Goal: Information Seeking & Learning: Understand process/instructions

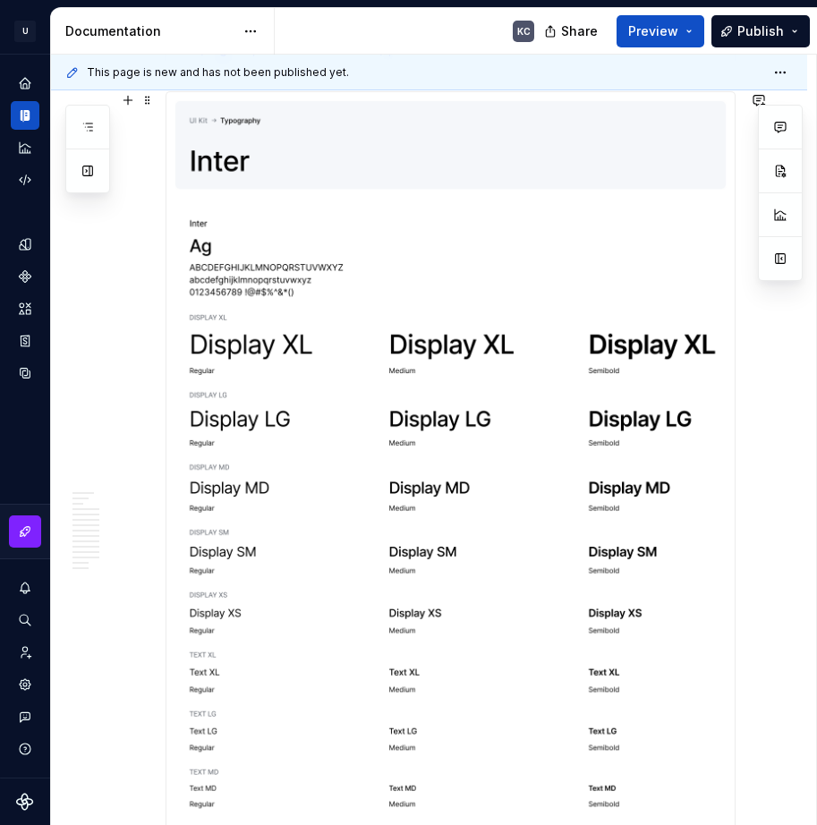
scroll to position [89, 0]
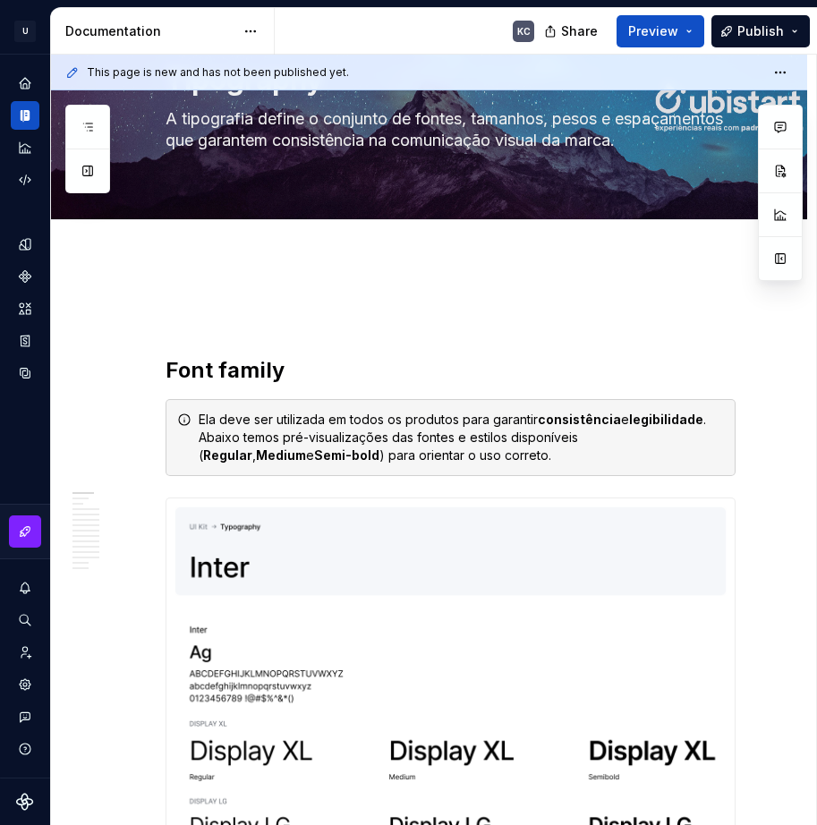
click at [139, 34] on div "Documentation" at bounding box center [149, 31] width 169 height 18
click at [266, 31] on html "U Stardust DS KC Design system data Documentation KC Share Preview Publish Page…" at bounding box center [408, 412] width 817 height 825
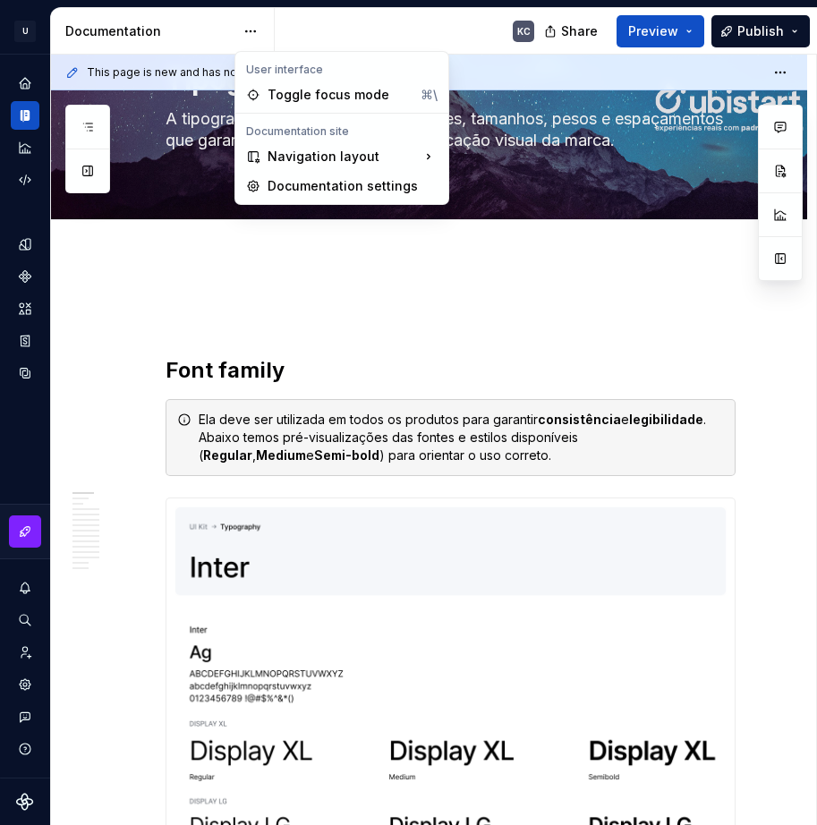
click at [38, 39] on html "U Stardust DS KC Design system data Documentation KC Share Preview Publish Page…" at bounding box center [408, 412] width 817 height 825
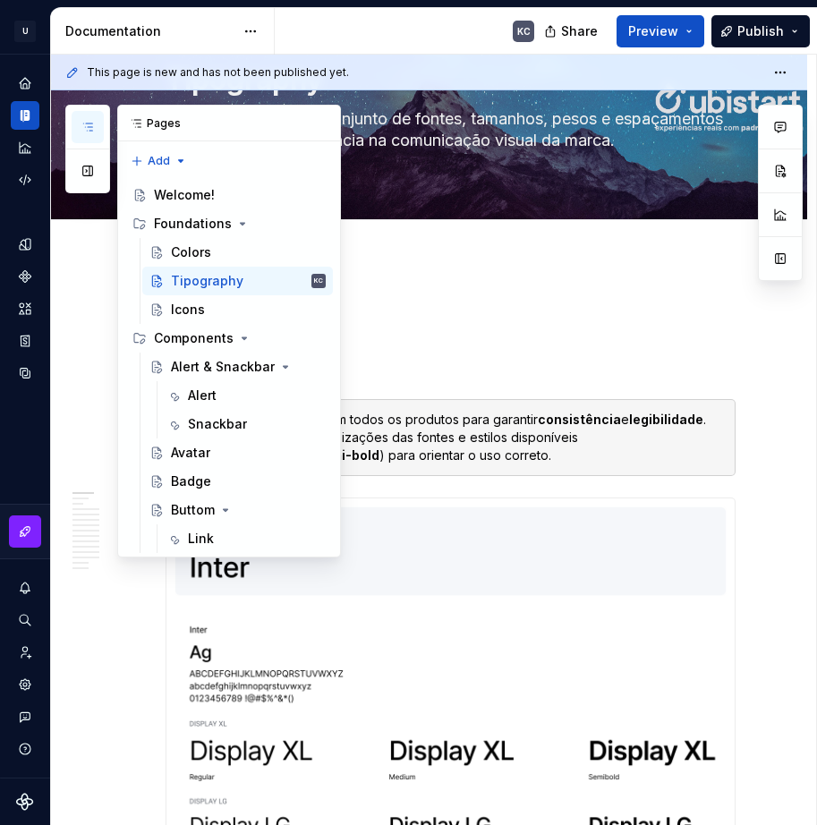
click at [84, 123] on icon "button" at bounding box center [87, 127] width 14 height 14
click at [89, 178] on button "button" at bounding box center [88, 171] width 32 height 32
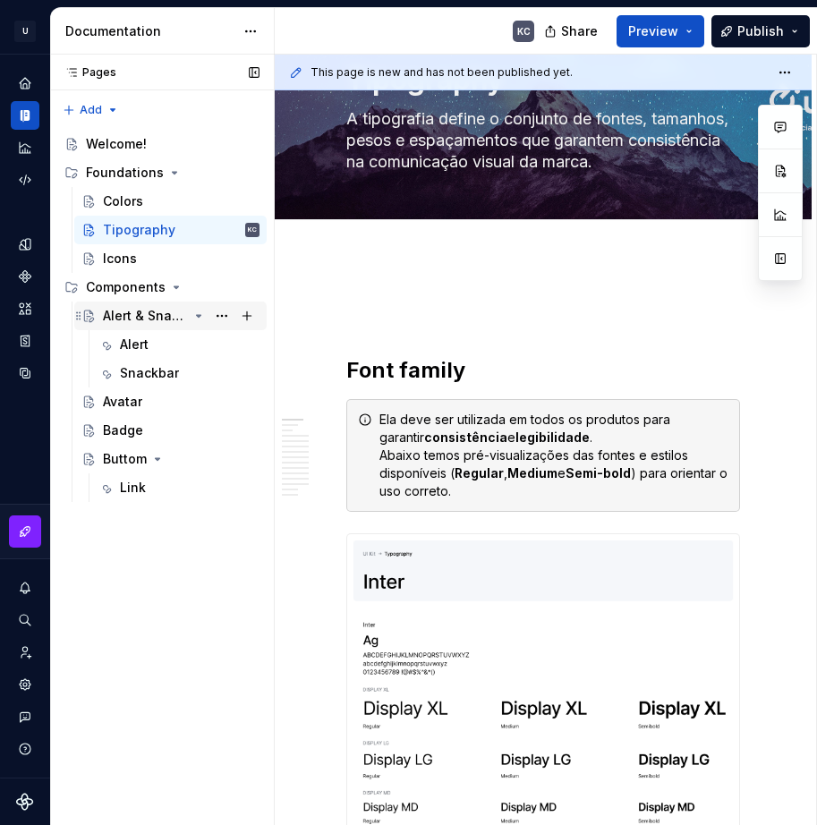
click at [153, 318] on div "Alert & Snackbar" at bounding box center [145, 316] width 85 height 18
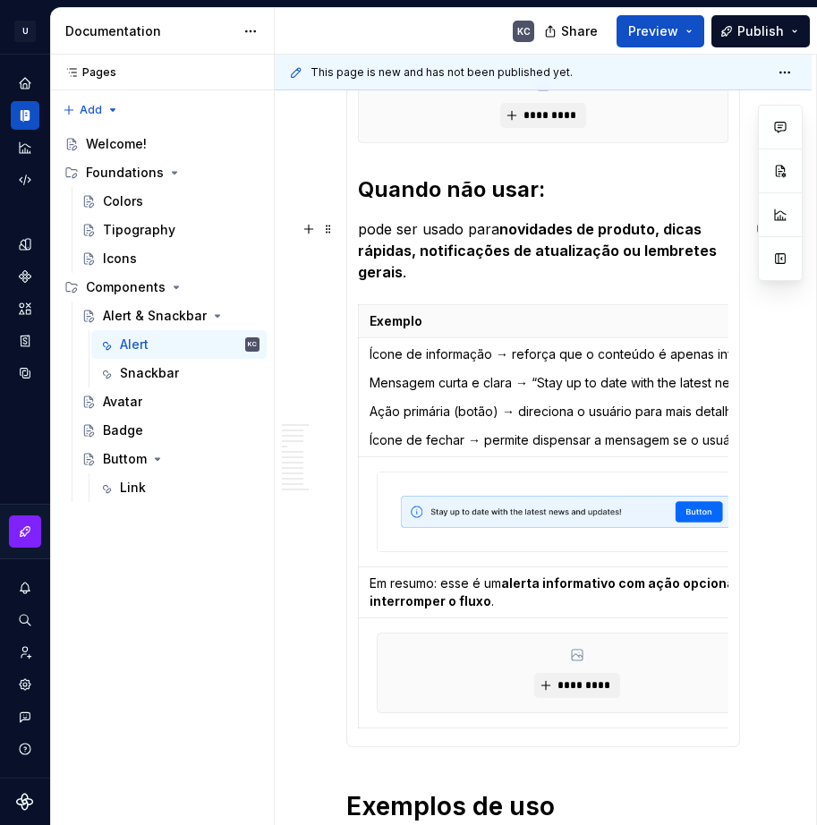
scroll to position [716, 0]
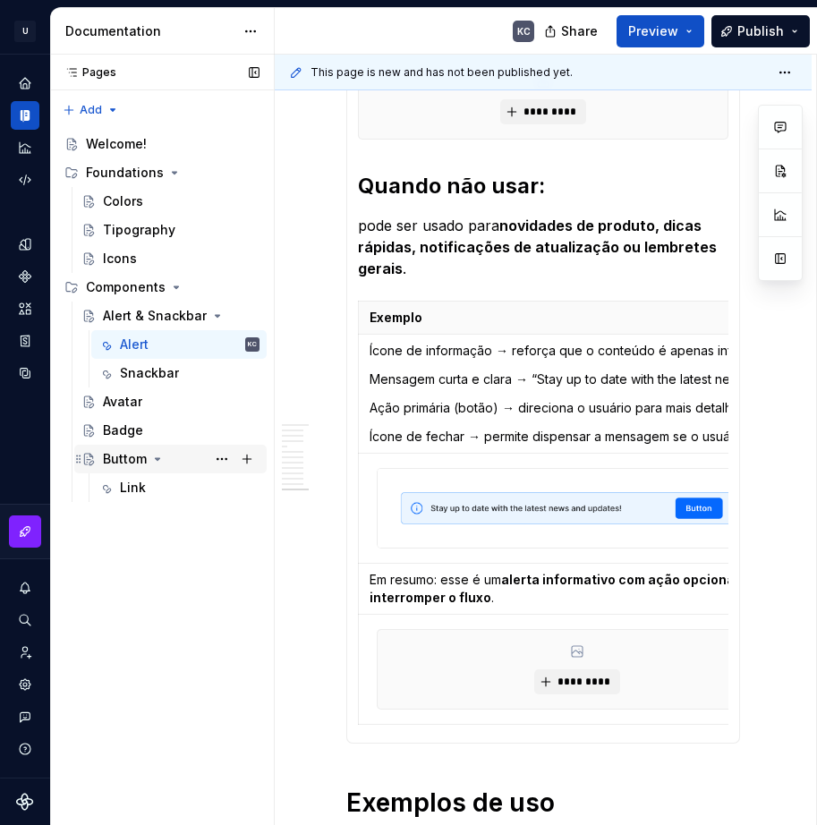
click at [121, 457] on div "Buttom" at bounding box center [125, 459] width 44 height 18
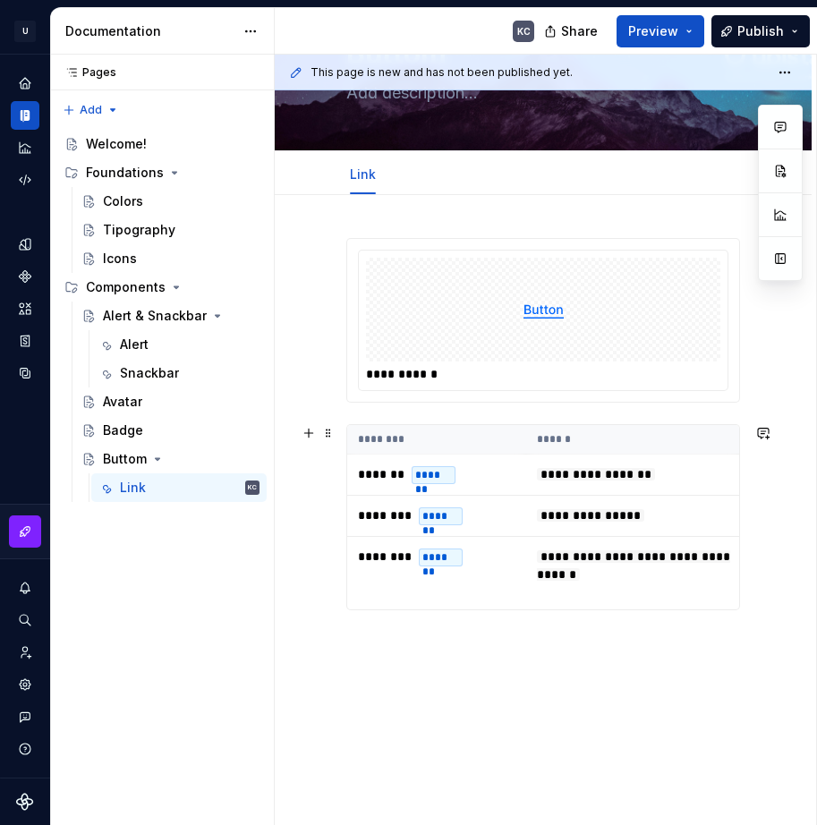
scroll to position [169, 0]
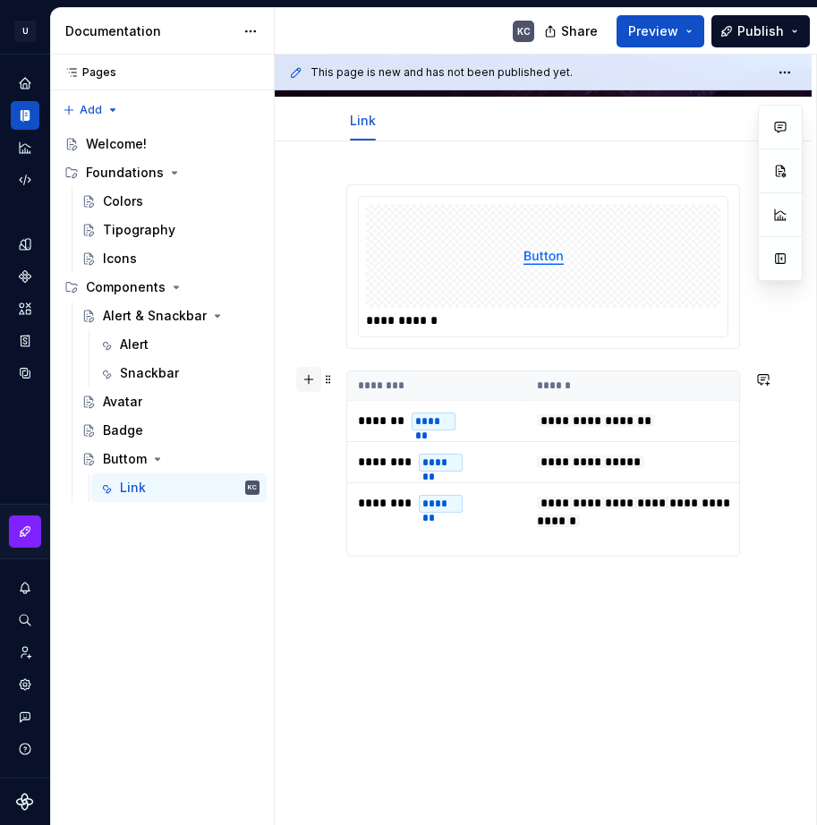
click at [312, 379] on button "button" at bounding box center [308, 379] width 25 height 25
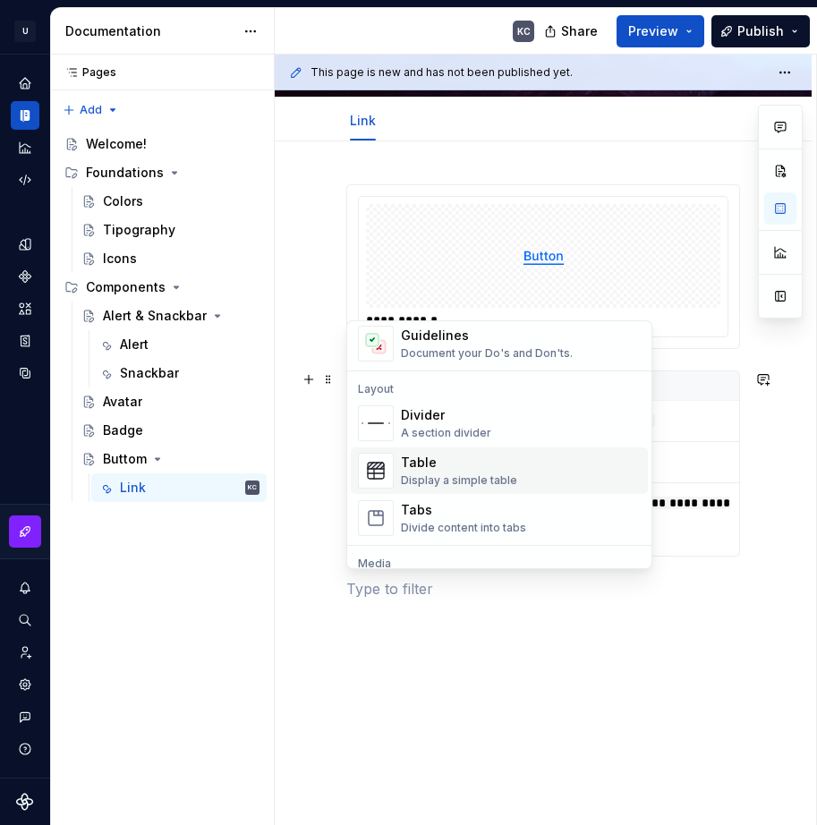
scroll to position [537, 0]
click at [427, 425] on div "A section divider" at bounding box center [446, 432] width 90 height 14
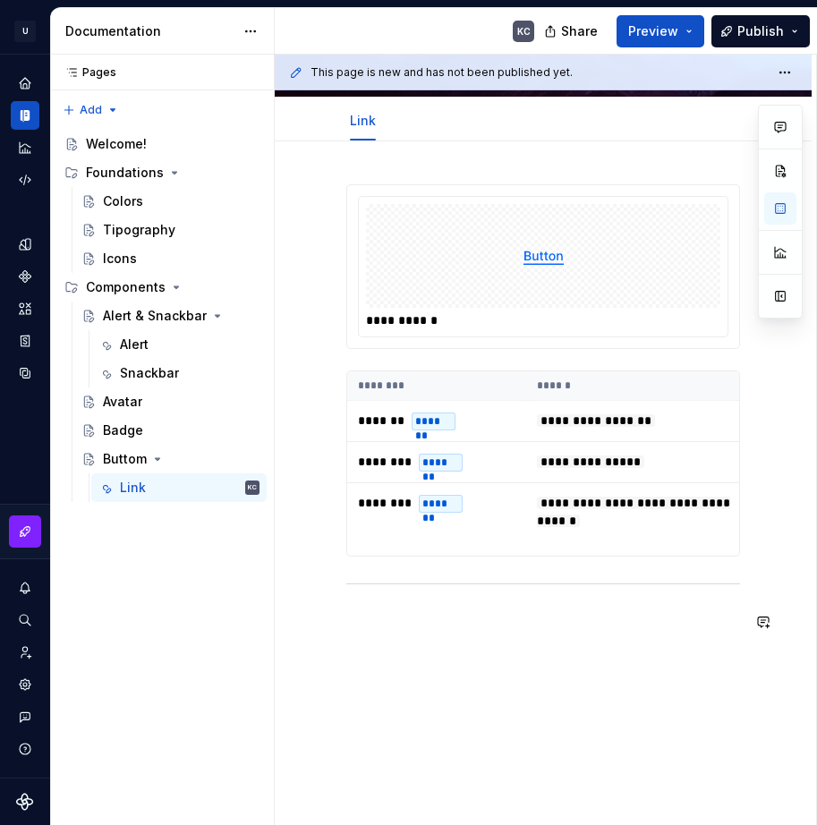
click at [529, 646] on div "**********" at bounding box center [543, 419] width 394 height 470
click at [302, 588] on button "button" at bounding box center [308, 586] width 25 height 25
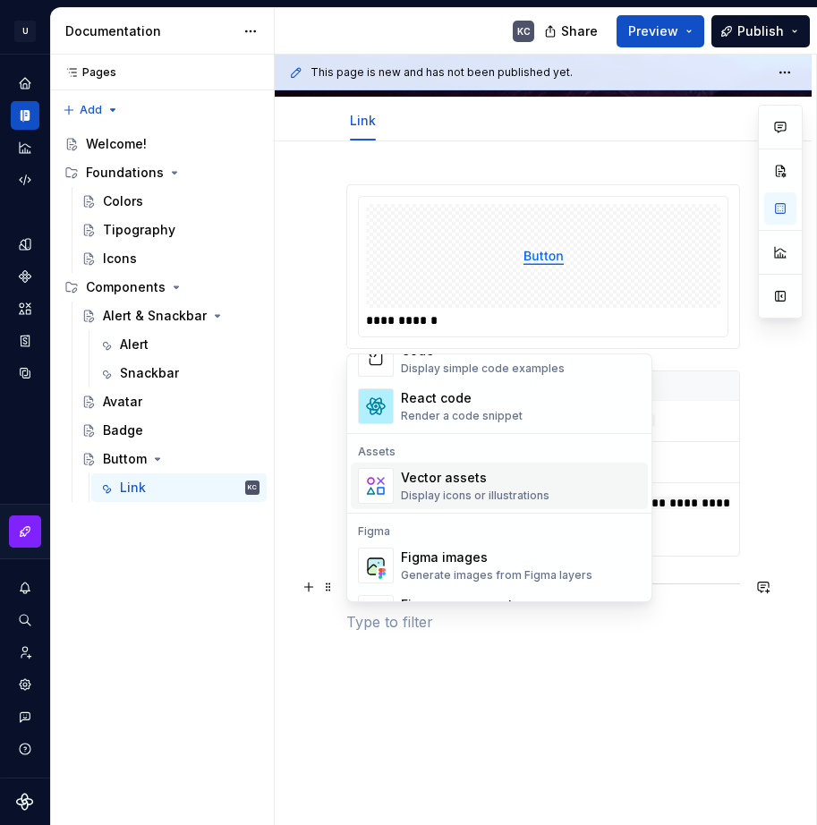
scroll to position [1610, 0]
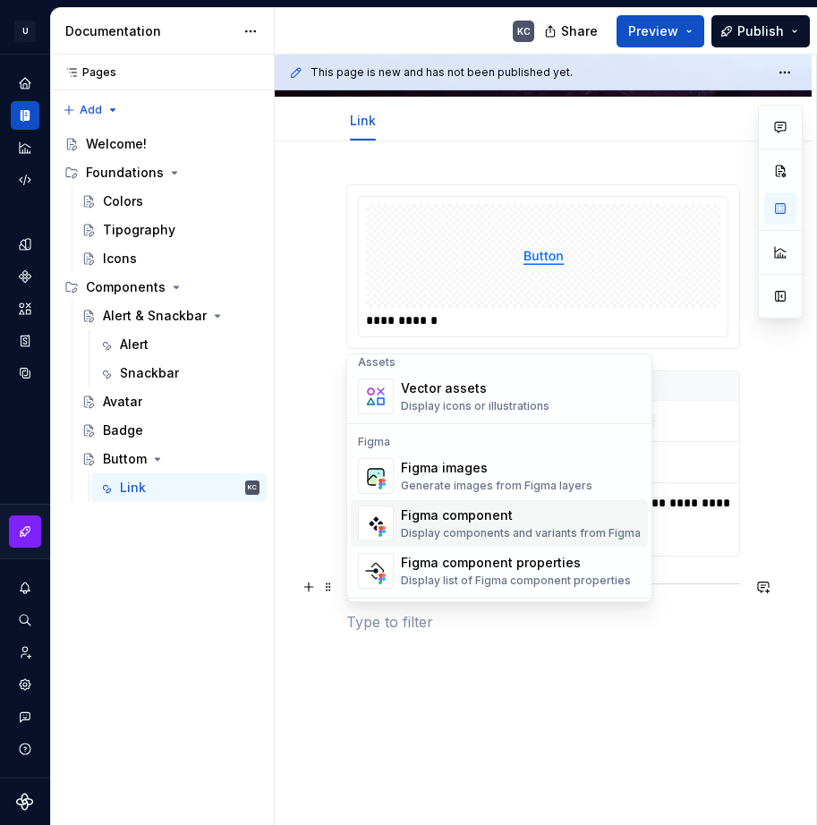
click at [433, 522] on div "Figma component" at bounding box center [521, 515] width 240 height 18
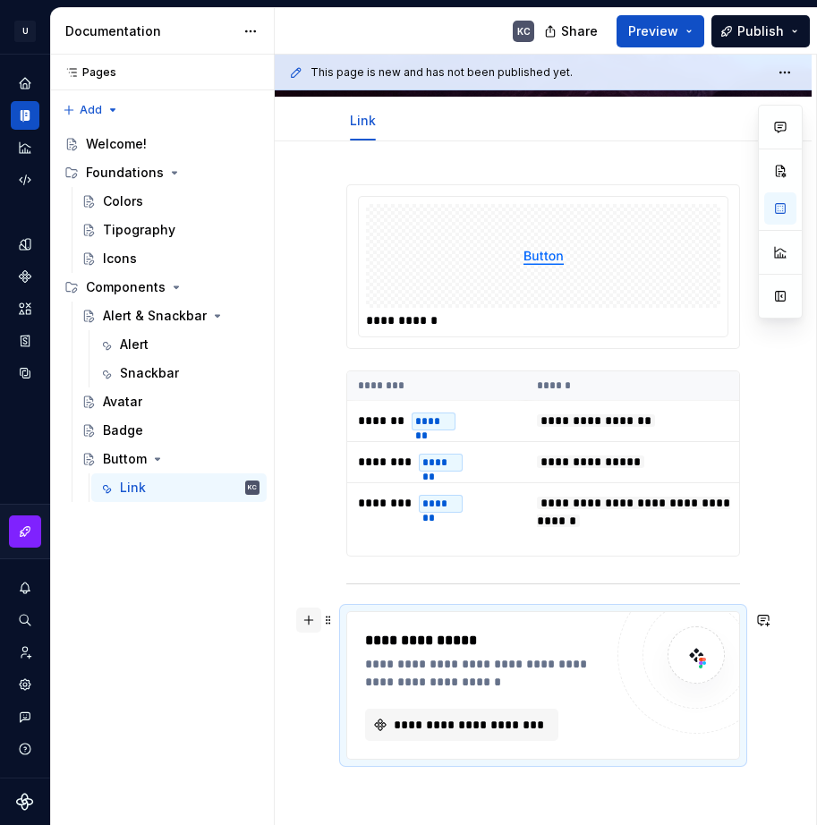
click at [309, 624] on button "button" at bounding box center [308, 619] width 25 height 25
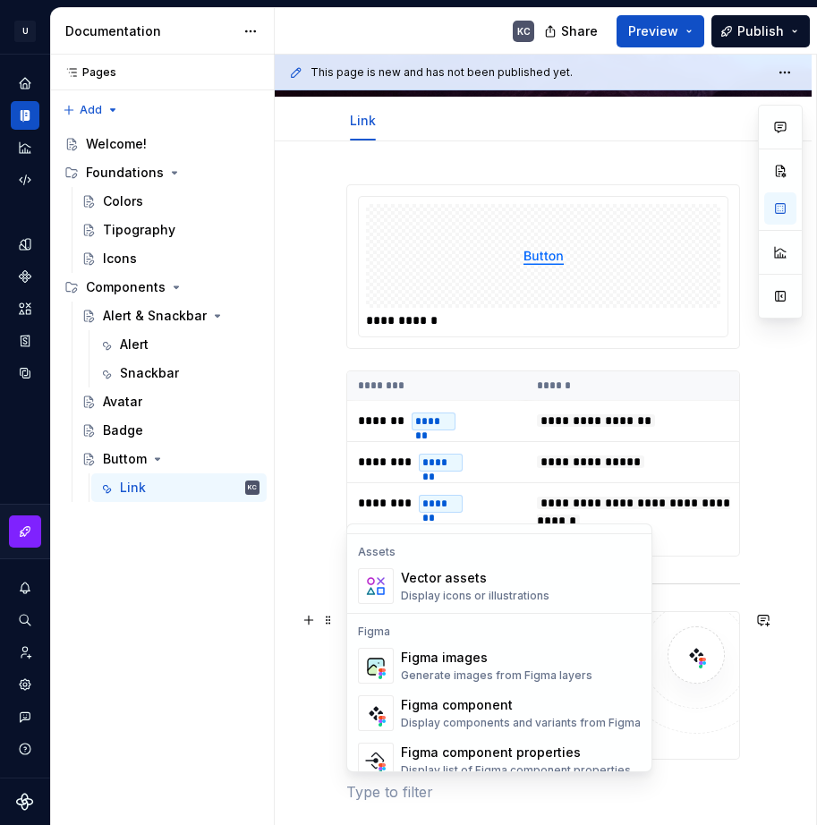
scroll to position [1699, 0]
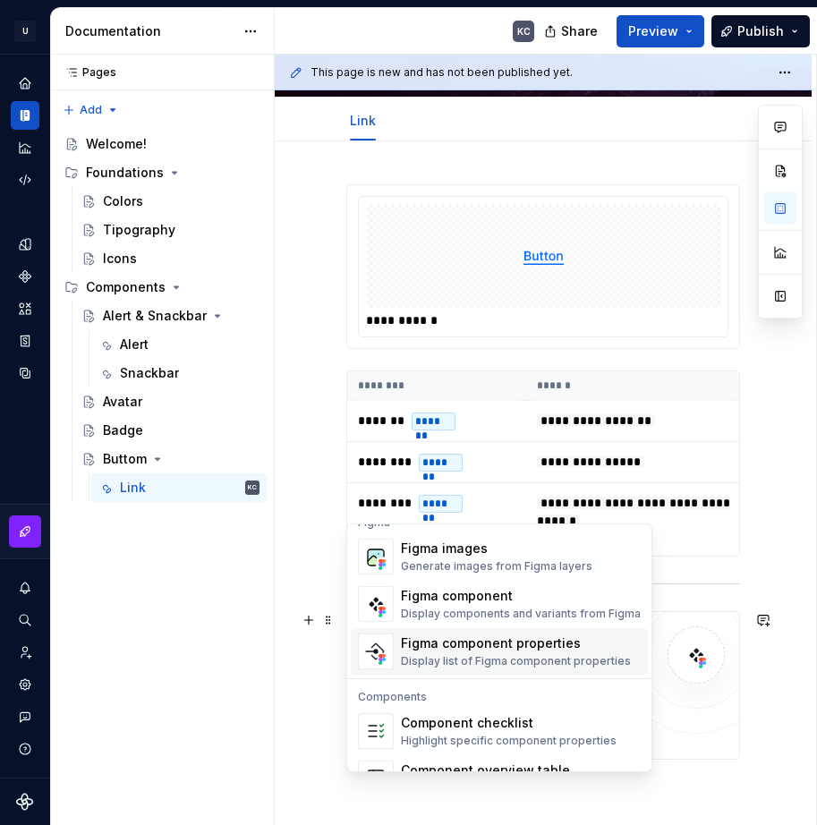
click at [486, 645] on div "Figma component properties" at bounding box center [516, 643] width 230 height 18
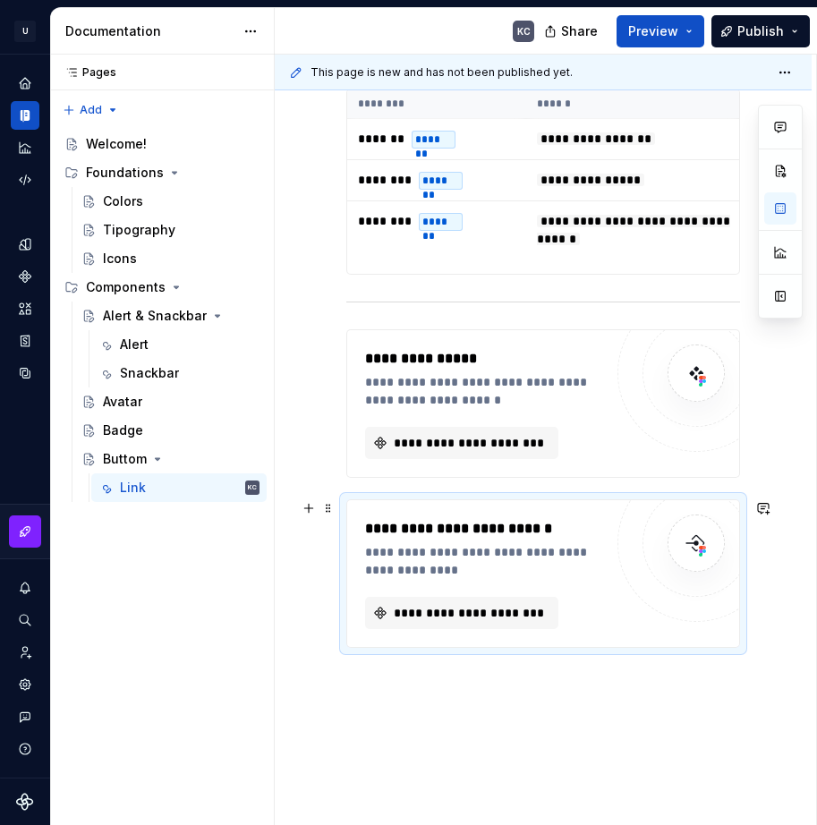
scroll to position [452, 0]
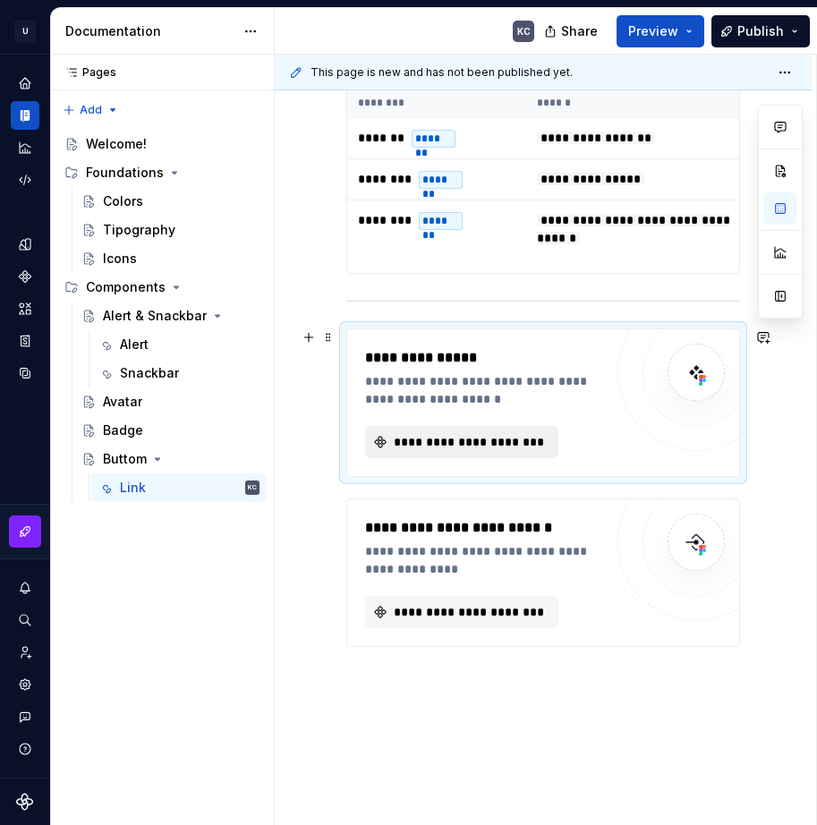
click at [476, 440] on span "**********" at bounding box center [469, 442] width 156 height 18
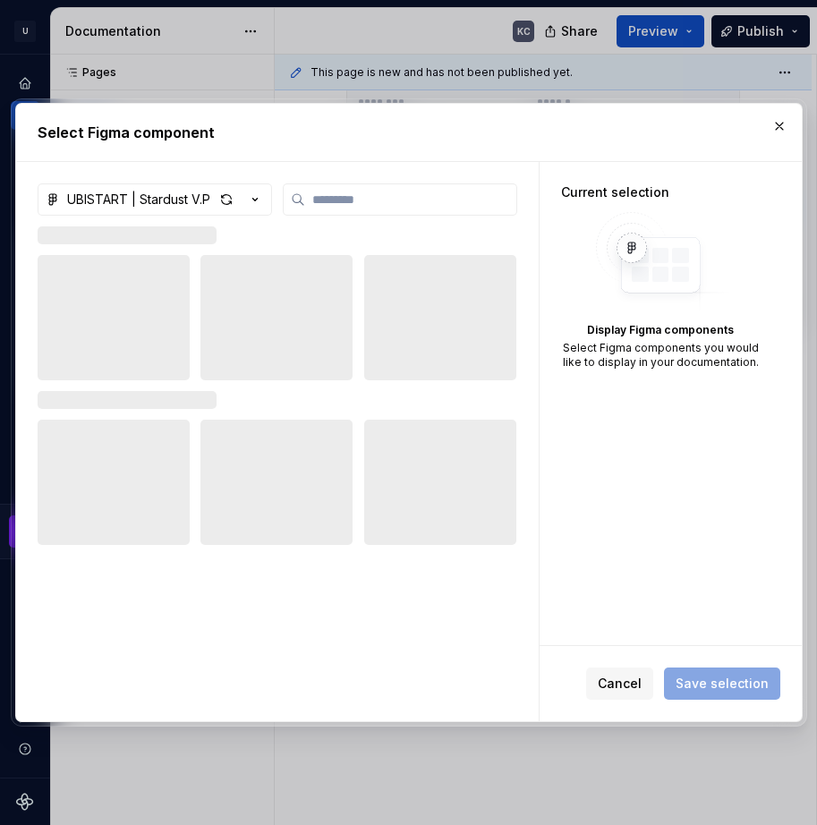
type textarea "*"
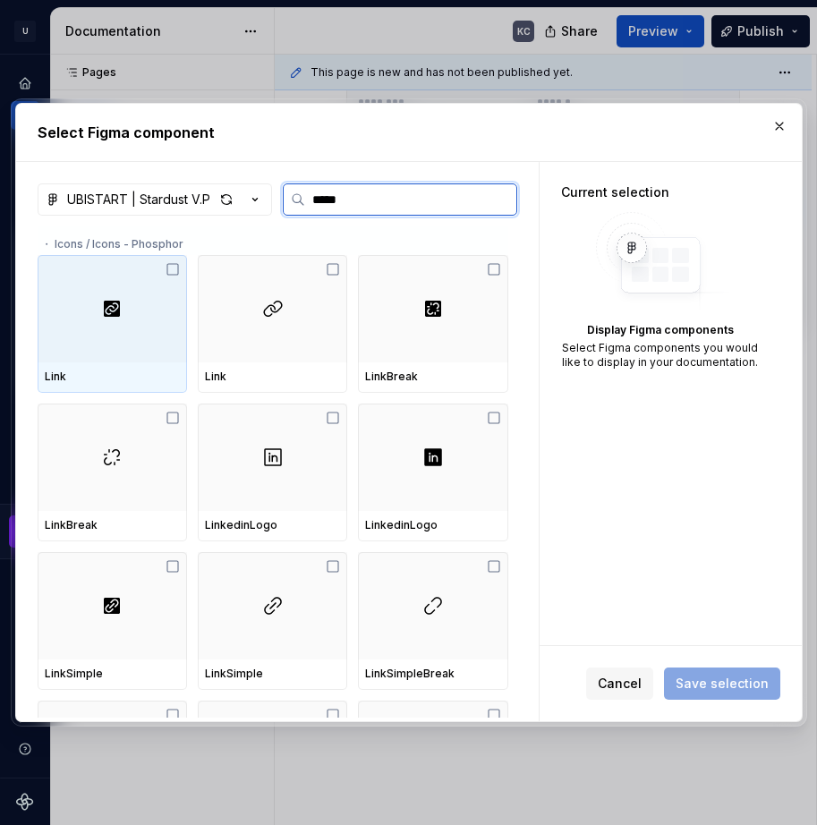
type input "******"
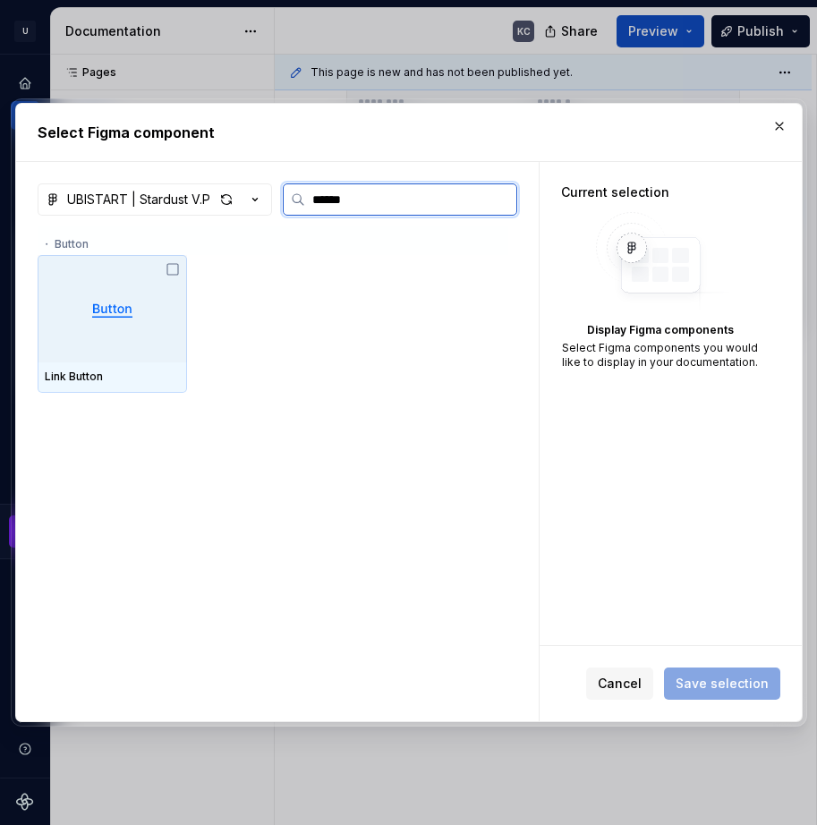
click at [154, 278] on div at bounding box center [112, 308] width 149 height 107
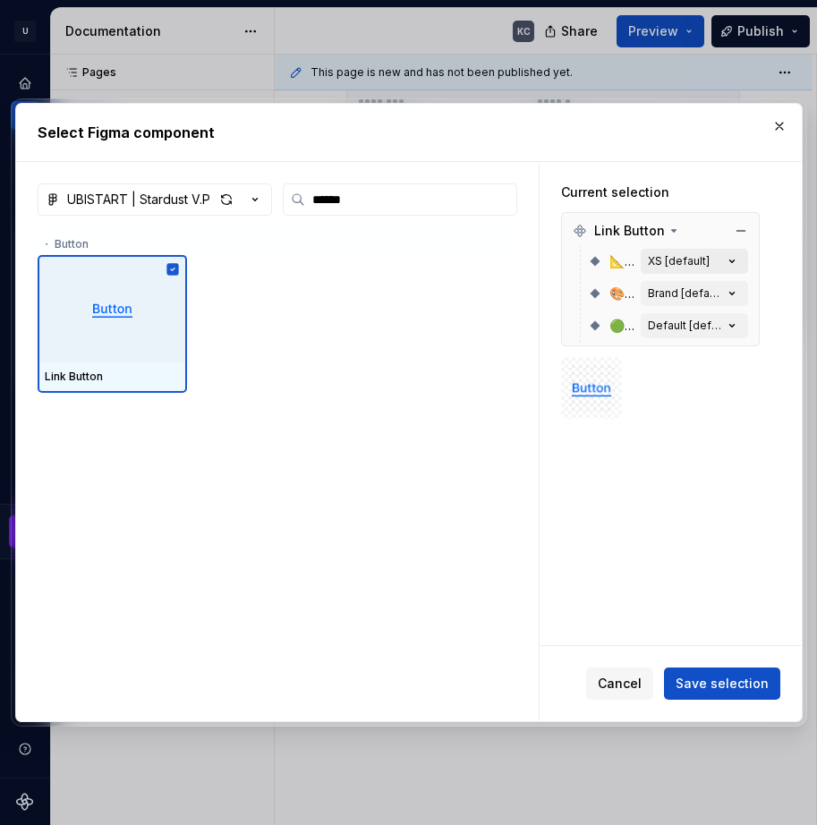
click at [699, 261] on div "XS [default]" at bounding box center [679, 261] width 62 height 14
click at [714, 262] on button "XS [default]" at bounding box center [693, 261] width 107 height 25
click at [733, 264] on icon "button" at bounding box center [732, 261] width 18 height 18
click at [732, 263] on icon "button" at bounding box center [732, 261] width 18 height 18
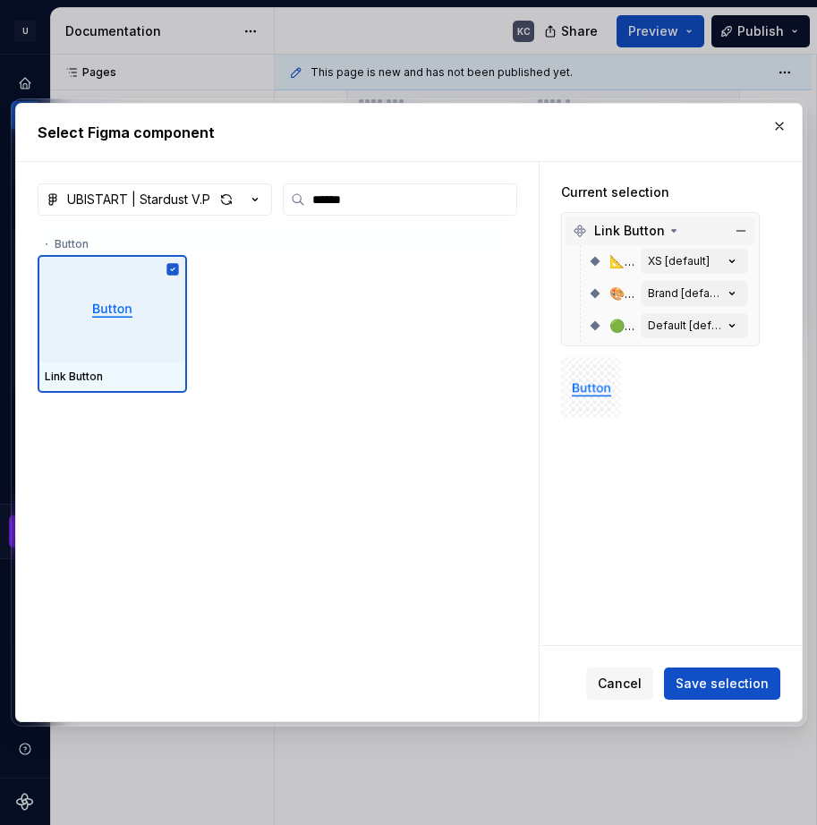
click at [661, 232] on span "Link Button" at bounding box center [629, 231] width 71 height 18
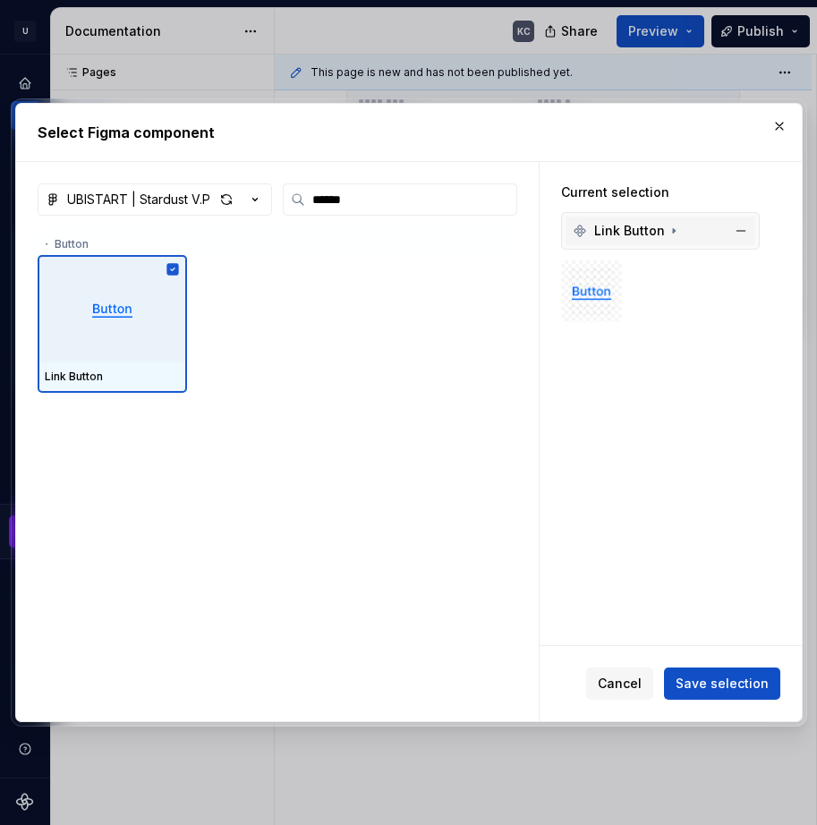
click at [673, 232] on icon at bounding box center [673, 231] width 14 height 14
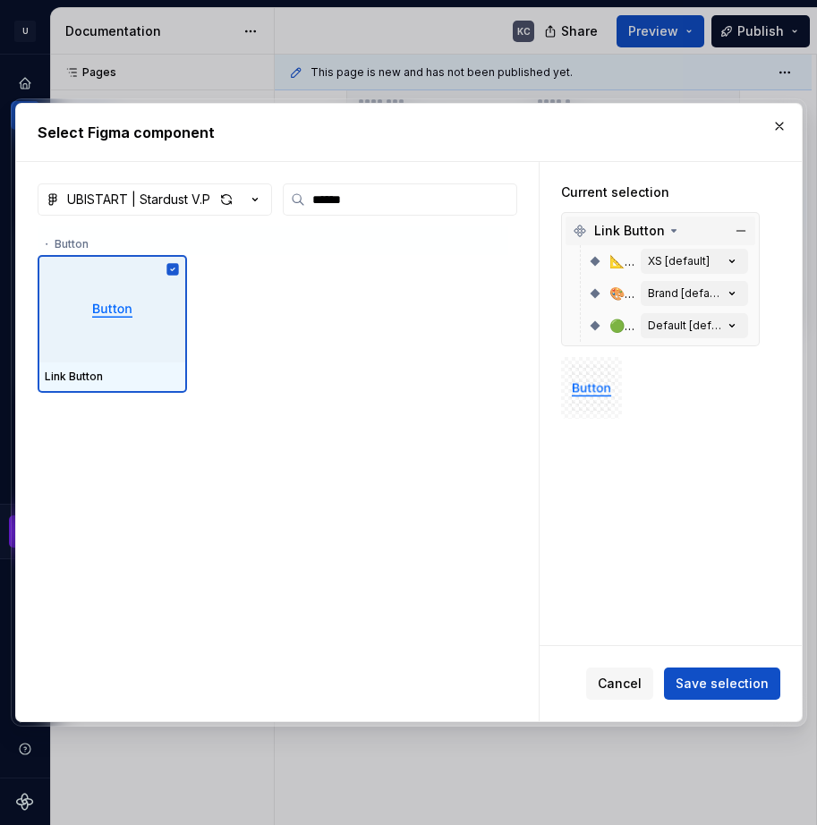
click at [666, 229] on icon at bounding box center [673, 231] width 14 height 14
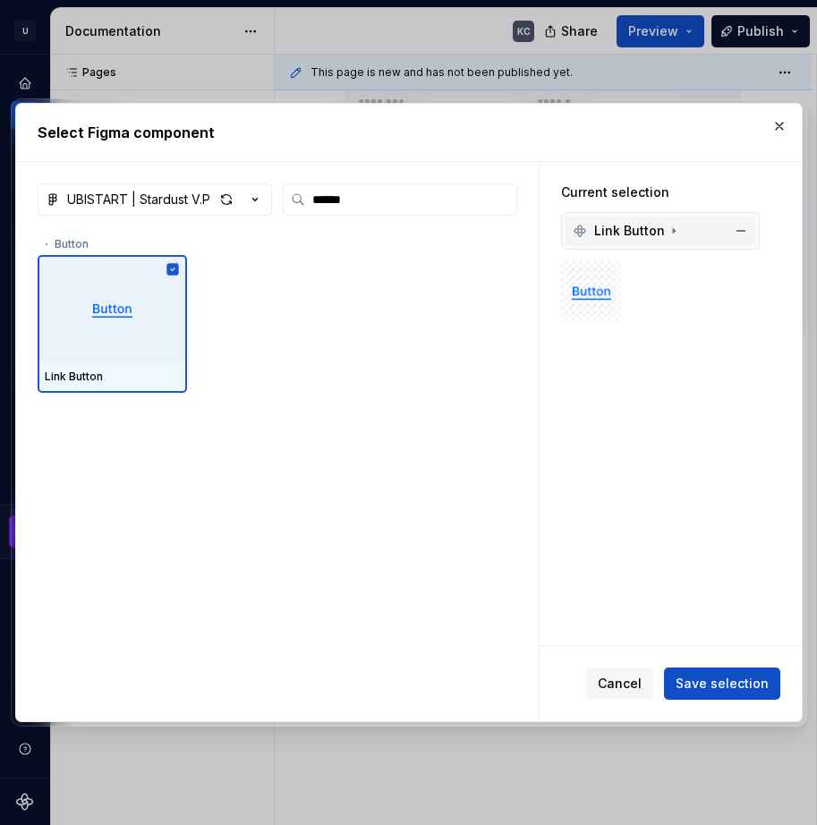
click at [631, 228] on span "Link Button" at bounding box center [629, 231] width 71 height 18
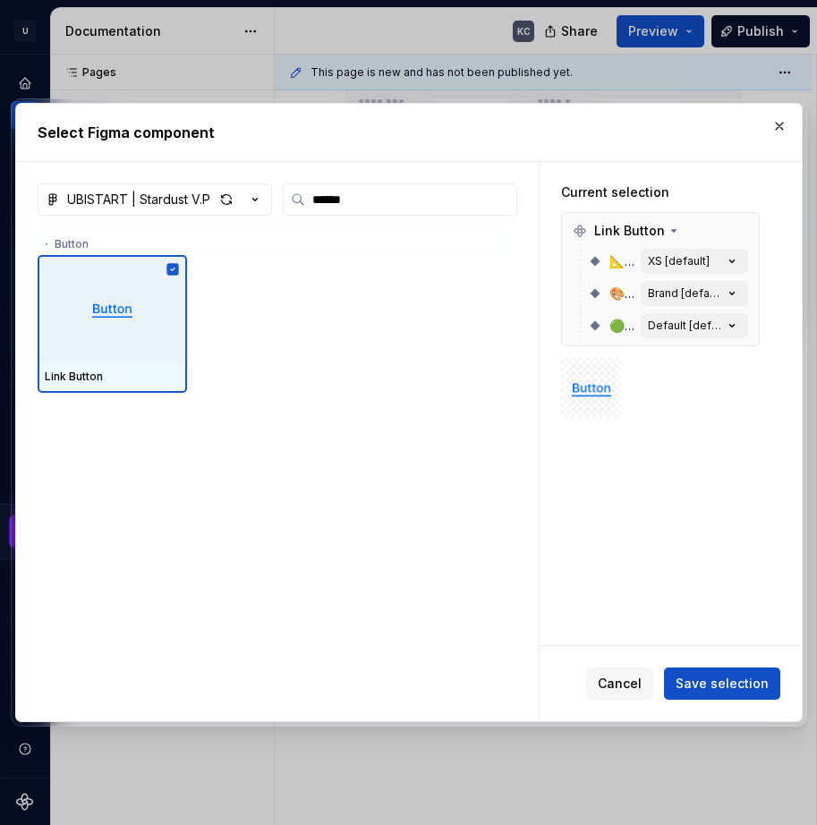
click at [666, 228] on icon at bounding box center [673, 231] width 14 height 14
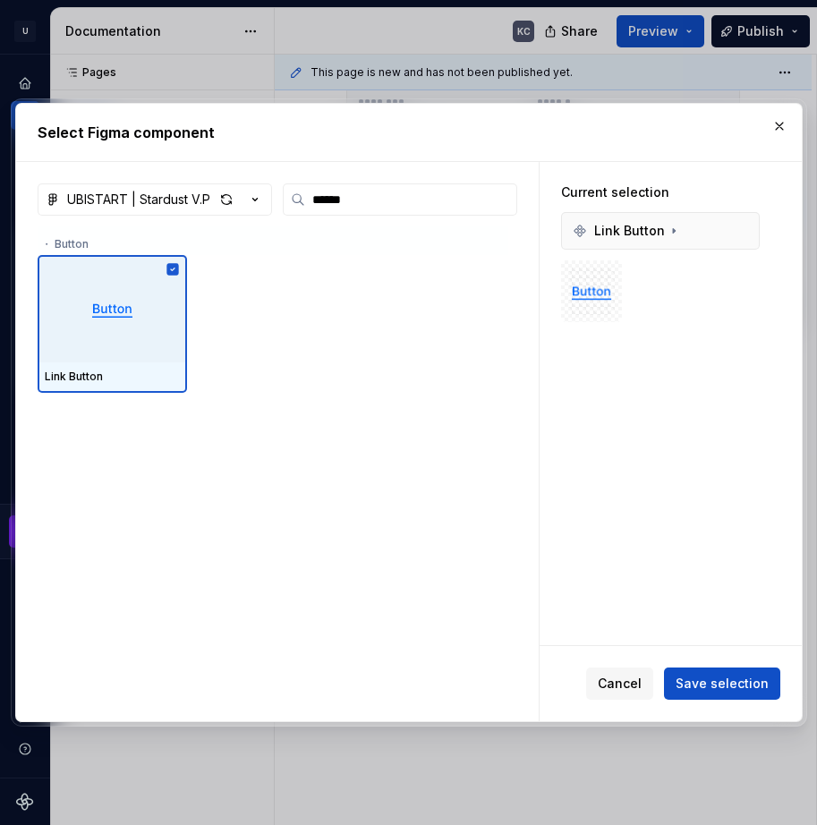
click at [63, 239] on div "・ Button" at bounding box center [273, 240] width 470 height 29
click at [602, 272] on div at bounding box center [591, 290] width 47 height 47
click at [605, 230] on span "Link Button" at bounding box center [629, 231] width 71 height 18
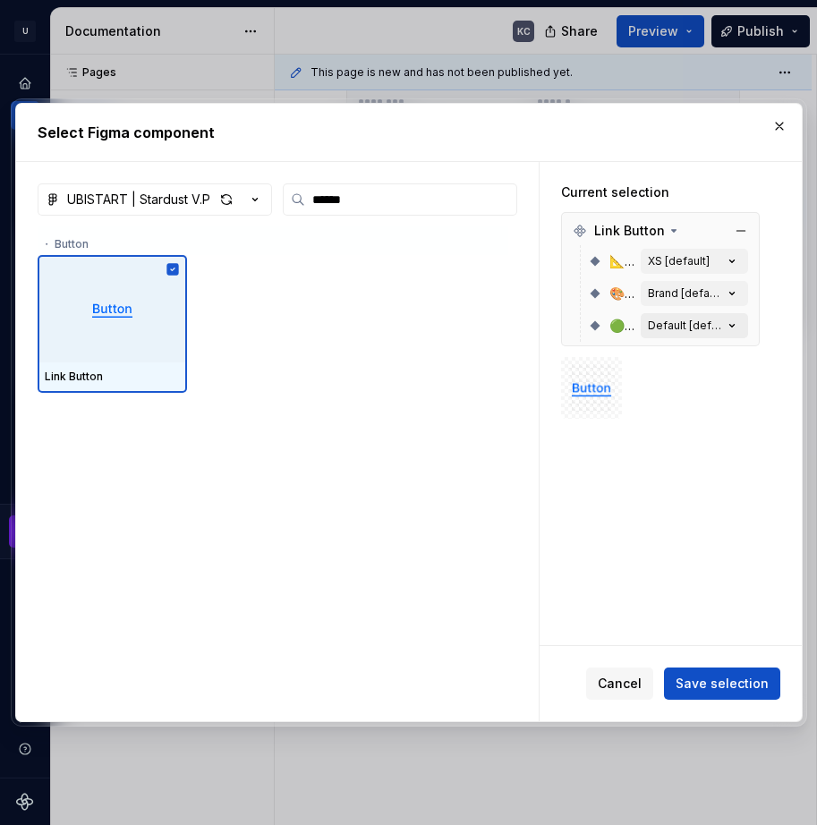
click at [731, 322] on icon "button" at bounding box center [732, 326] width 18 height 18
click at [730, 303] on button "Brand [default]" at bounding box center [693, 293] width 107 height 25
click at [730, 292] on icon "button" at bounding box center [732, 293] width 18 height 18
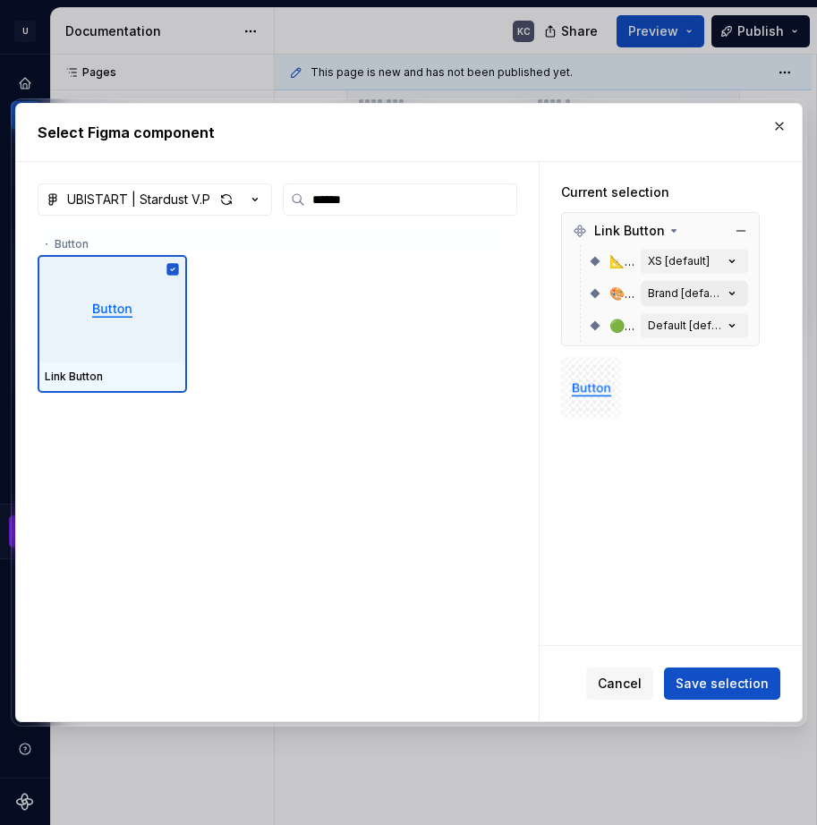
click at [696, 290] on div "Brand [default]" at bounding box center [685, 293] width 75 height 14
click at [603, 399] on img at bounding box center [591, 388] width 47 height 25
click at [622, 232] on span "Link Button" at bounding box center [629, 231] width 71 height 18
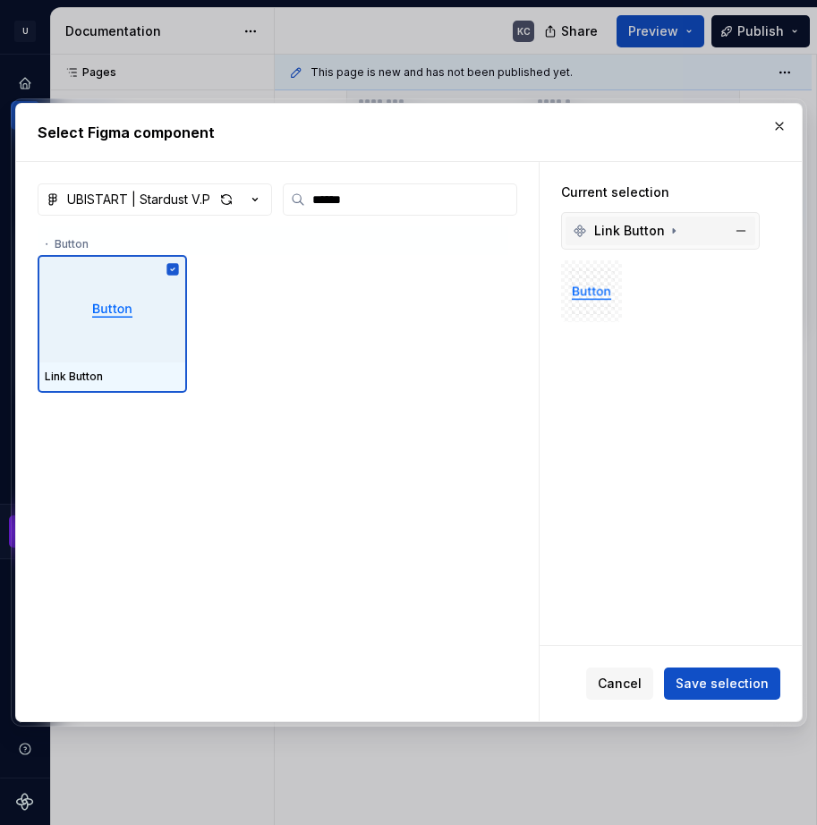
click at [622, 232] on span "Link Button" at bounding box center [629, 231] width 71 height 18
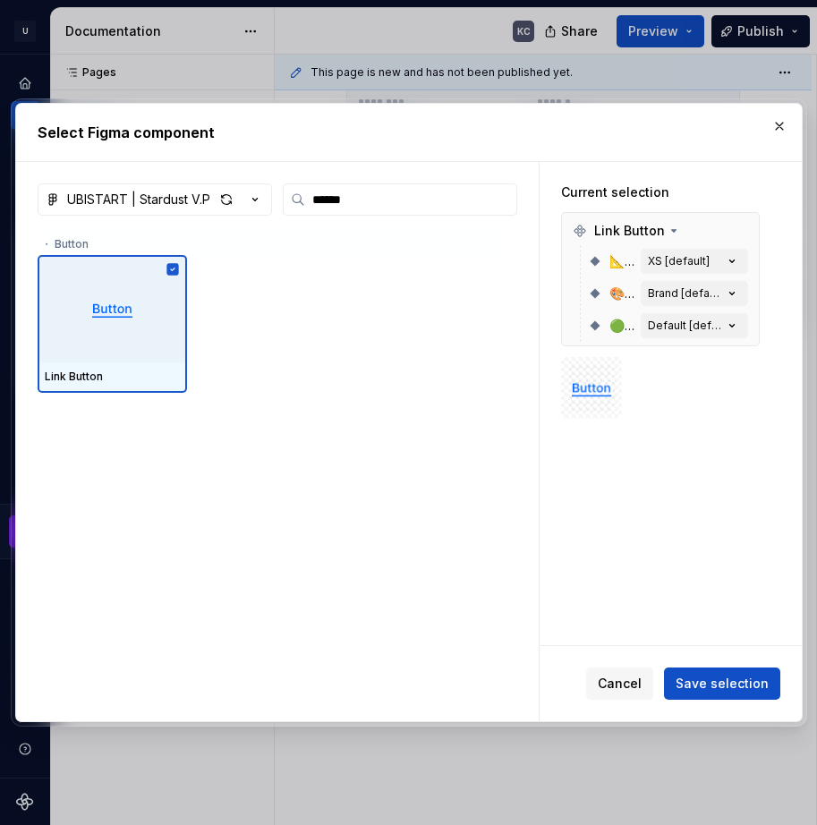
click at [671, 230] on icon at bounding box center [673, 231] width 4 height 2
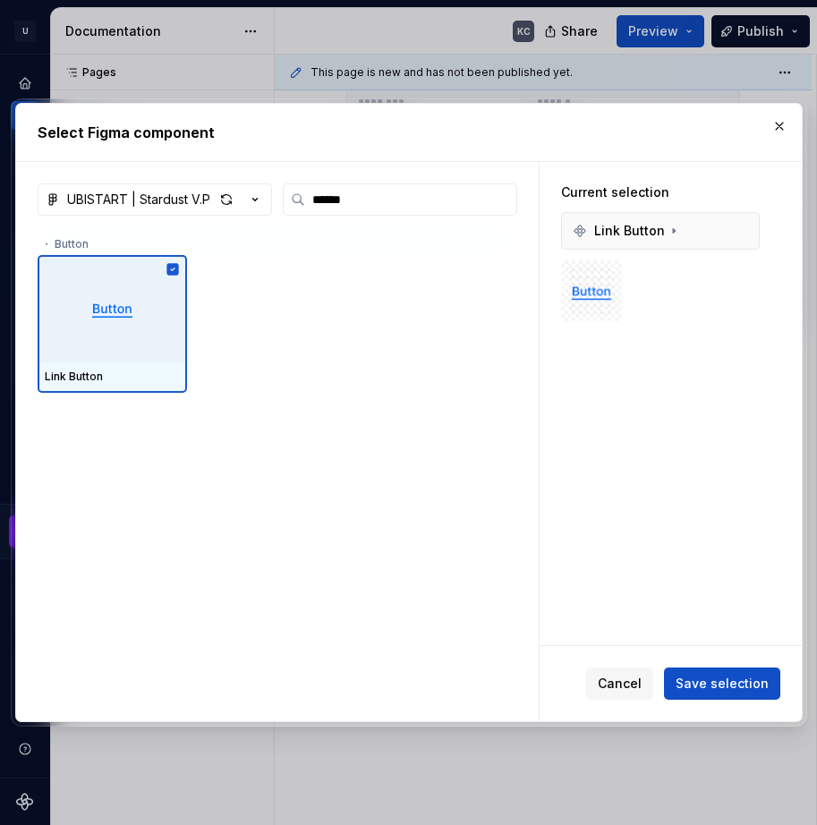
click at [668, 230] on icon at bounding box center [673, 231] width 14 height 14
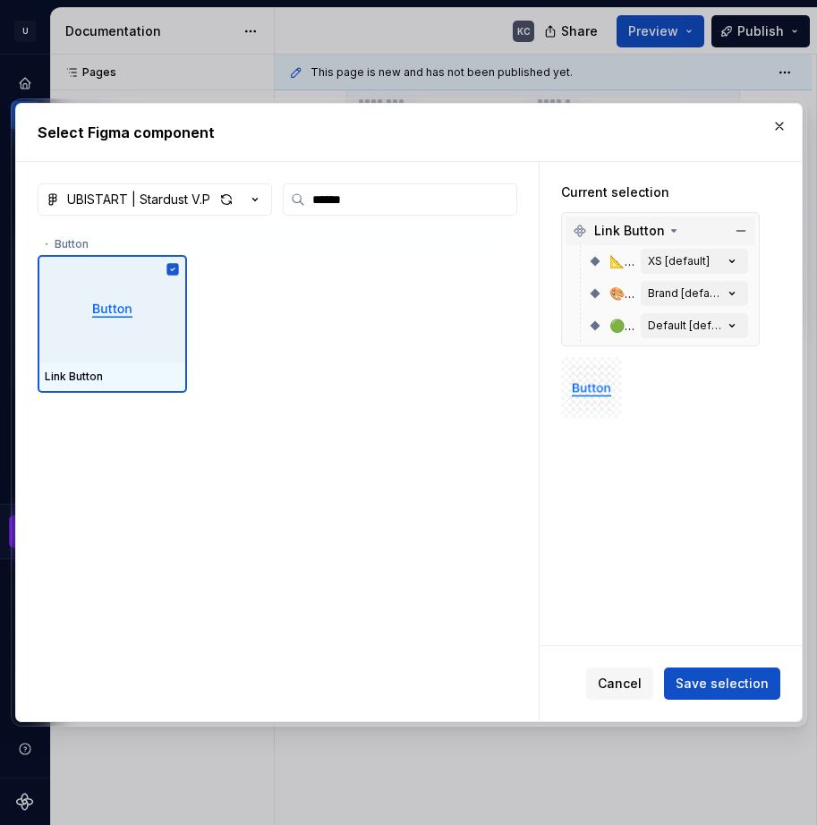
click at [567, 233] on div "Link Button" at bounding box center [660, 230] width 190 height 29
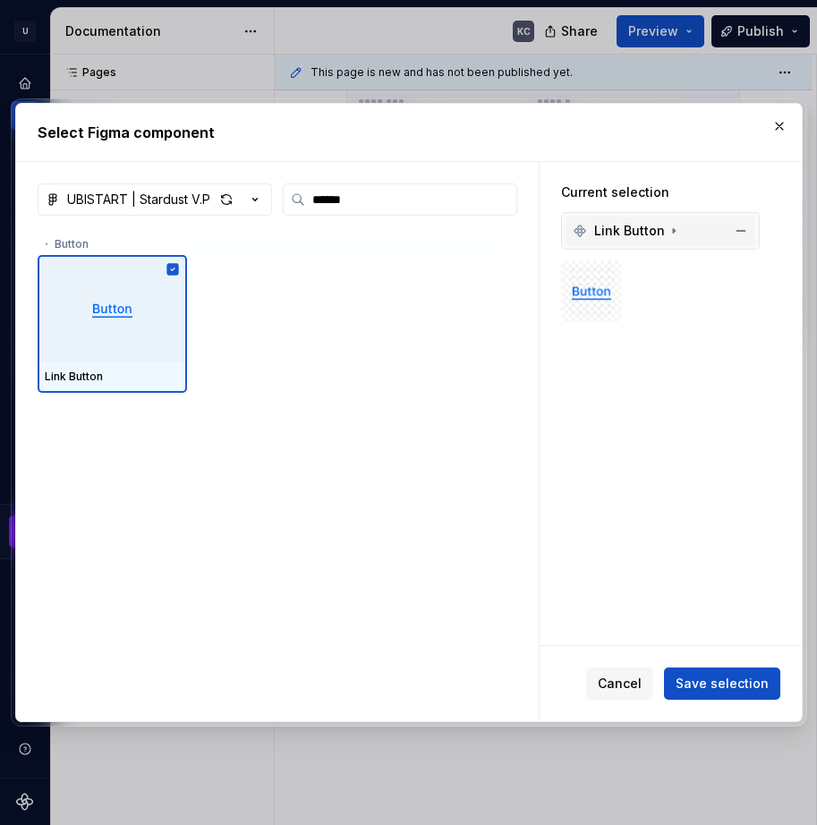
click at [587, 228] on div "Link Button" at bounding box center [618, 231] width 92 height 18
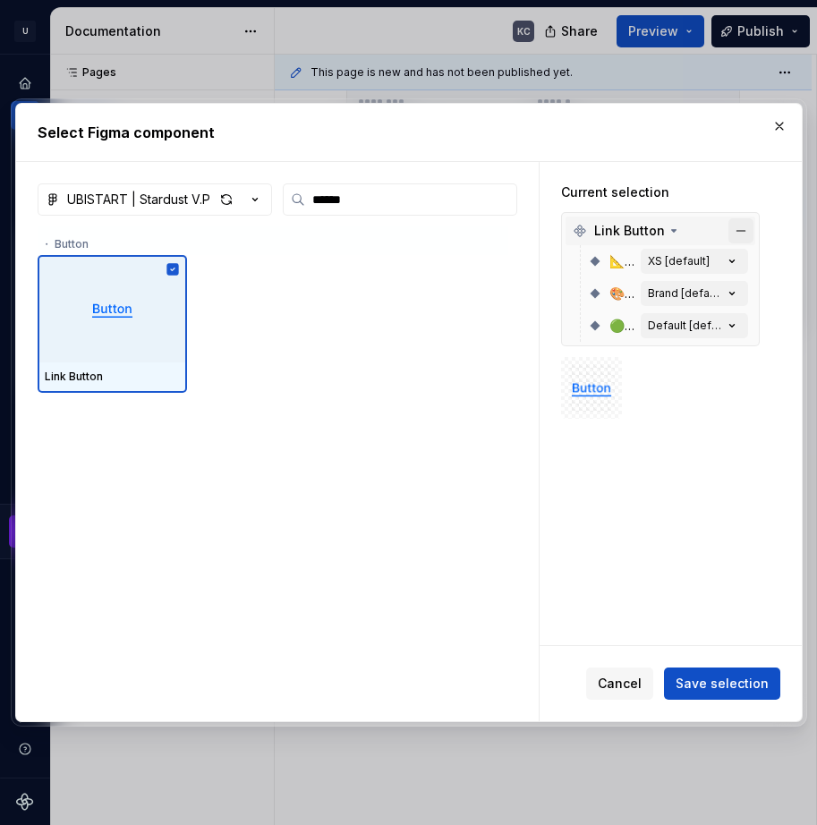
click at [745, 231] on button "button" at bounding box center [740, 230] width 25 height 25
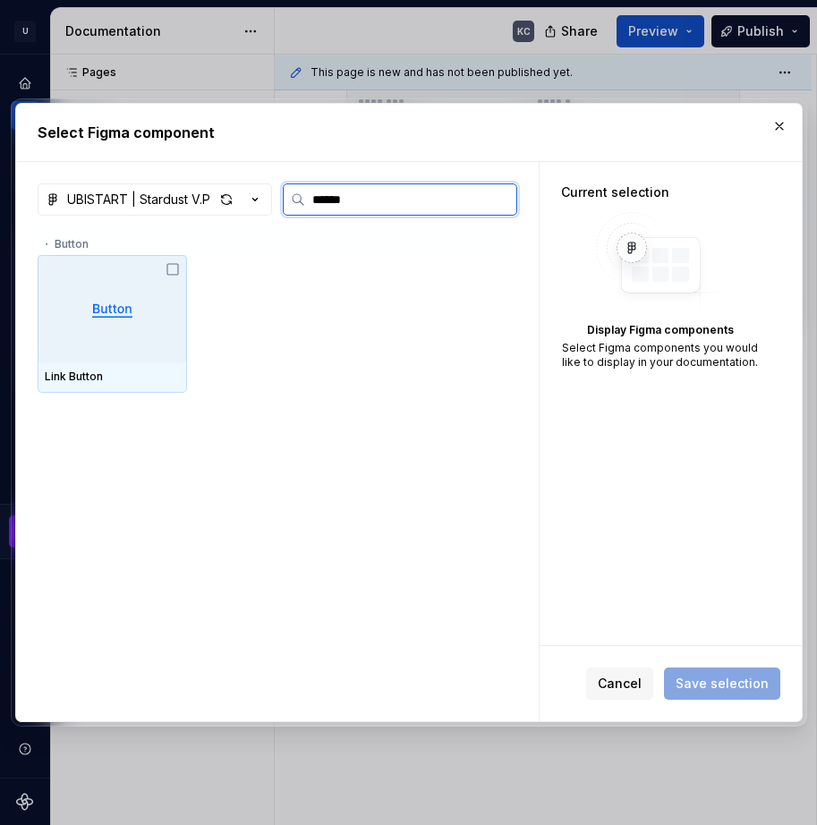
click at [145, 293] on div at bounding box center [112, 308] width 149 height 107
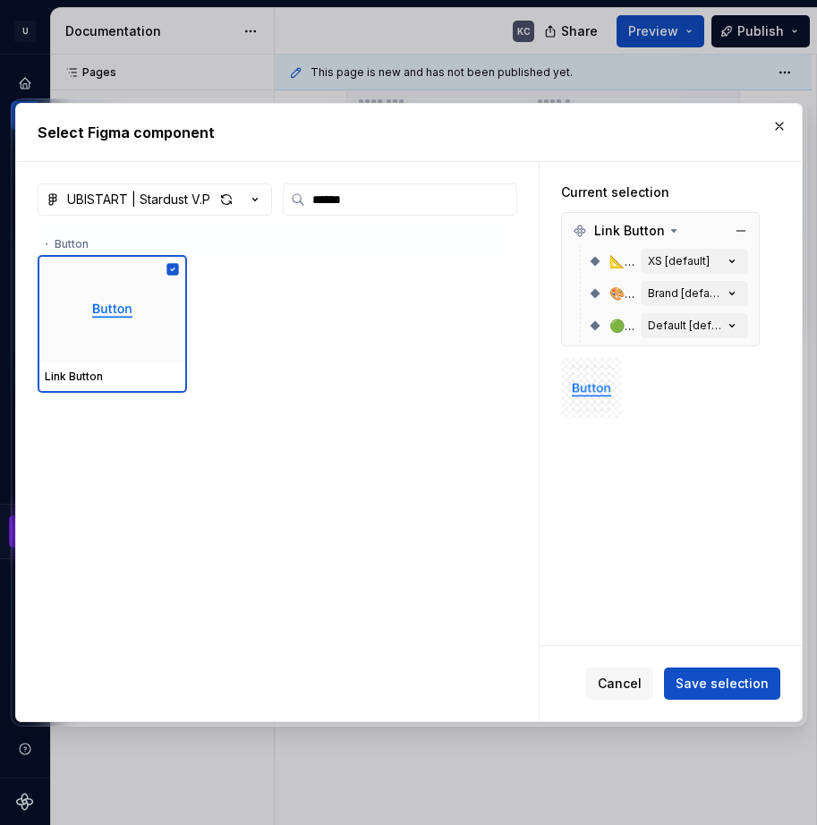
click at [629, 328] on span "🟢 State" at bounding box center [621, 326] width 24 height 18
drag, startPoint x: 621, startPoint y: 332, endPoint x: 704, endPoint y: 339, distance: 83.5
click at [622, 332] on span "🟢 State" at bounding box center [621, 326] width 24 height 18
click at [733, 329] on icon "button" at bounding box center [732, 326] width 18 height 18
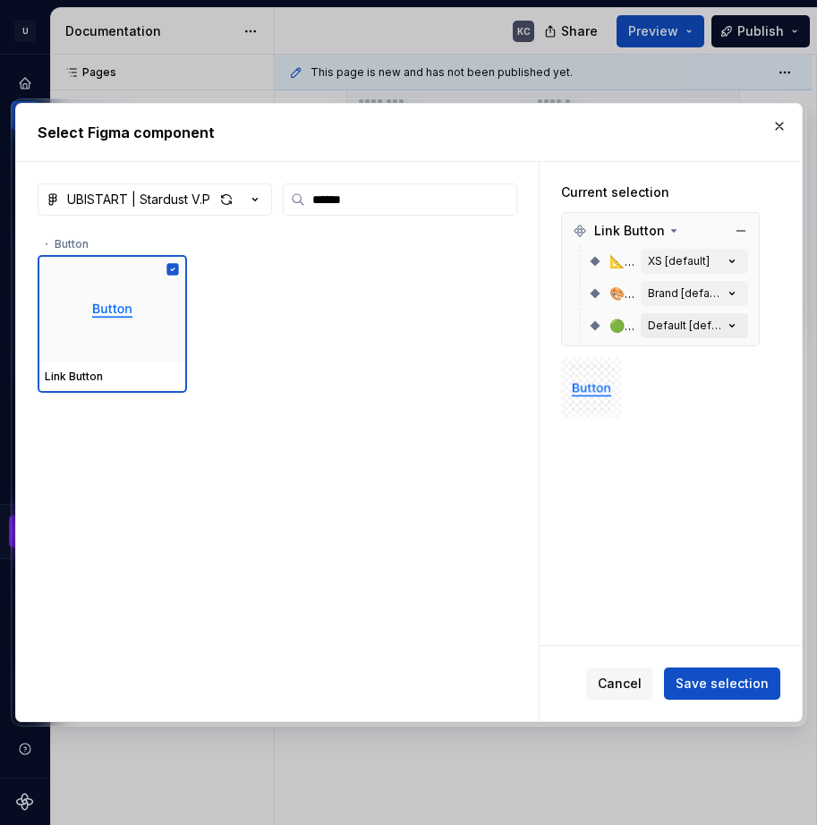
click at [733, 329] on icon "button" at bounding box center [732, 326] width 18 height 18
click at [731, 326] on icon "button" at bounding box center [732, 326] width 18 height 18
click at [782, 131] on button "button" at bounding box center [778, 126] width 25 height 25
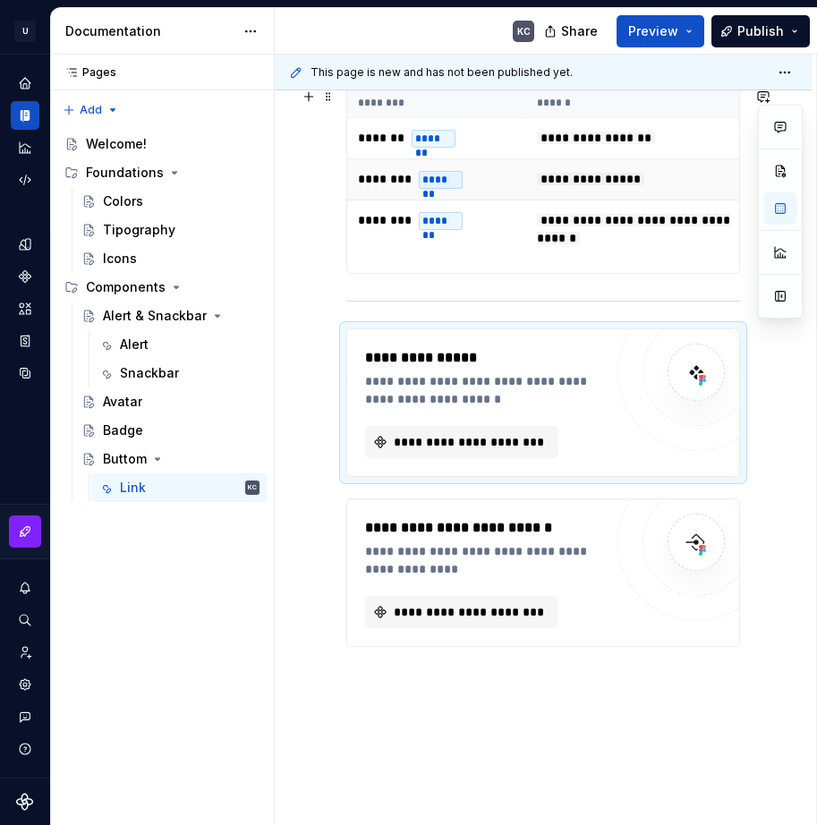
type textarea "*"
click at [499, 445] on span "**********" at bounding box center [469, 442] width 156 height 18
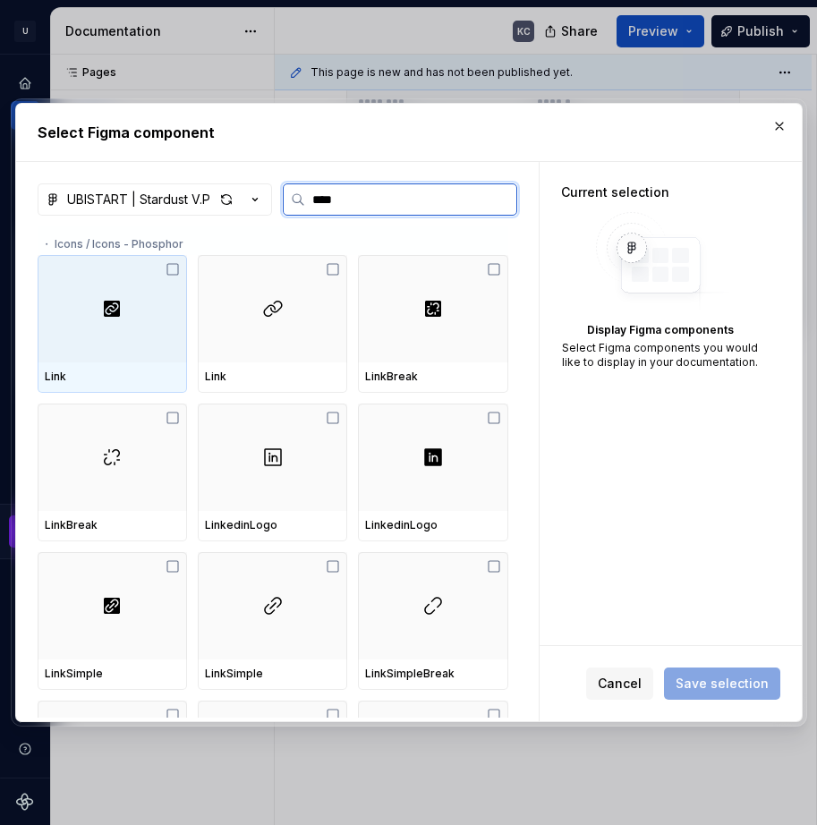
type input "****"
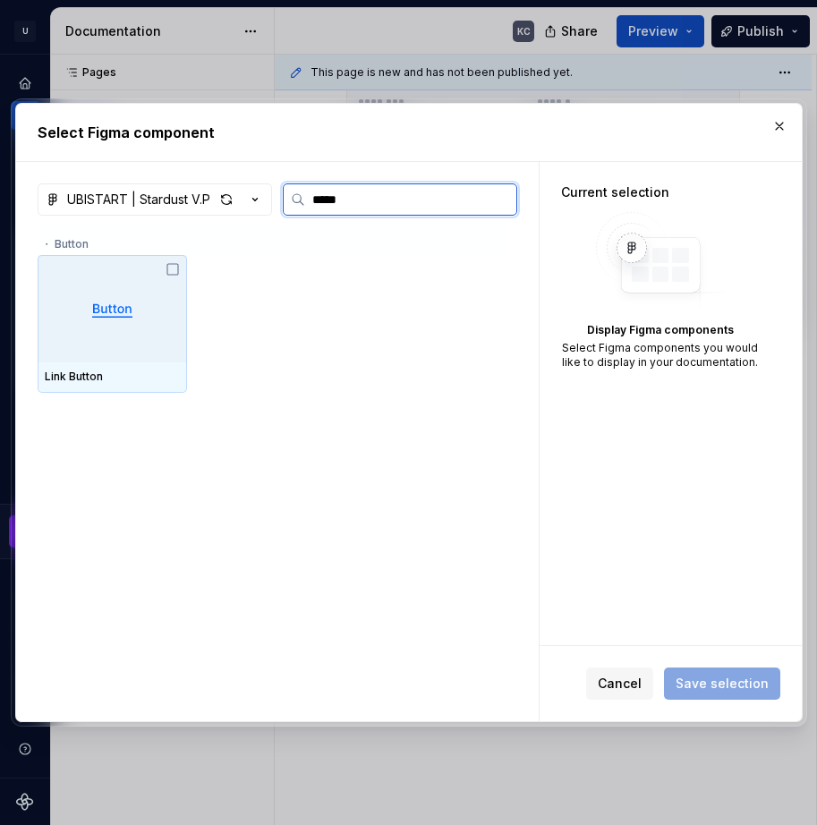
click at [125, 304] on img at bounding box center [112, 308] width 47 height 25
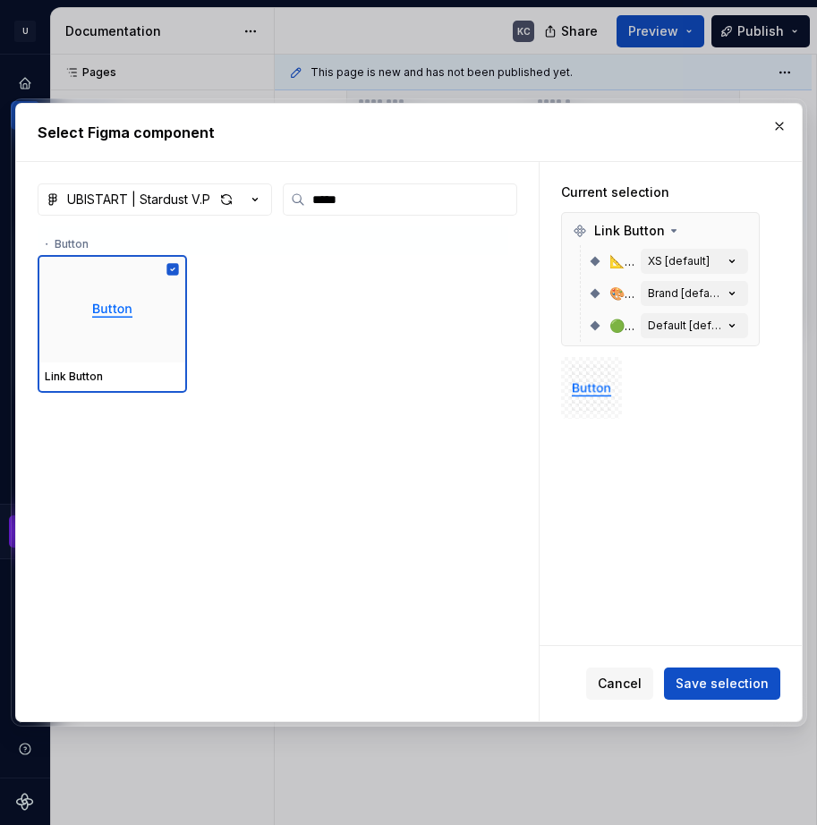
click at [705, 669] on button "Save selection" at bounding box center [722, 683] width 116 height 32
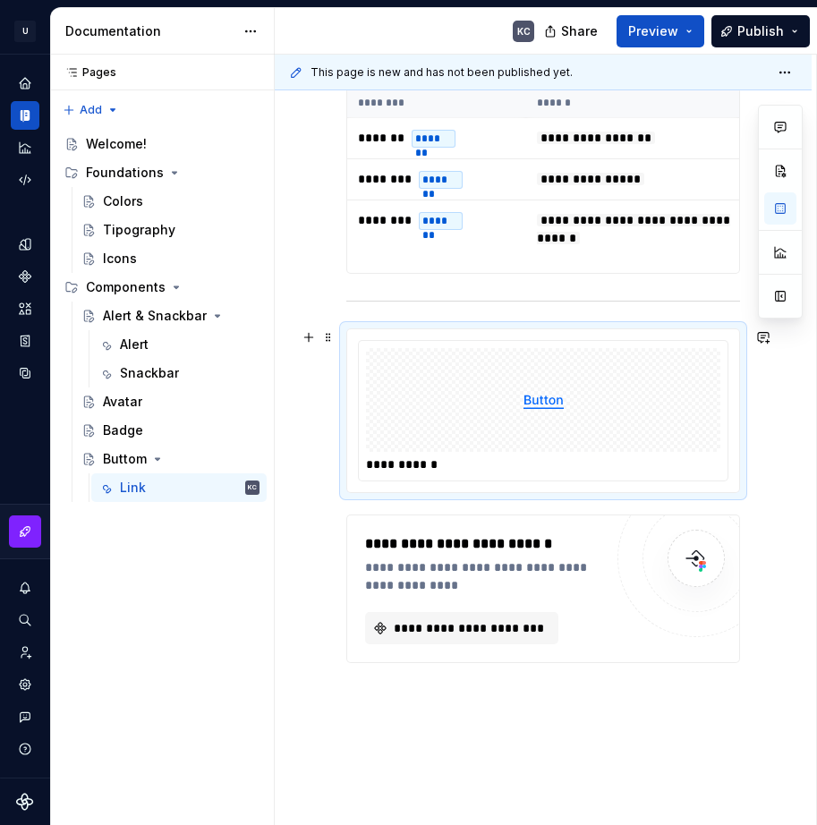
click at [550, 402] on img at bounding box center [543, 399] width 47 height 89
click at [329, 338] on span at bounding box center [328, 337] width 14 height 25
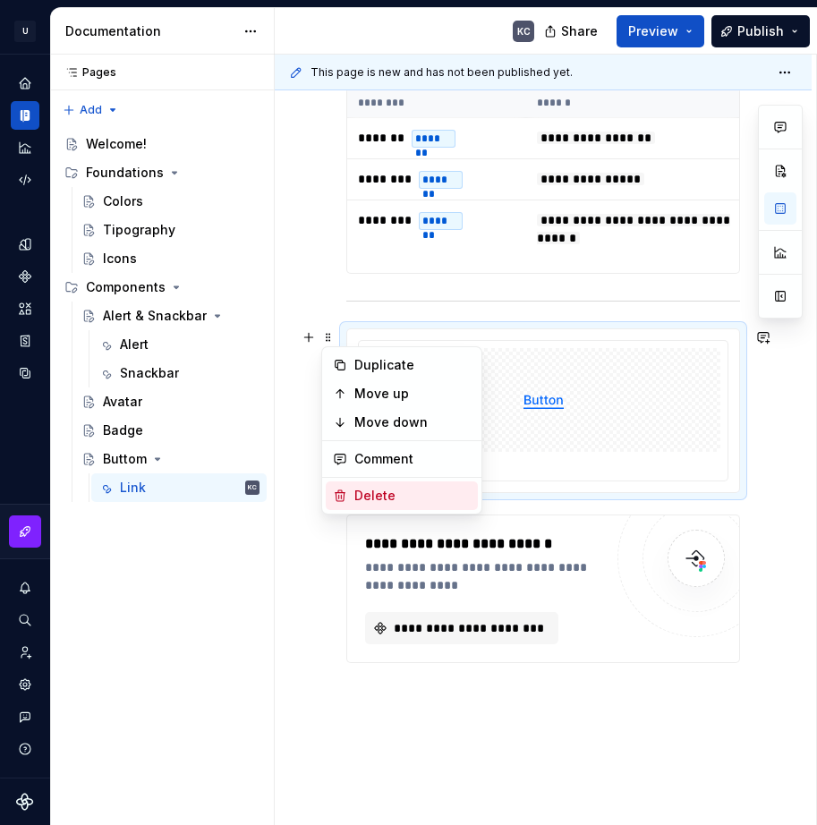
click at [384, 493] on div "Delete" at bounding box center [412, 496] width 116 height 18
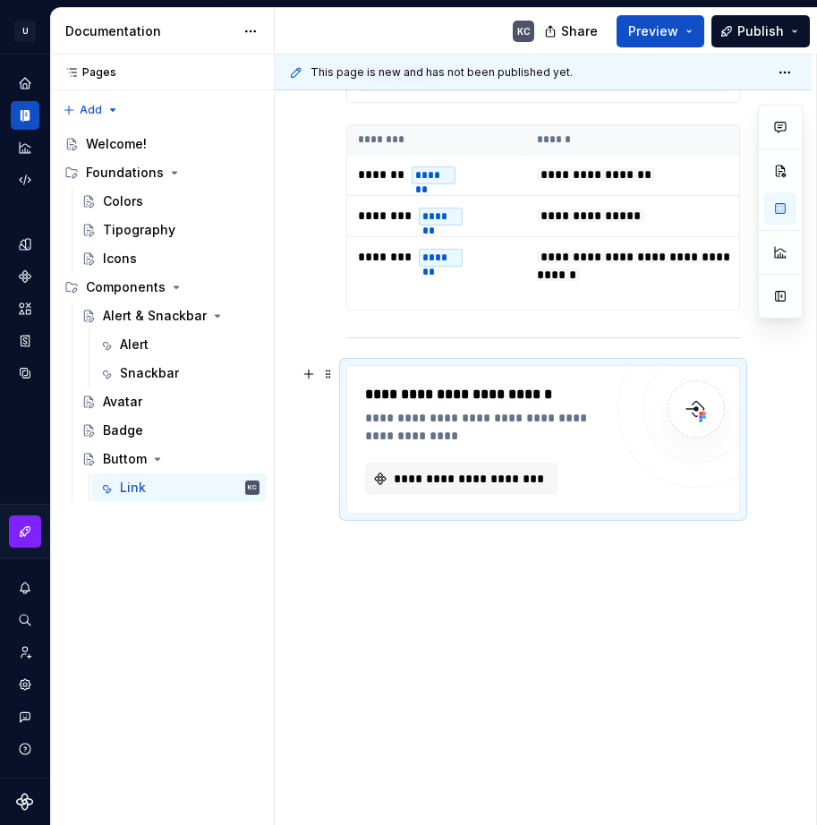
scroll to position [415, 0]
click at [419, 474] on span "**********" at bounding box center [469, 479] width 156 height 18
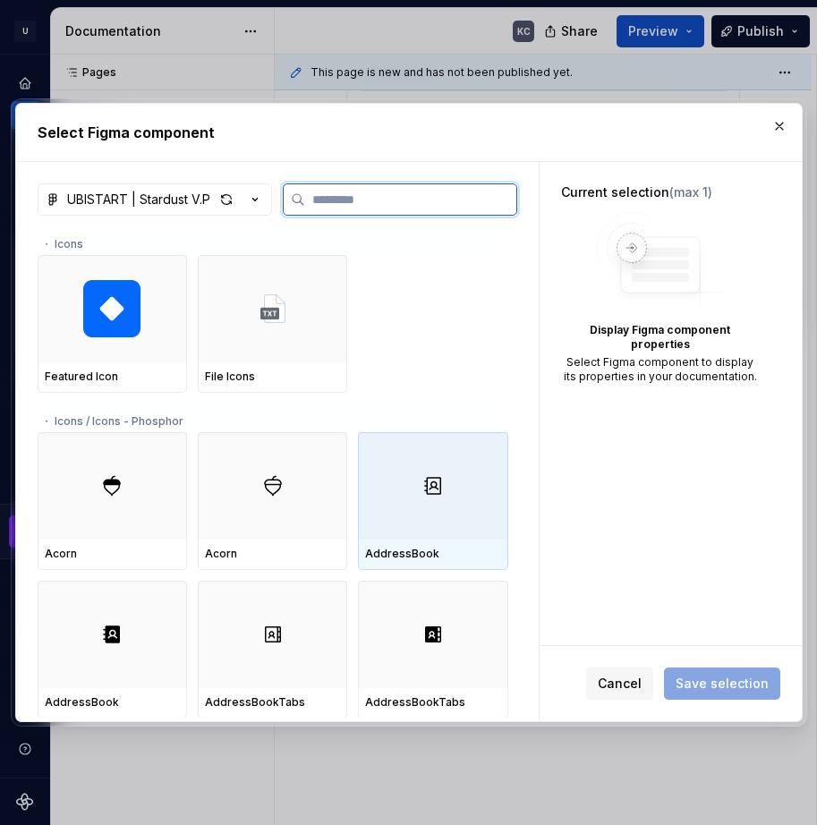
type textarea "*"
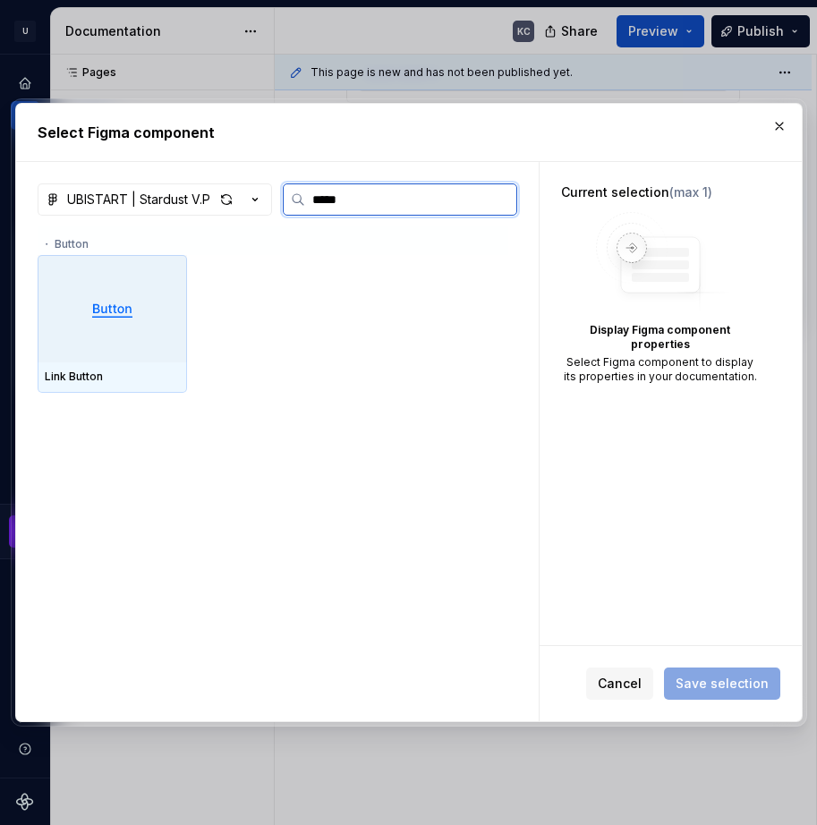
type input "******"
click at [103, 311] on img at bounding box center [112, 308] width 47 height 25
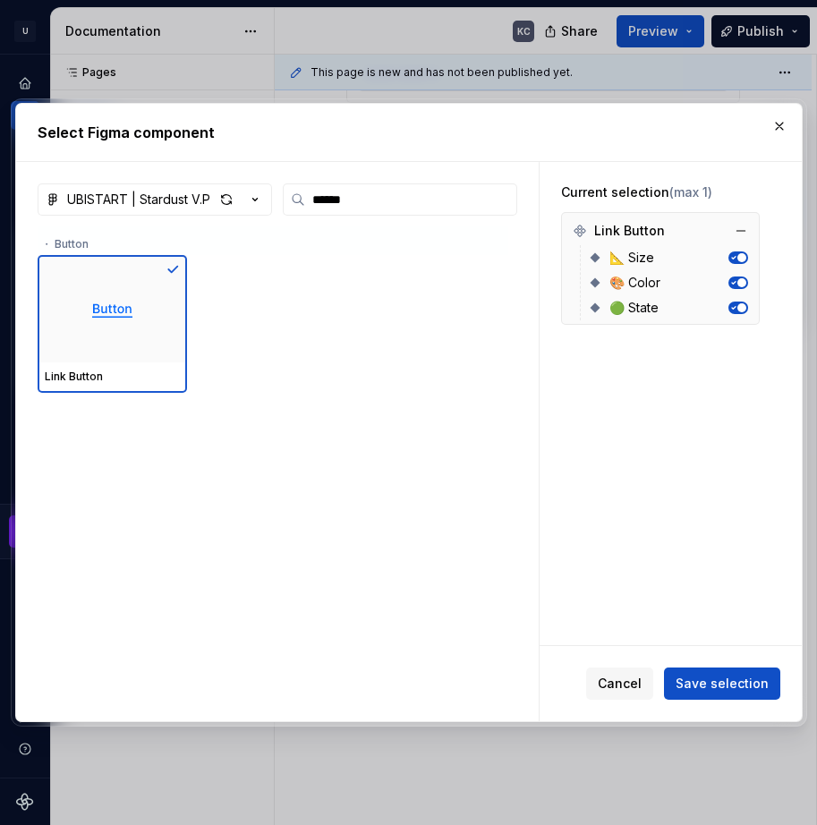
click at [744, 306] on span "button" at bounding box center [741, 307] width 9 height 9
click at [744, 306] on State-switch "button" at bounding box center [738, 307] width 20 height 13
click at [744, 308] on span "button" at bounding box center [741, 307] width 9 height 9
click at [744, 308] on State-switch "button" at bounding box center [738, 307] width 20 height 13
click at [742, 258] on span "button" at bounding box center [741, 257] width 9 height 9
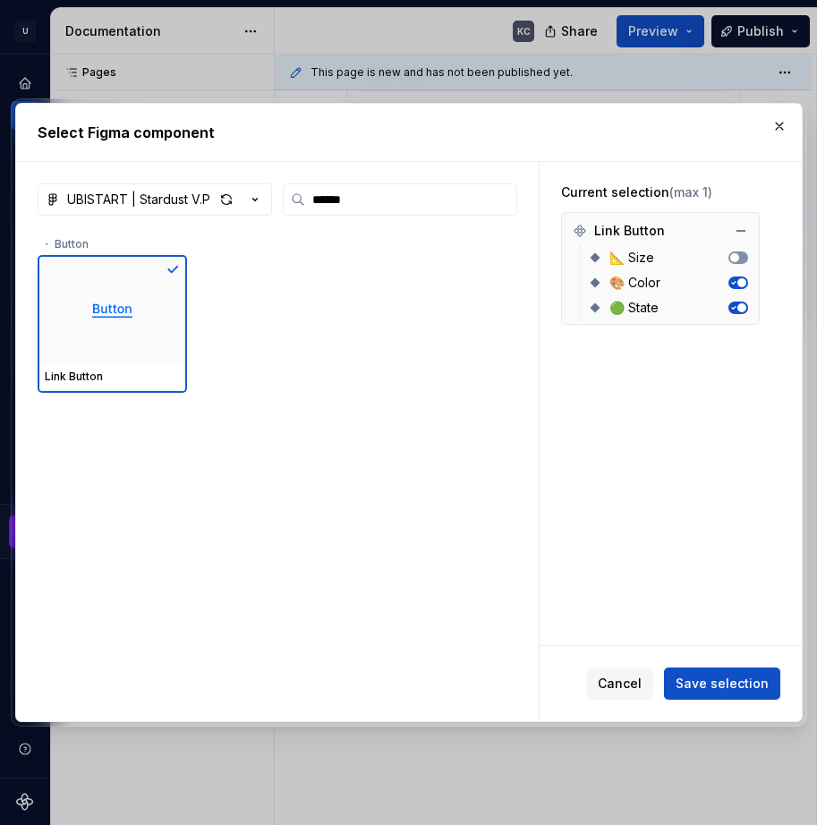
click at [742, 258] on Size-switch "button" at bounding box center [738, 257] width 20 height 13
click at [737, 282] on span "button" at bounding box center [741, 282] width 9 height 9
click at [741, 304] on span "button" at bounding box center [741, 307] width 9 height 9
drag, startPoint x: 738, startPoint y: 257, endPoint x: 741, endPoint y: 267, distance: 10.5
click at [737, 257] on span "button" at bounding box center [741, 257] width 9 height 9
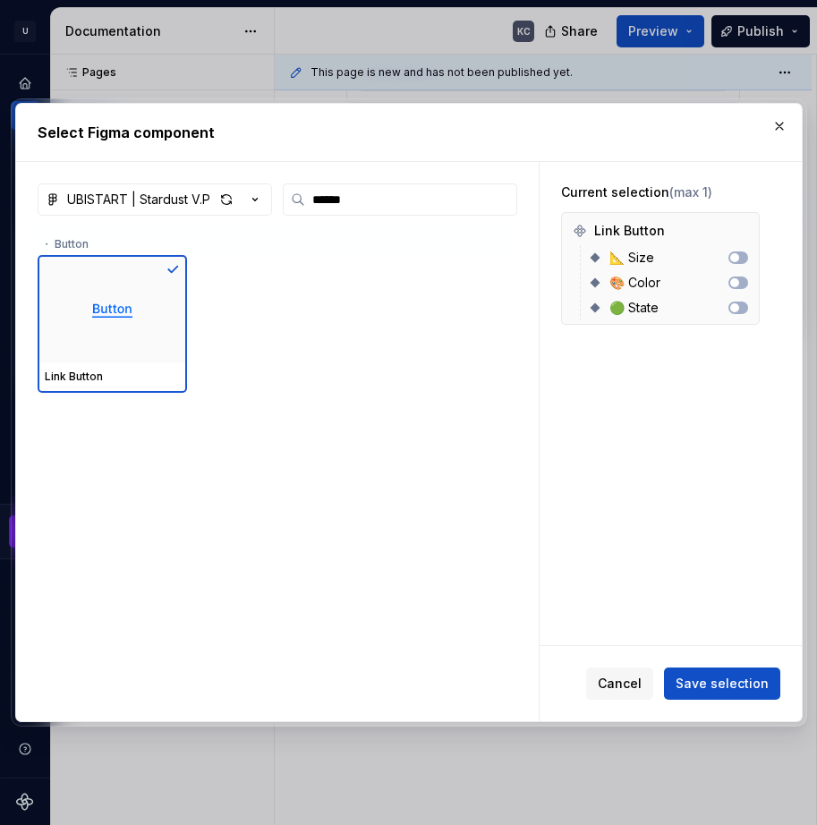
click at [732, 668] on button "Save selection" at bounding box center [722, 683] width 116 height 32
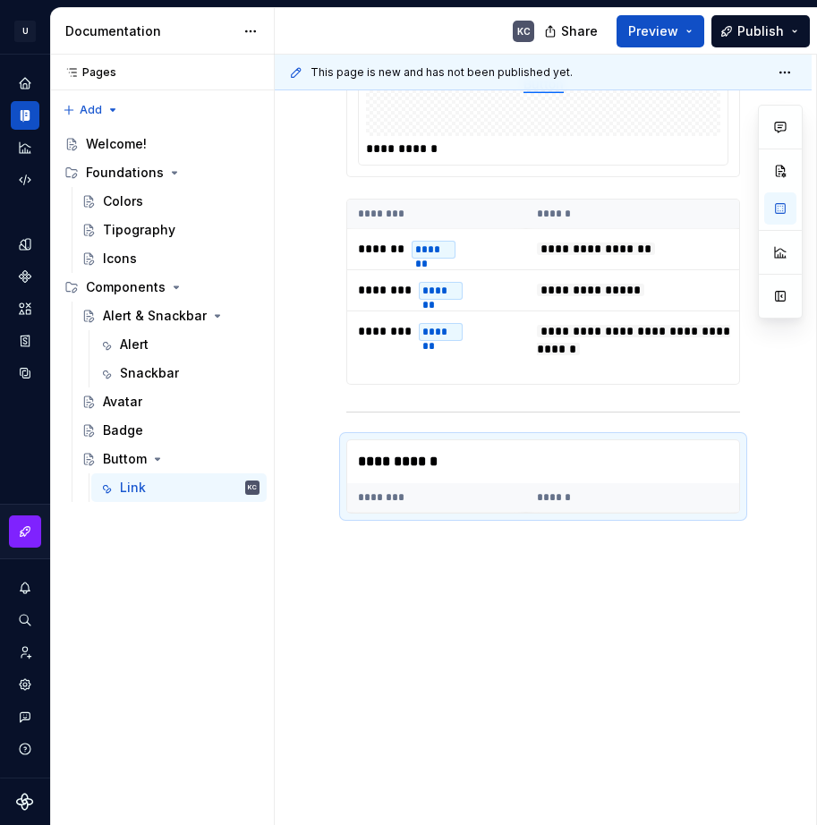
scroll to position [354, 0]
drag, startPoint x: 462, startPoint y: 515, endPoint x: 497, endPoint y: 512, distance: 35.0
click at [497, 512] on div "**********" at bounding box center [543, 476] width 394 height 74
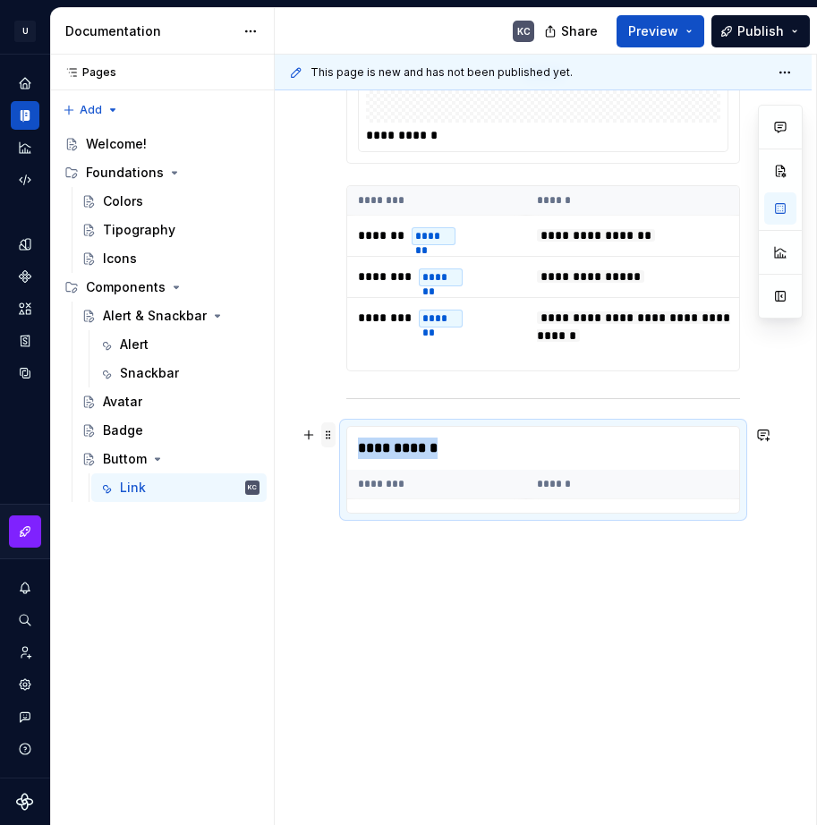
click at [326, 437] on span at bounding box center [328, 434] width 14 height 25
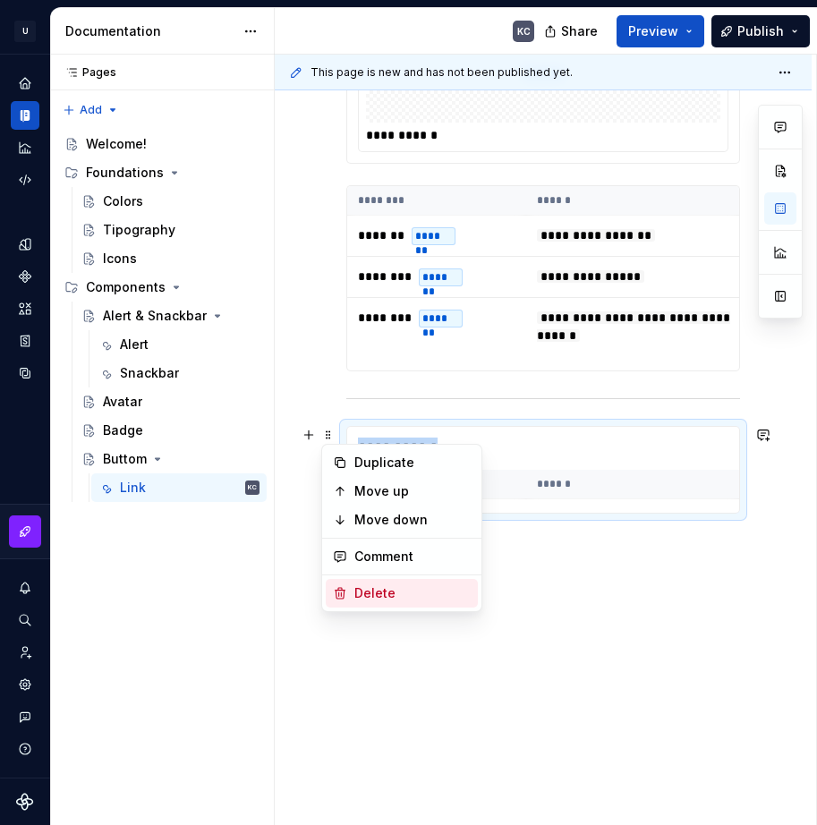
click at [366, 590] on div "Delete" at bounding box center [412, 593] width 116 height 18
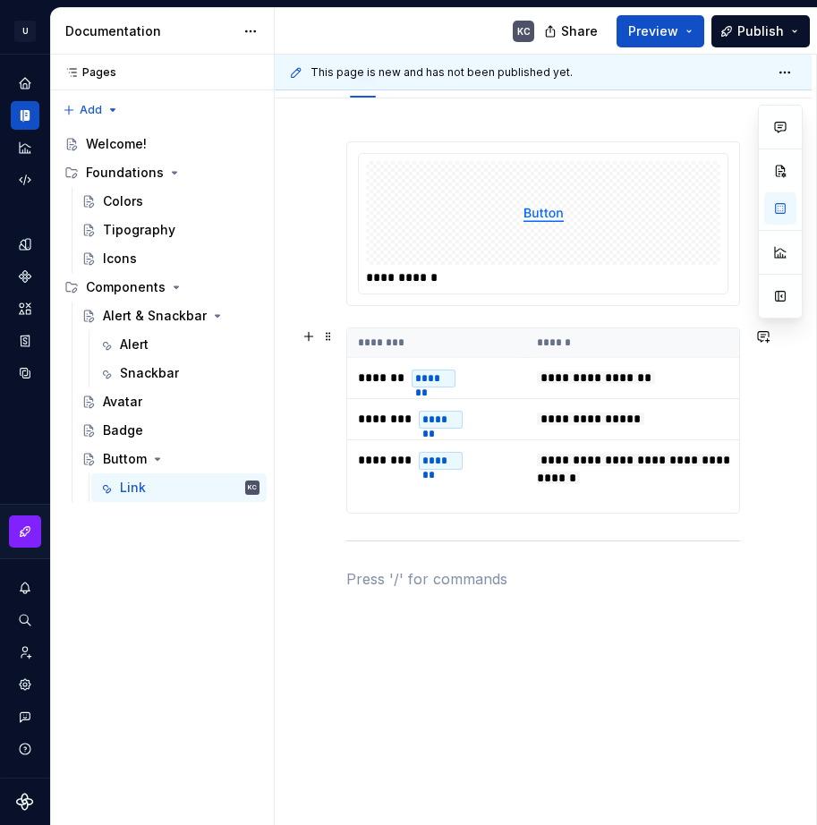
scroll to position [66, 0]
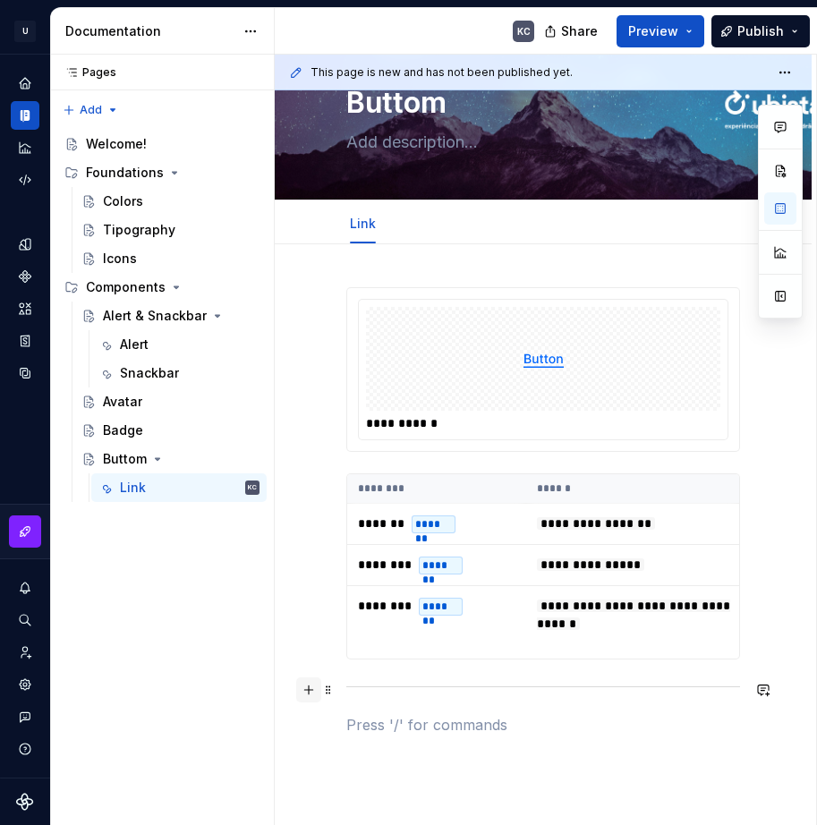
click at [310, 690] on button "button" at bounding box center [308, 689] width 25 height 25
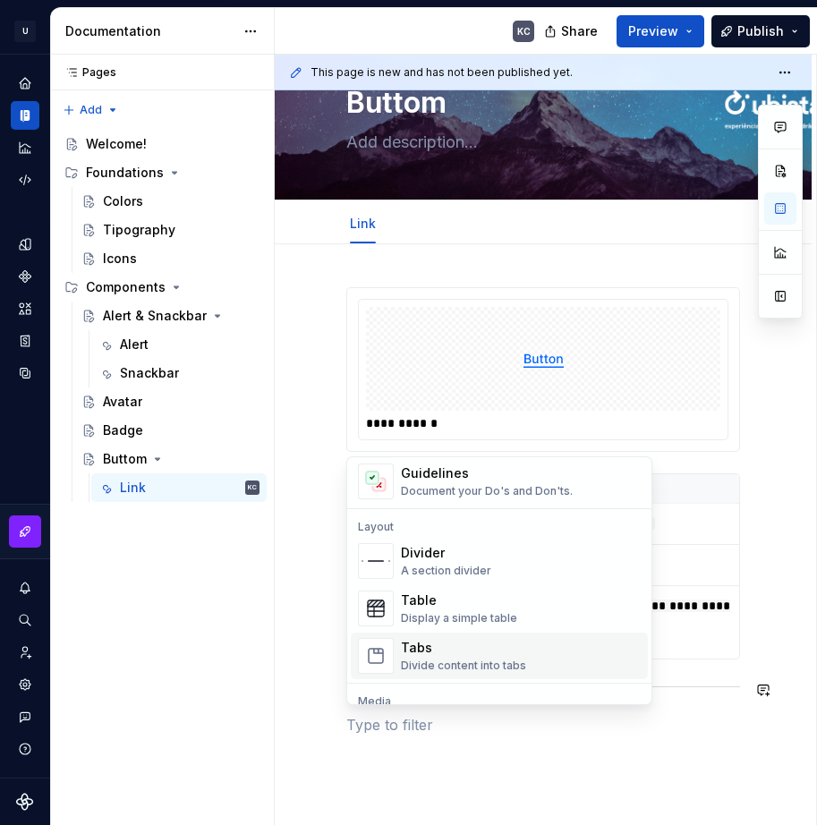
scroll to position [626, 0]
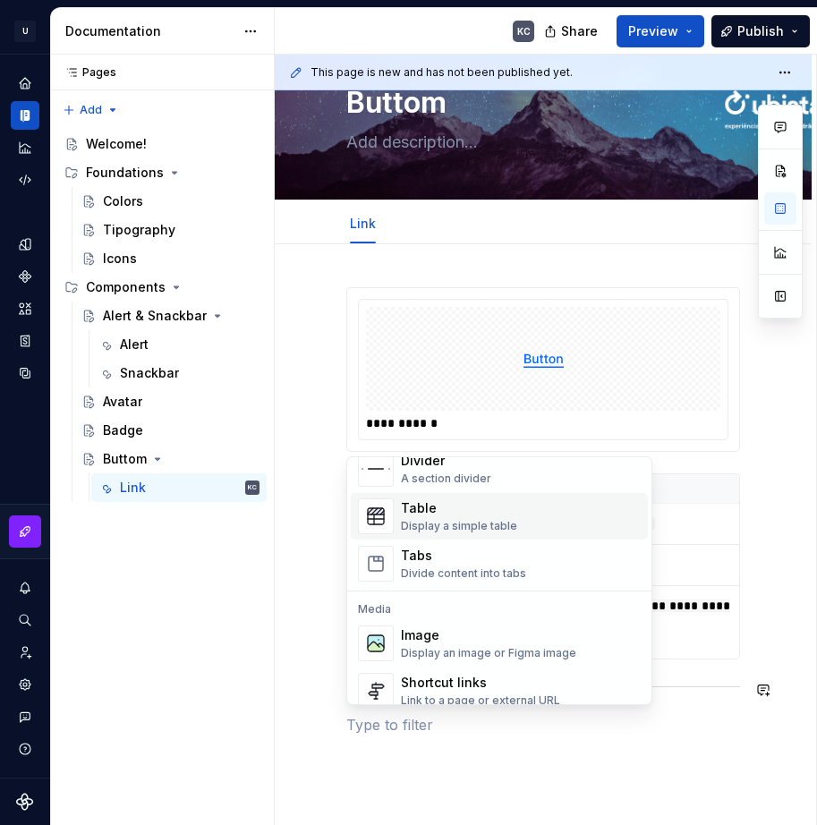
click at [479, 514] on div "Table" at bounding box center [459, 508] width 116 height 18
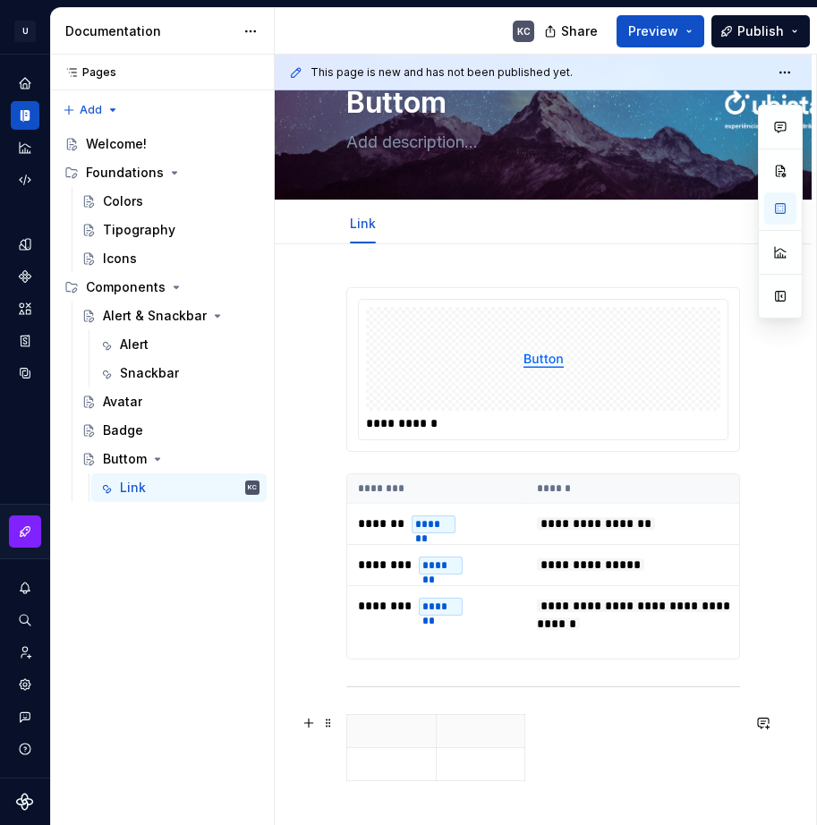
click at [527, 751] on div at bounding box center [543, 751] width 394 height 74
click at [520, 743] on icon "button" at bounding box center [525, 748] width 14 height 14
type textarea "*"
click at [312, 685] on button "button" at bounding box center [308, 689] width 25 height 25
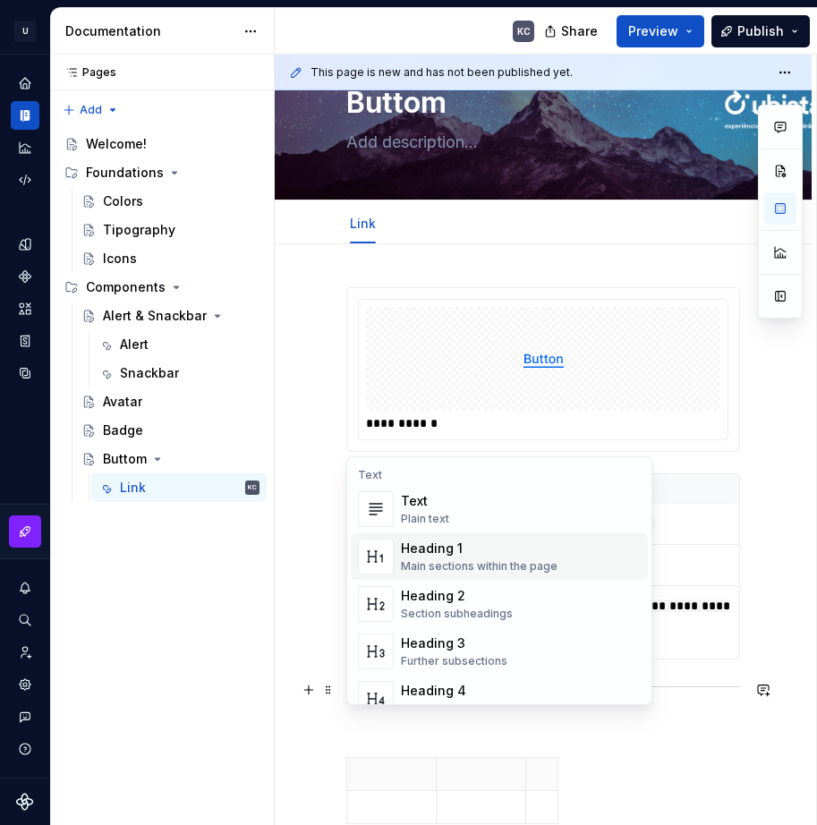
click at [456, 563] on div "Main sections within the page" at bounding box center [479, 566] width 157 height 14
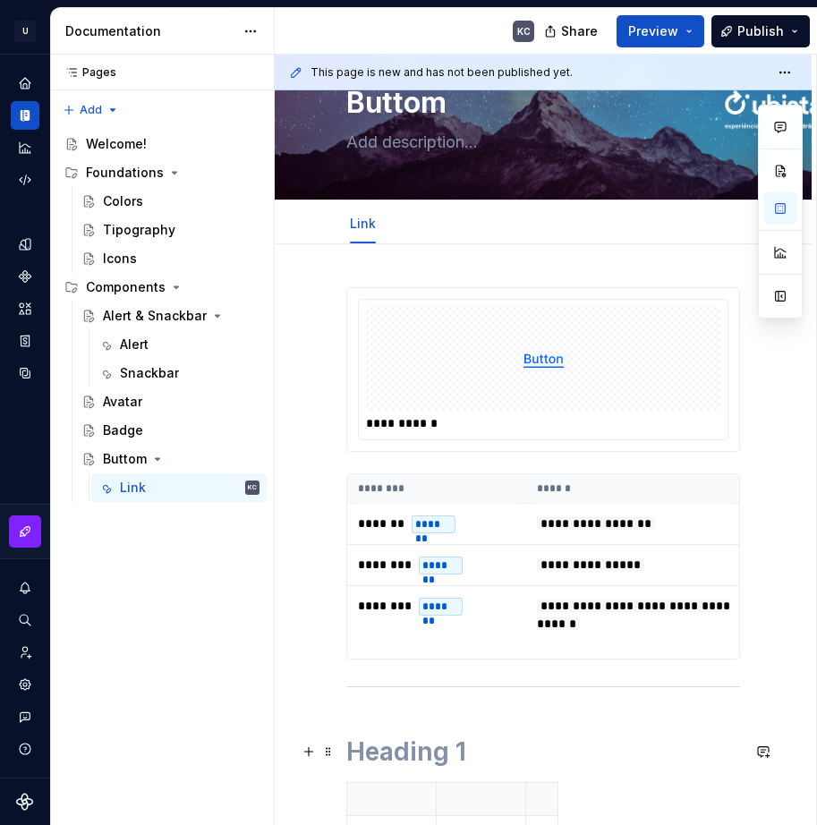
click at [408, 754] on h1 at bounding box center [543, 751] width 394 height 32
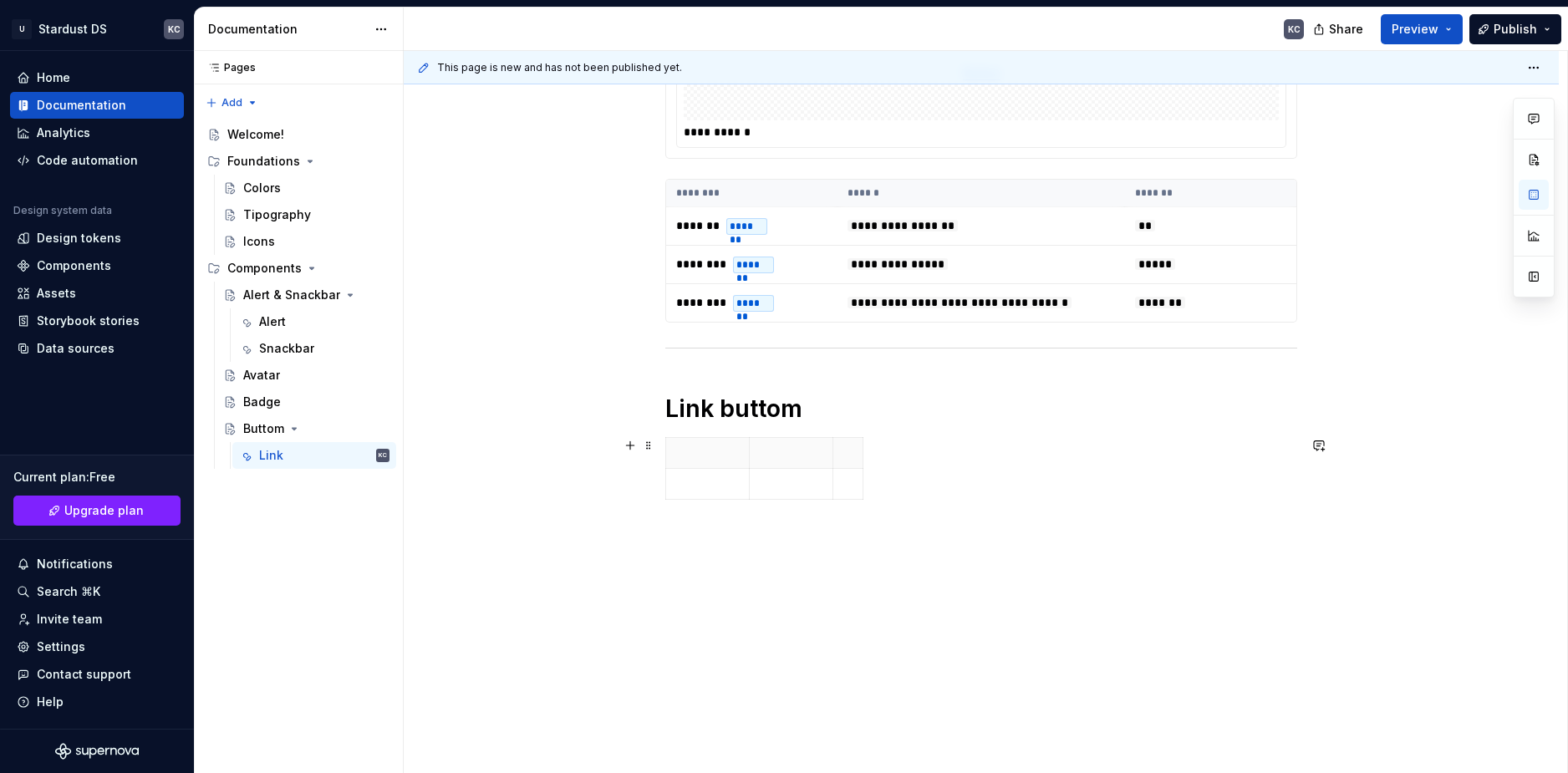
scroll to position [351, 0]
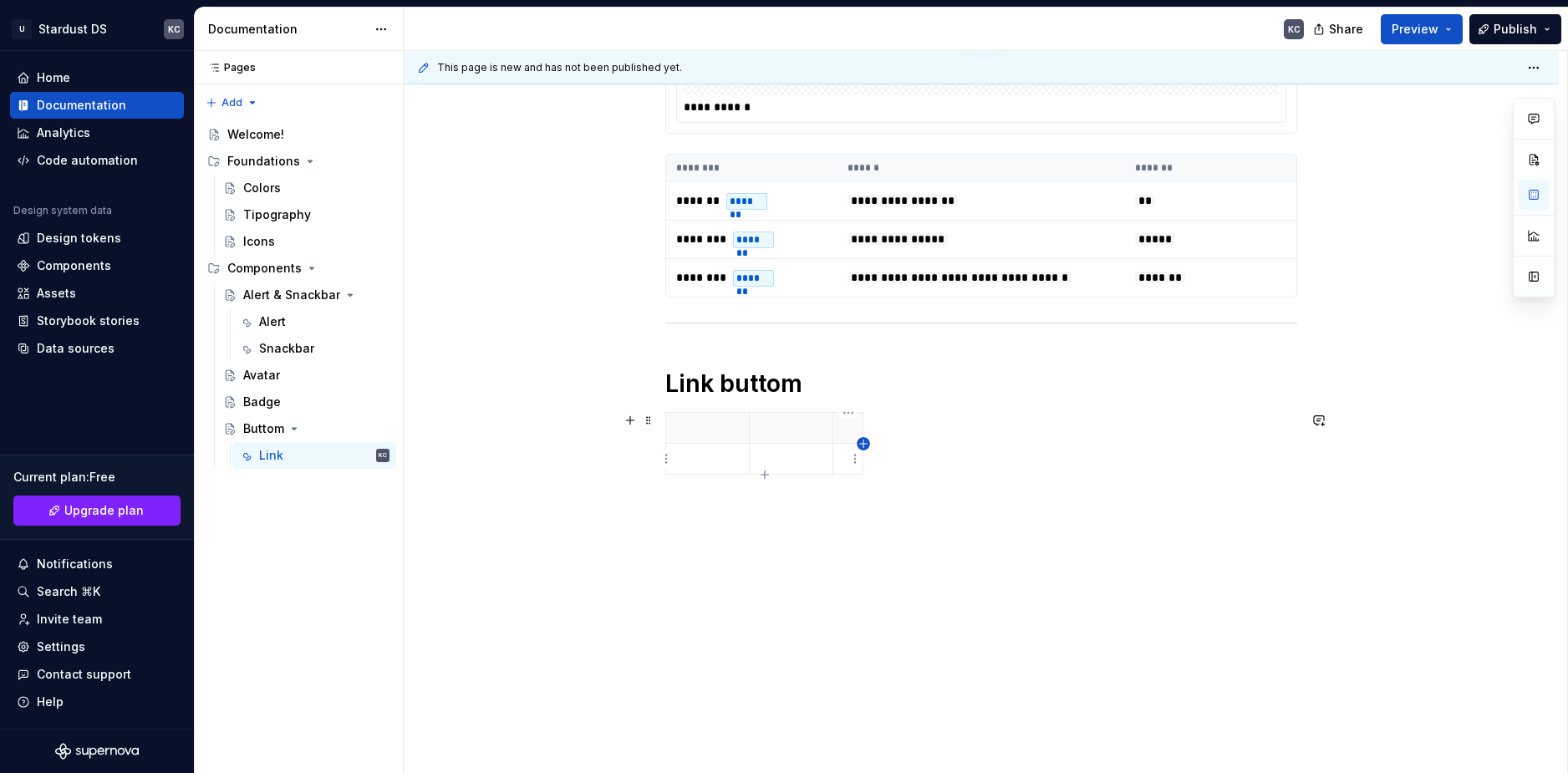
click at [866, 445] on icon "button" at bounding box center [863, 444] width 13 height 13
click at [736, 376] on h1 "Link buttom" at bounding box center [981, 383] width 632 height 30
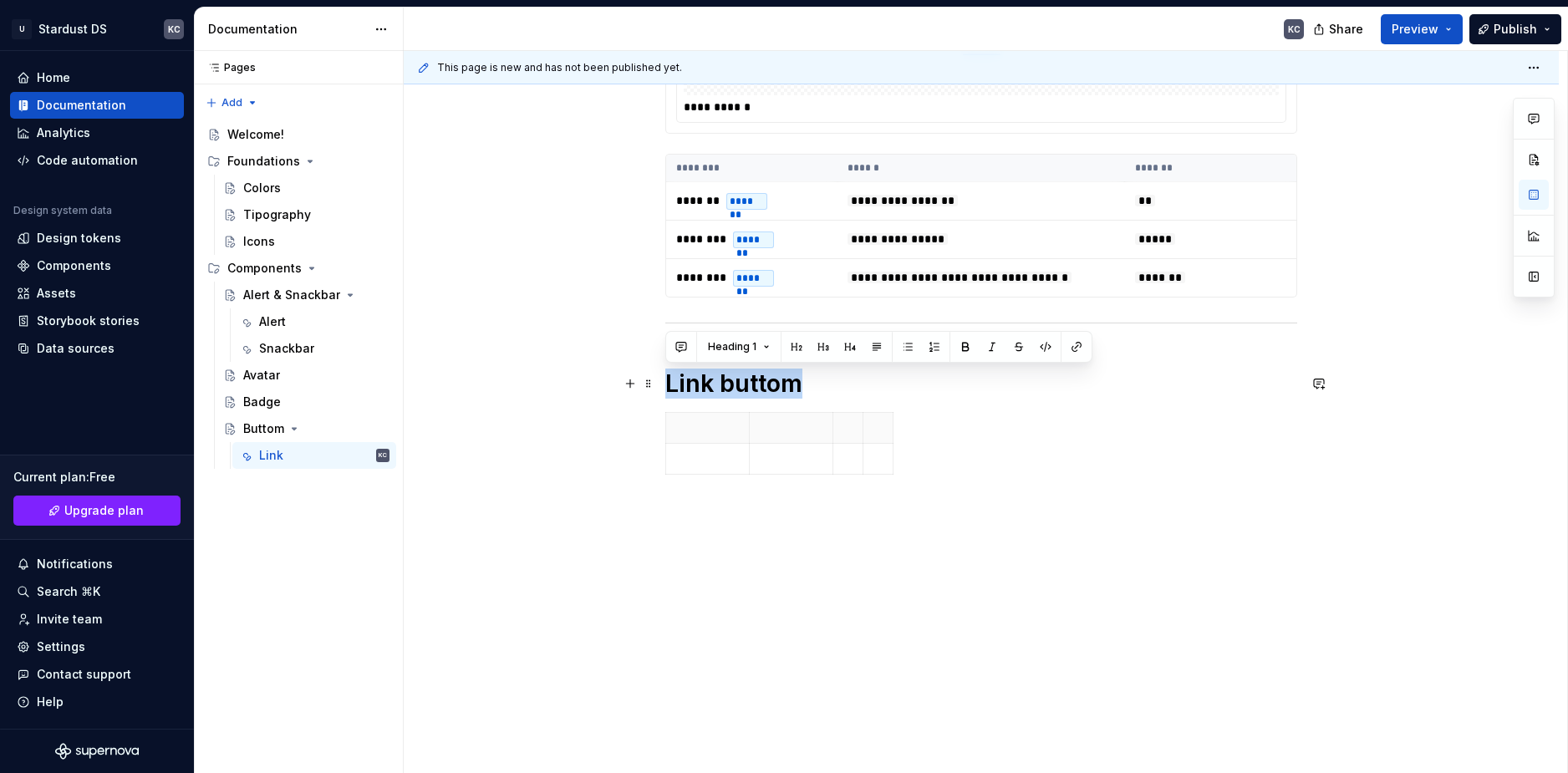
click at [736, 376] on h1 "Link buttom" at bounding box center [981, 383] width 632 height 30
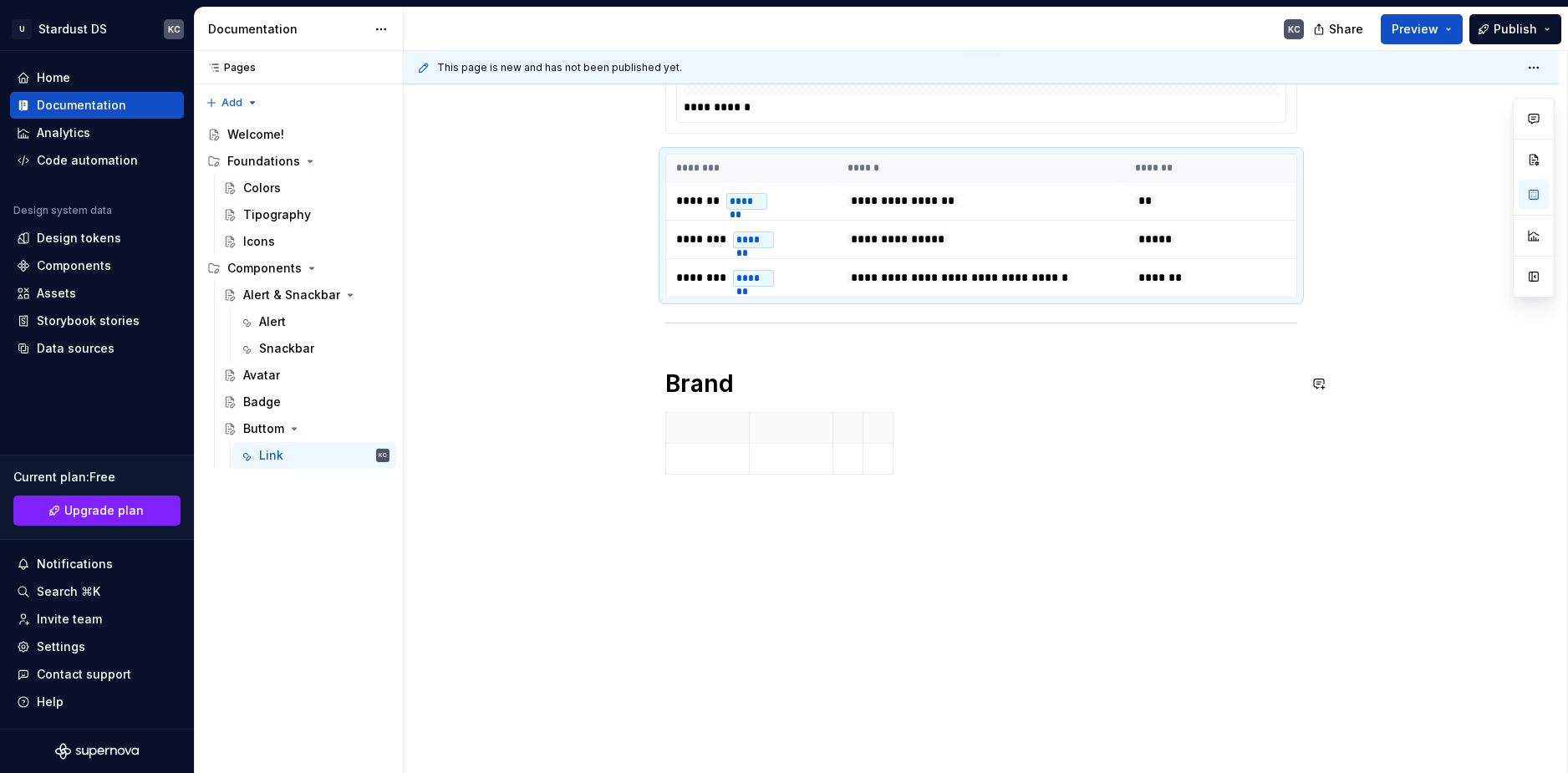
scroll to position [279, 0]
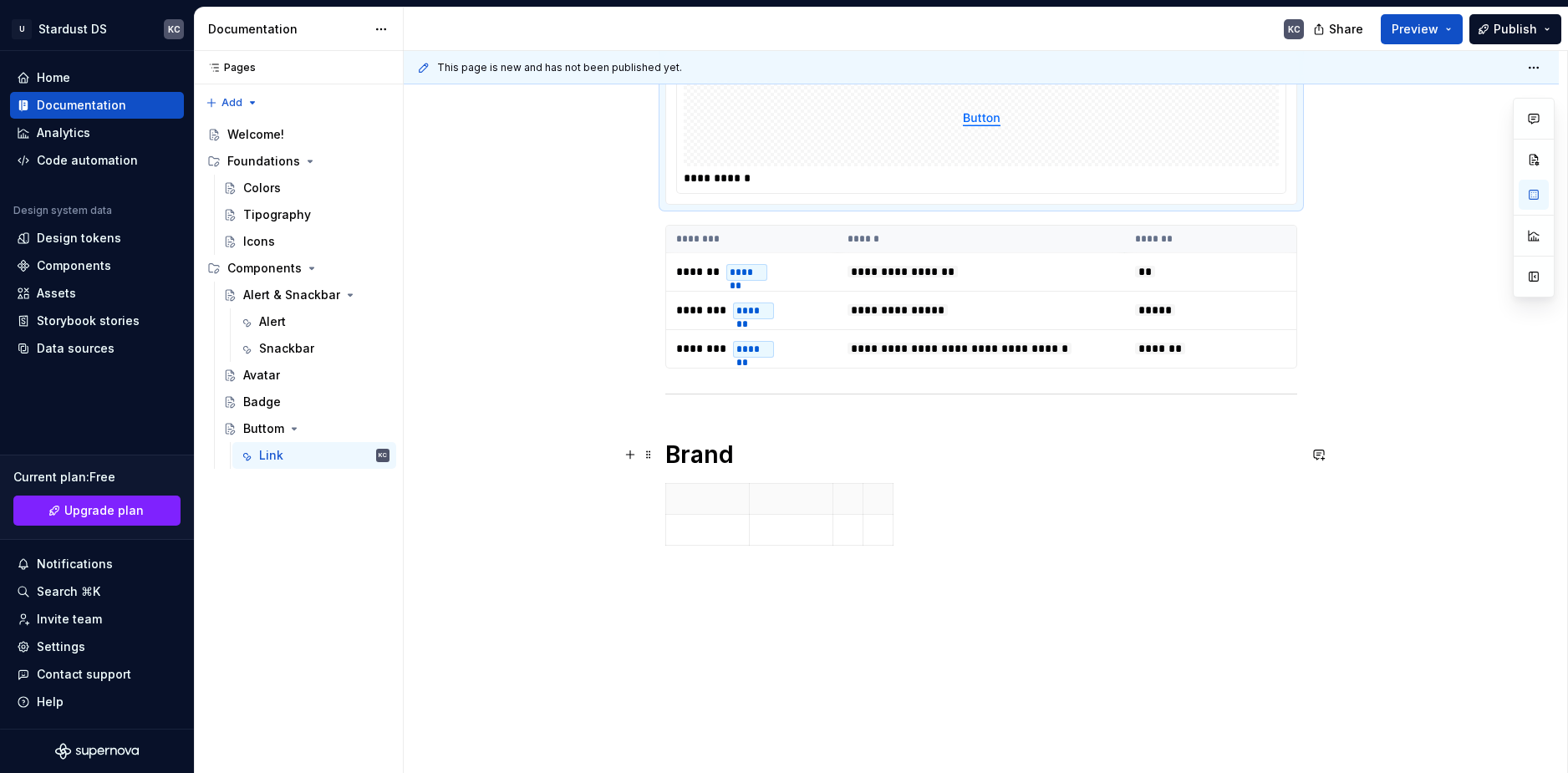
click at [721, 448] on h1 "Brand" at bounding box center [981, 454] width 632 height 30
click at [670, 459] on h1 "Brand" at bounding box center [981, 454] width 632 height 30
click at [719, 506] on p at bounding box center [707, 499] width 63 height 17
click at [884, 502] on html "U Stardust DS KC Home Documentation Analytics Code automation Design system dat…" at bounding box center [784, 386] width 1568 height 773
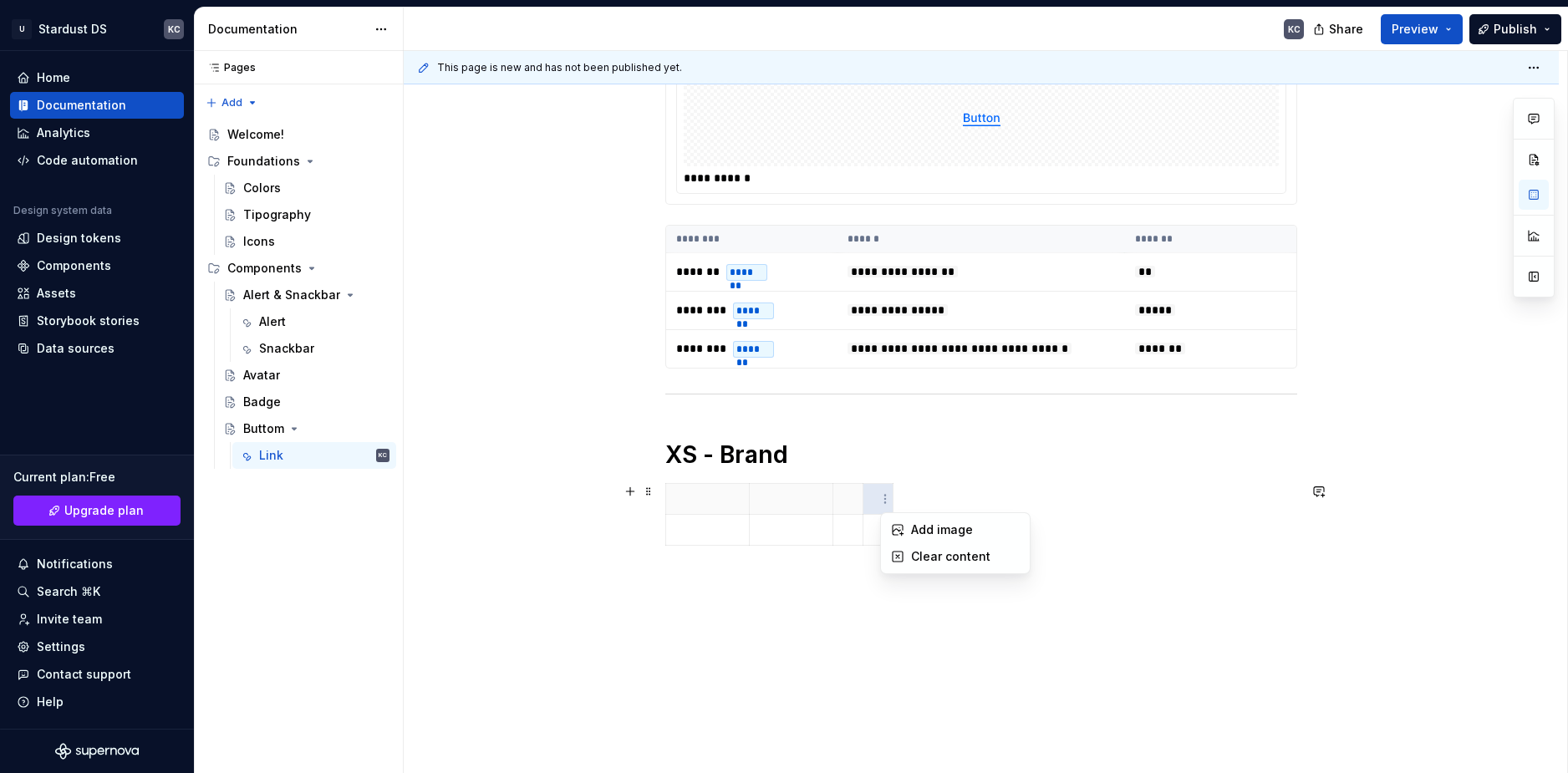
click at [895, 452] on html "U Stardust DS KC Home Documentation Analytics Code automation Design system dat…" at bounding box center [784, 386] width 1568 height 773
click at [879, 484] on html "U Stardust DS KC Home Documentation Analytics Code automation Design system dat…" at bounding box center [784, 386] width 1568 height 773
click at [927, 632] on div "Delete column" at bounding box center [953, 624] width 108 height 17
click at [720, 501] on p at bounding box center [707, 499] width 63 height 17
click at [716, 499] on p "dEFAULT" at bounding box center [707, 499] width 63 height 17
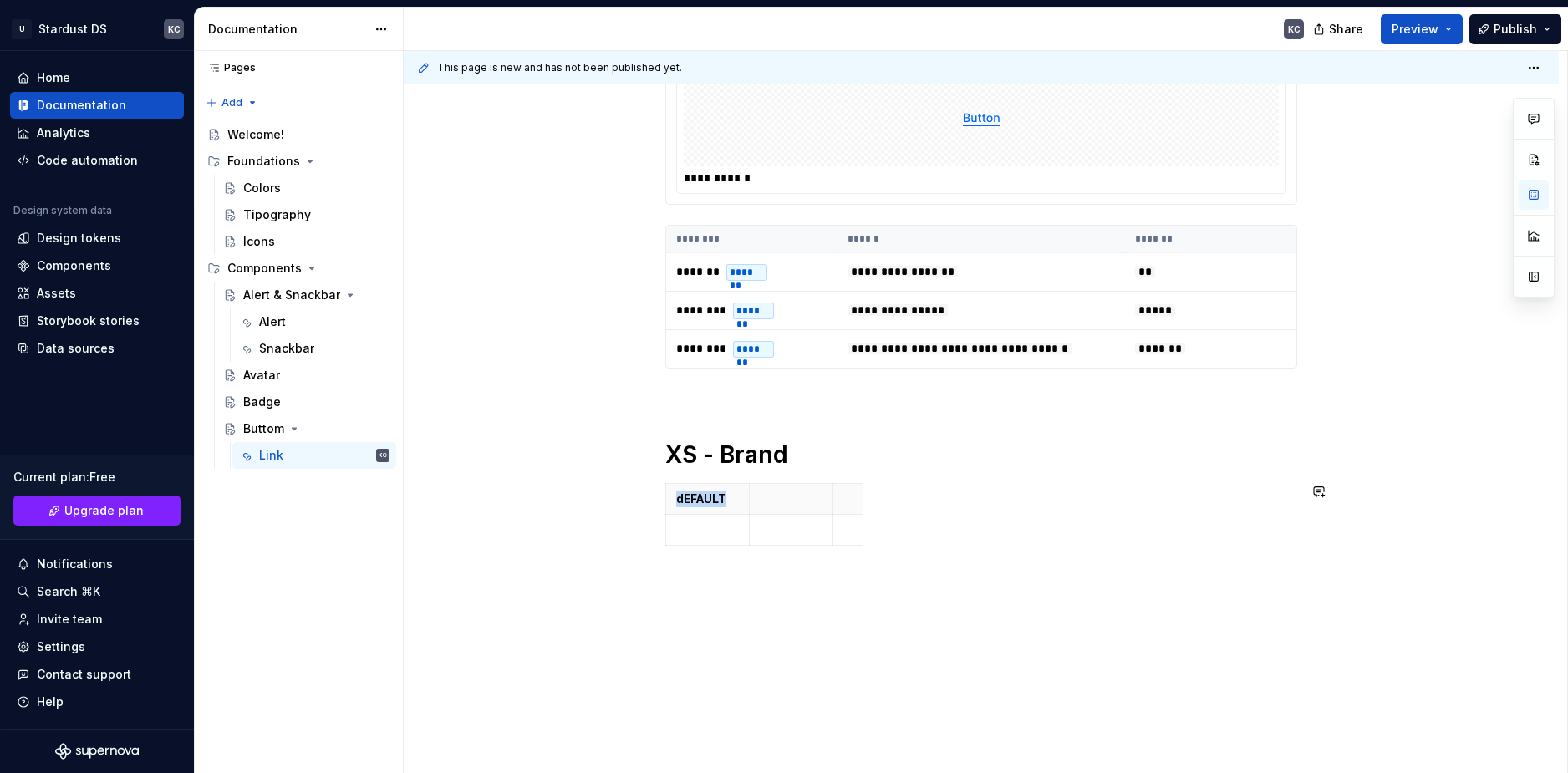
click at [716, 499] on p "dEFAULT" at bounding box center [707, 499] width 63 height 17
click at [772, 512] on th at bounding box center [791, 499] width 83 height 31
click at [850, 507] on html "U Stardust DS KC Home Documentation Analytics Code automation Design system dat…" at bounding box center [784, 386] width 1568 height 773
click at [843, 504] on html "U Stardust DS KC Home Documentation Analytics Code automation Design system dat…" at bounding box center [784, 386] width 1568 height 773
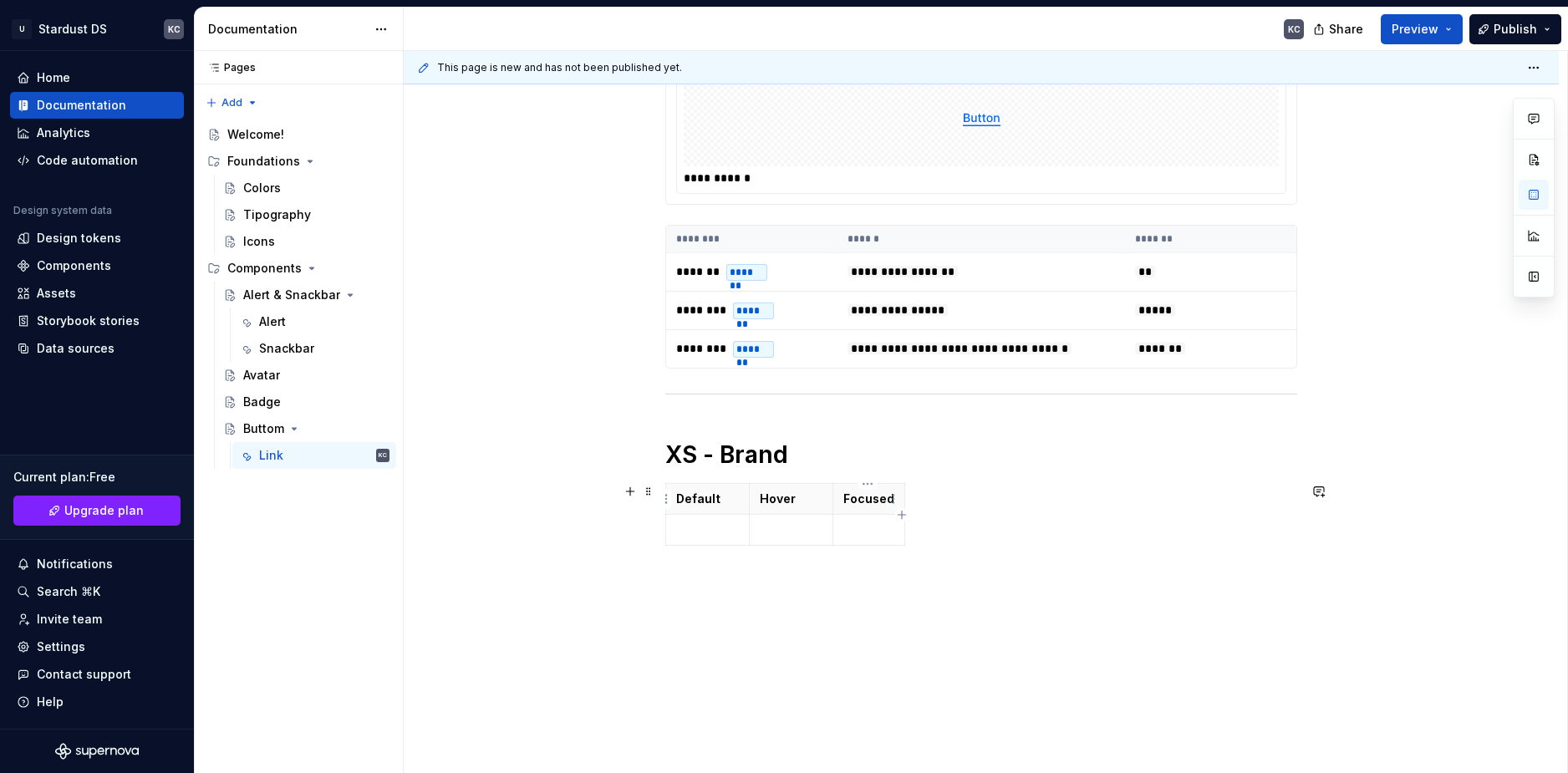
click at [1039, 581] on p at bounding box center [981, 582] width 632 height 20
drag, startPoint x: 748, startPoint y: 496, endPoint x: 850, endPoint y: 496, distance: 102.0
click at [850, 496] on th "Hover" at bounding box center [891, 499] width 83 height 31
drag, startPoint x: 936, startPoint y: 500, endPoint x: 1052, endPoint y: 502, distance: 116.0
click at [1052, 502] on th "Focused" at bounding box center [1061, 499] width 72 height 31
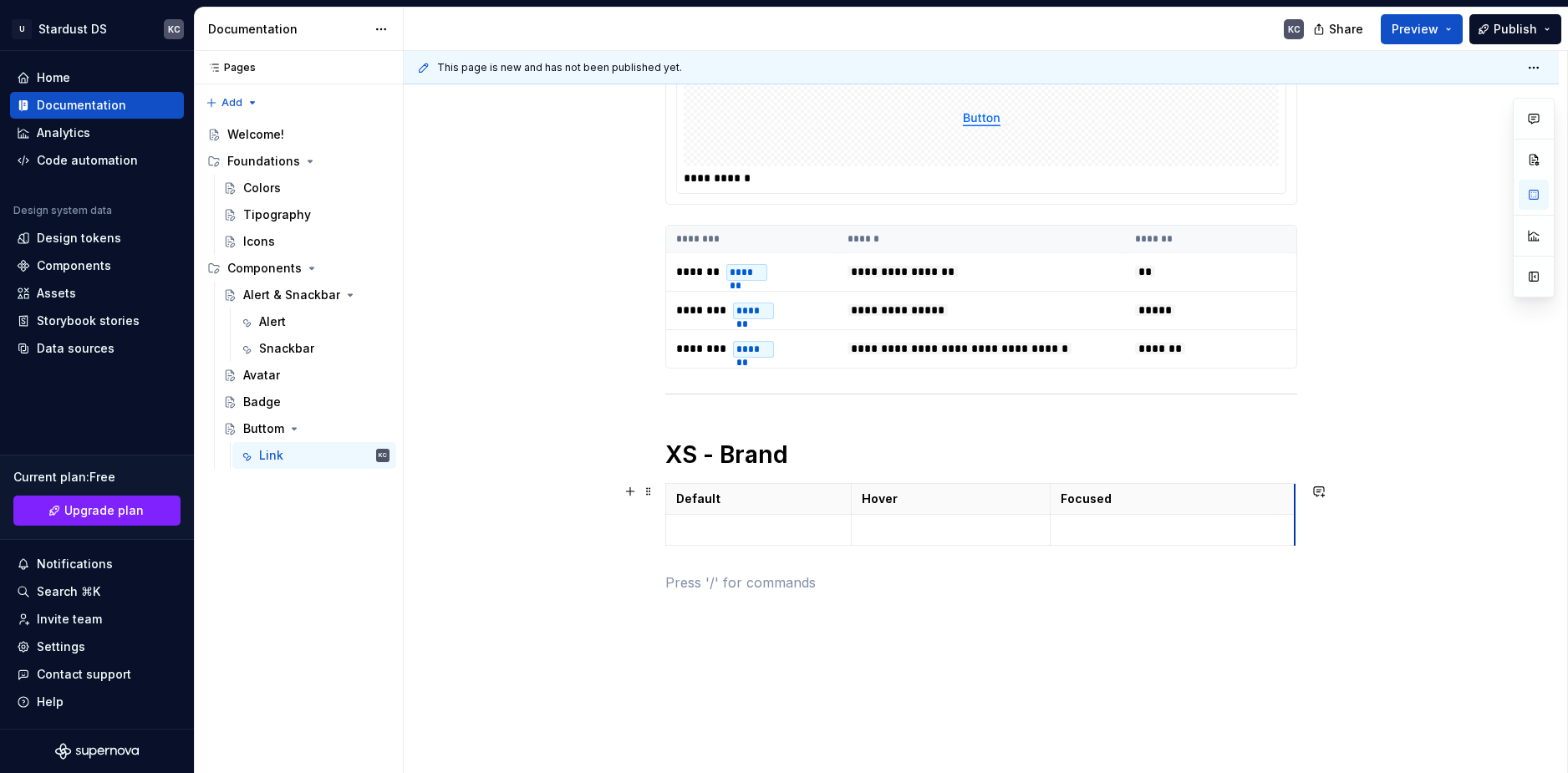
drag, startPoint x: 1119, startPoint y: 504, endPoint x: 1295, endPoint y: 504, distance: 176.0
drag, startPoint x: 850, startPoint y: 497, endPoint x: 873, endPoint y: 497, distance: 23.0
click at [873, 497] on th "Hover" at bounding box center [973, 499] width 200 height 31
drag, startPoint x: 1073, startPoint y: 501, endPoint x: 1088, endPoint y: 501, distance: 15.0
click at [1088, 501] on th "Focused" at bounding box center [1209, 499] width 245 height 31
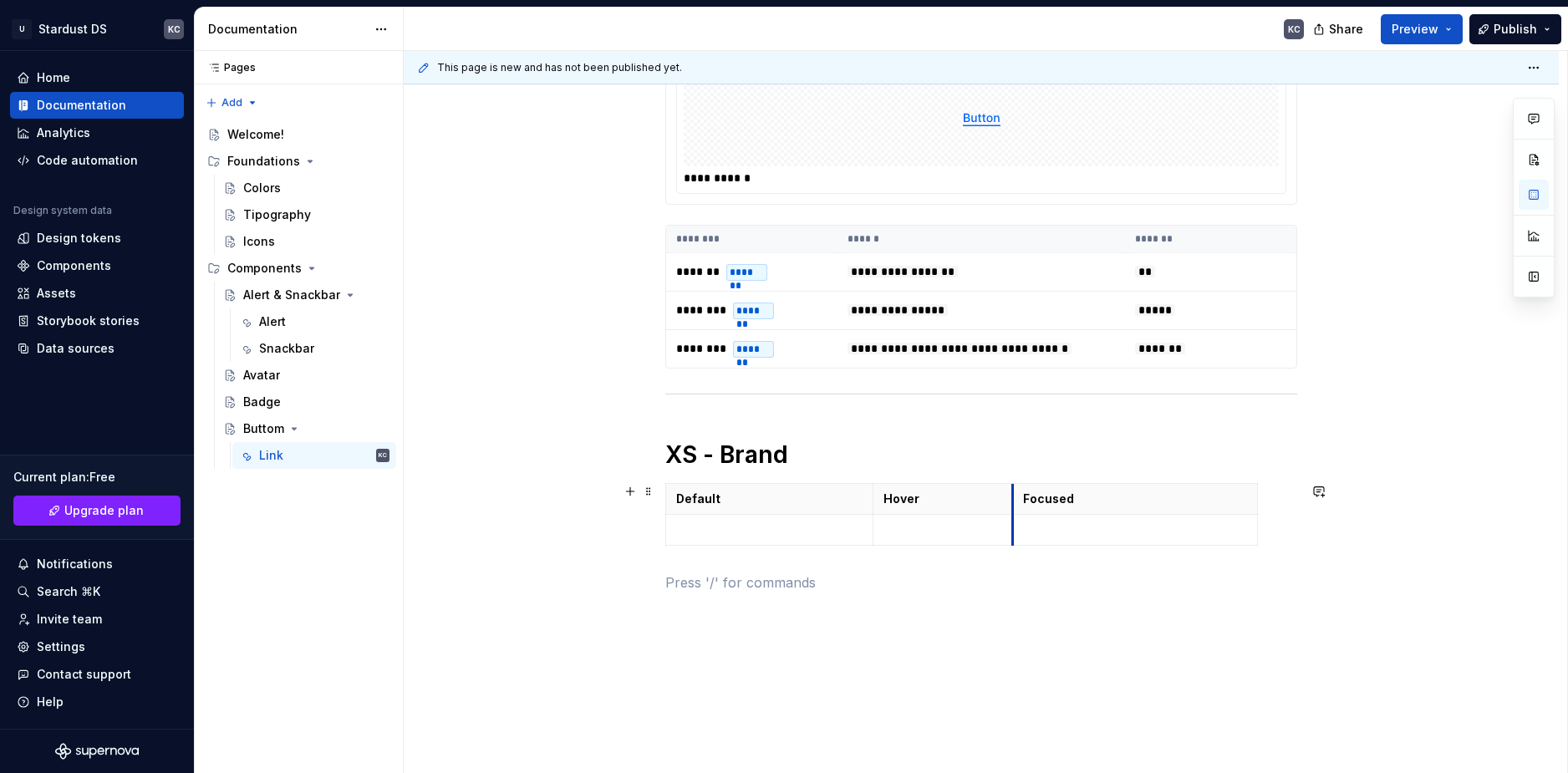
drag, startPoint x: 1087, startPoint y: 506, endPoint x: 1013, endPoint y: 507, distance: 74.0
click at [1013, 507] on th "Focused" at bounding box center [1135, 499] width 245 height 31
drag, startPoint x: 1254, startPoint y: 496, endPoint x: 1216, endPoint y: 496, distance: 38.0
drag, startPoint x: 1012, startPoint y: 496, endPoint x: 1089, endPoint y: 497, distance: 77.0
click at [1089, 497] on th "Focused" at bounding box center [1191, 499] width 207 height 31
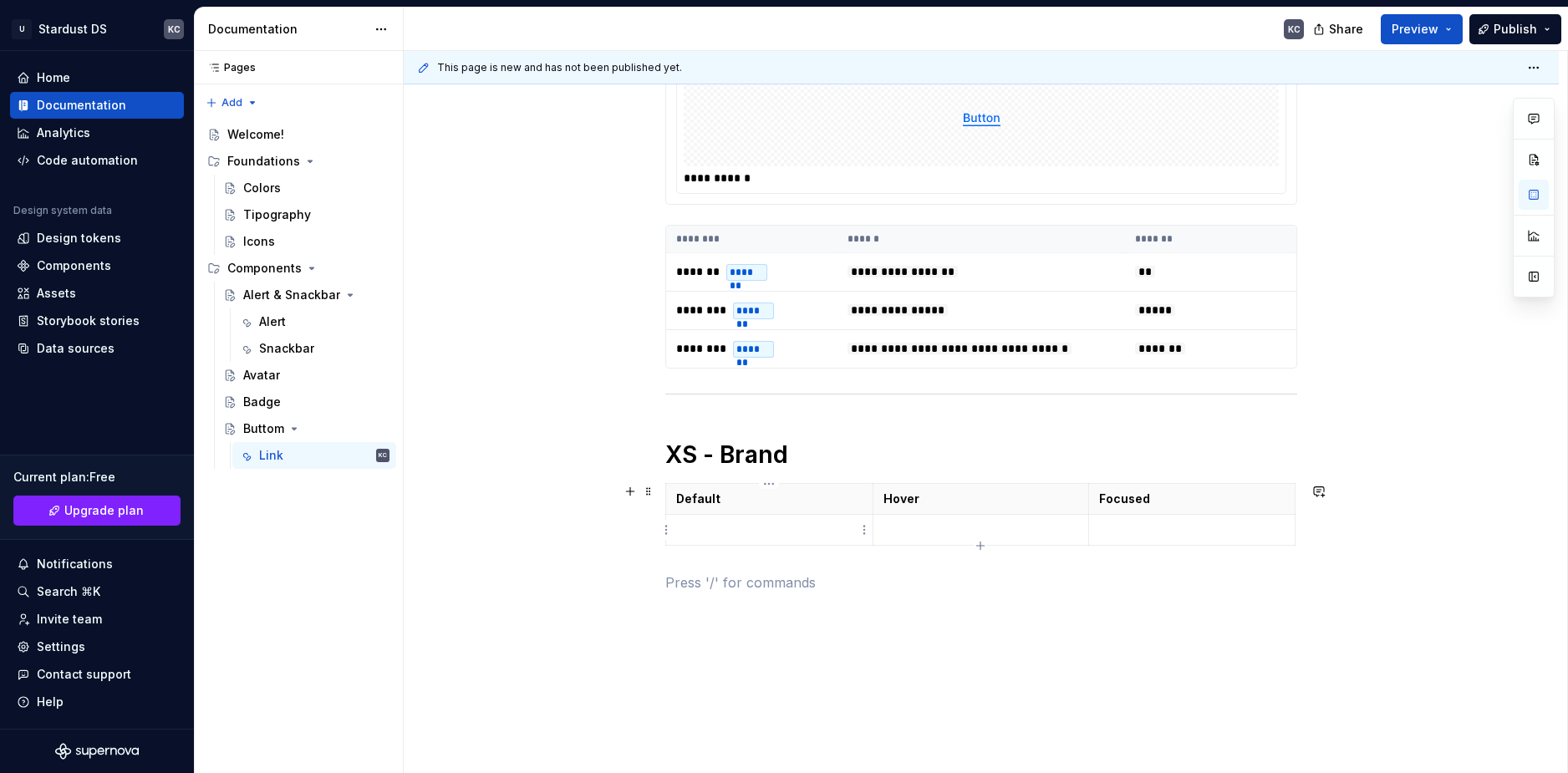
click at [824, 535] on p at bounding box center [769, 530] width 186 height 17
click at [863, 535] on html "U Stardust DS KC Home Documentation Analytics Code automation Design system dat…" at bounding box center [784, 386] width 1568 height 773
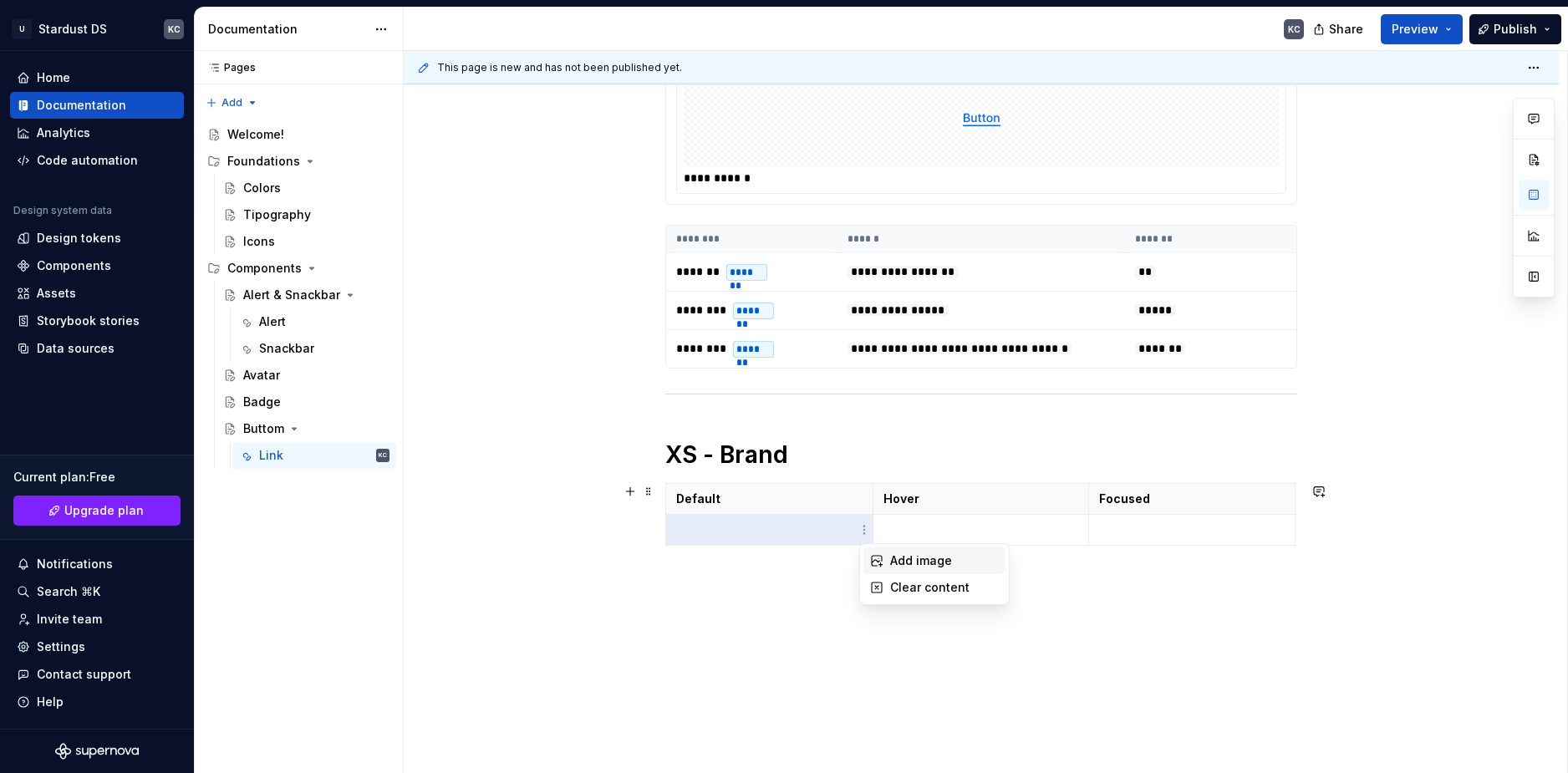
click at [893, 561] on div "Add image" at bounding box center [945, 561] width 108 height 17
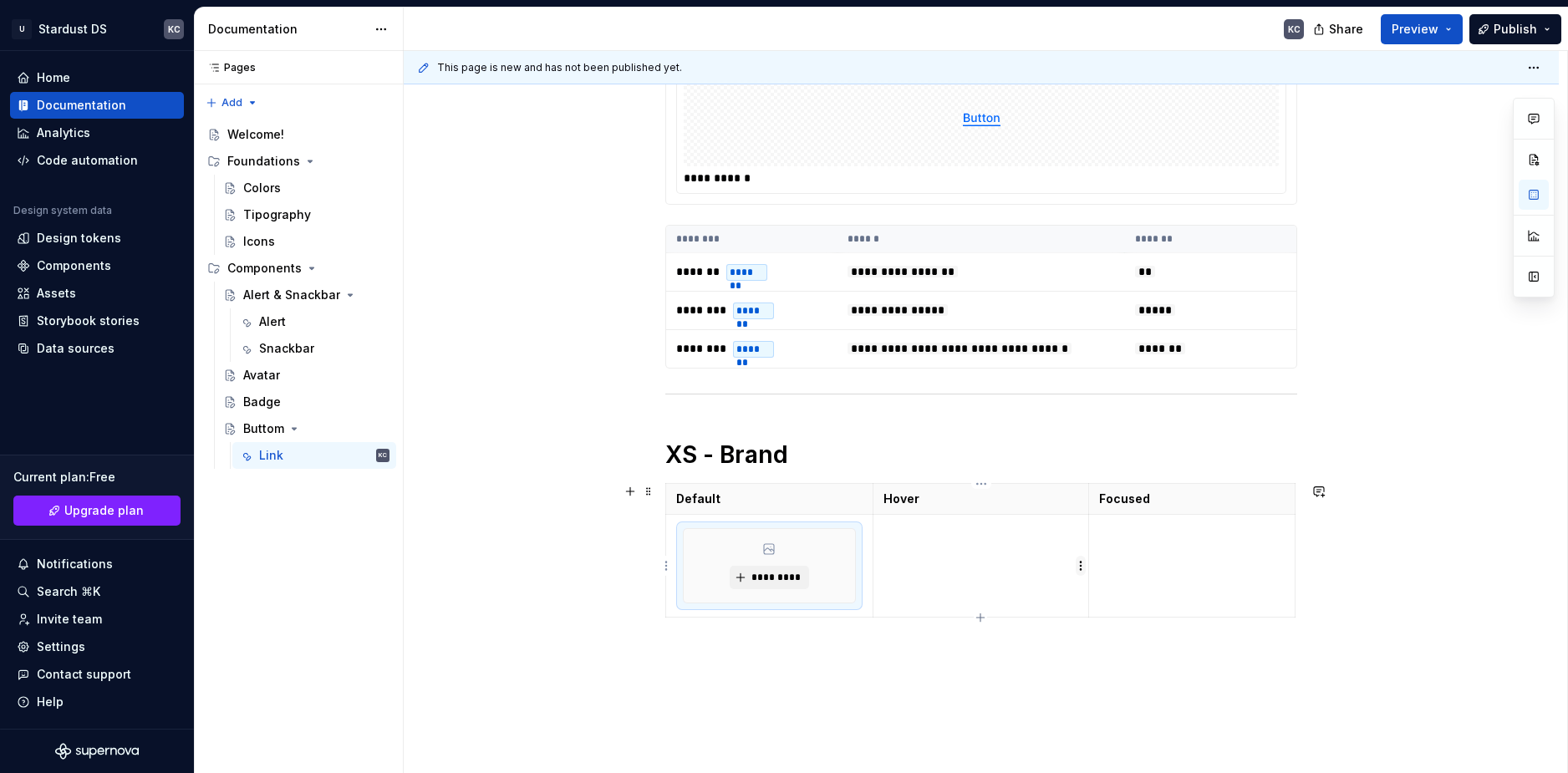
click at [1080, 571] on html "U Stardust DS KC Home Documentation Analytics Code automation Design system dat…" at bounding box center [784, 386] width 1568 height 773
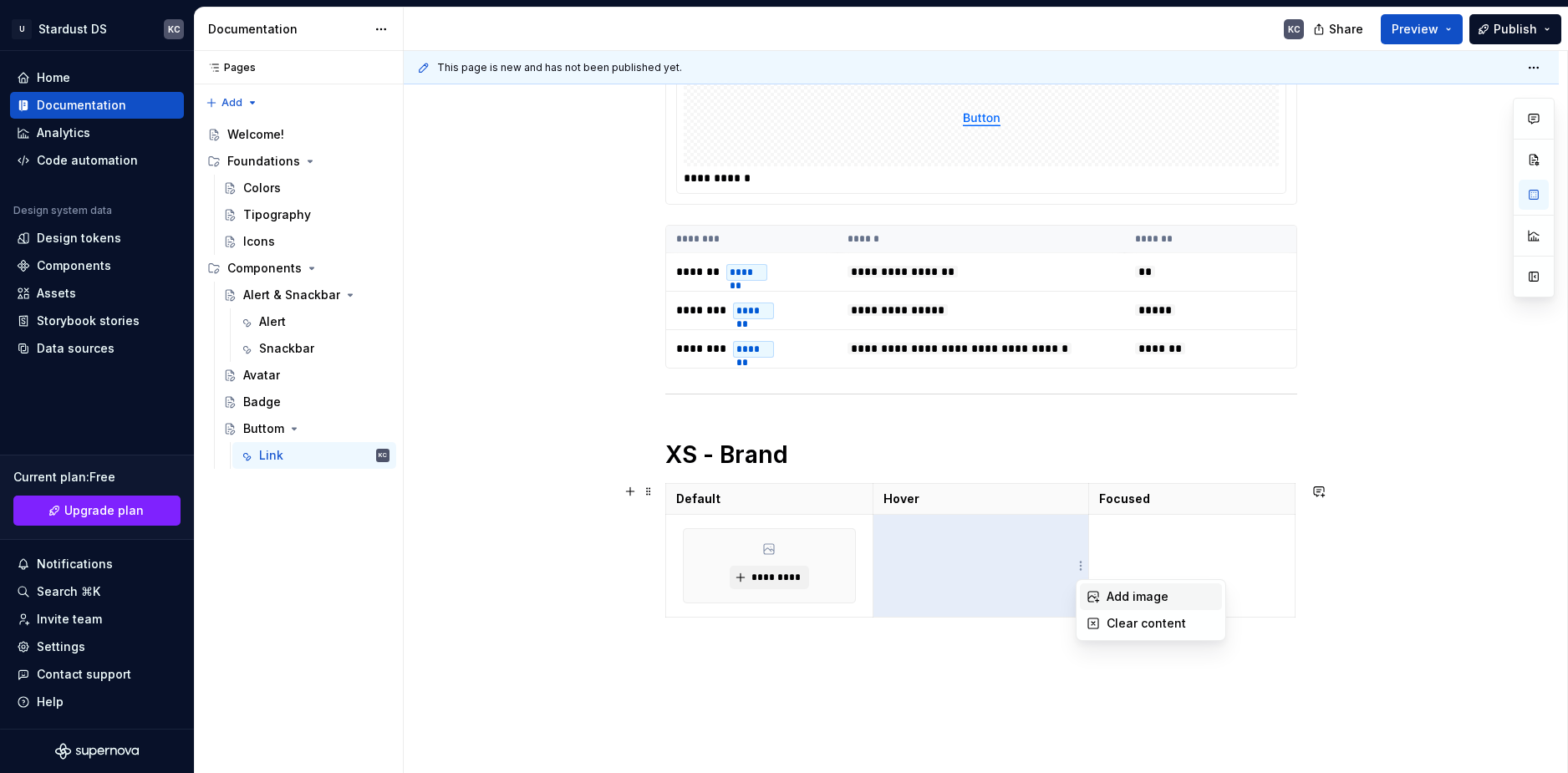
click at [1095, 594] on icon at bounding box center [1093, 596] width 13 height 13
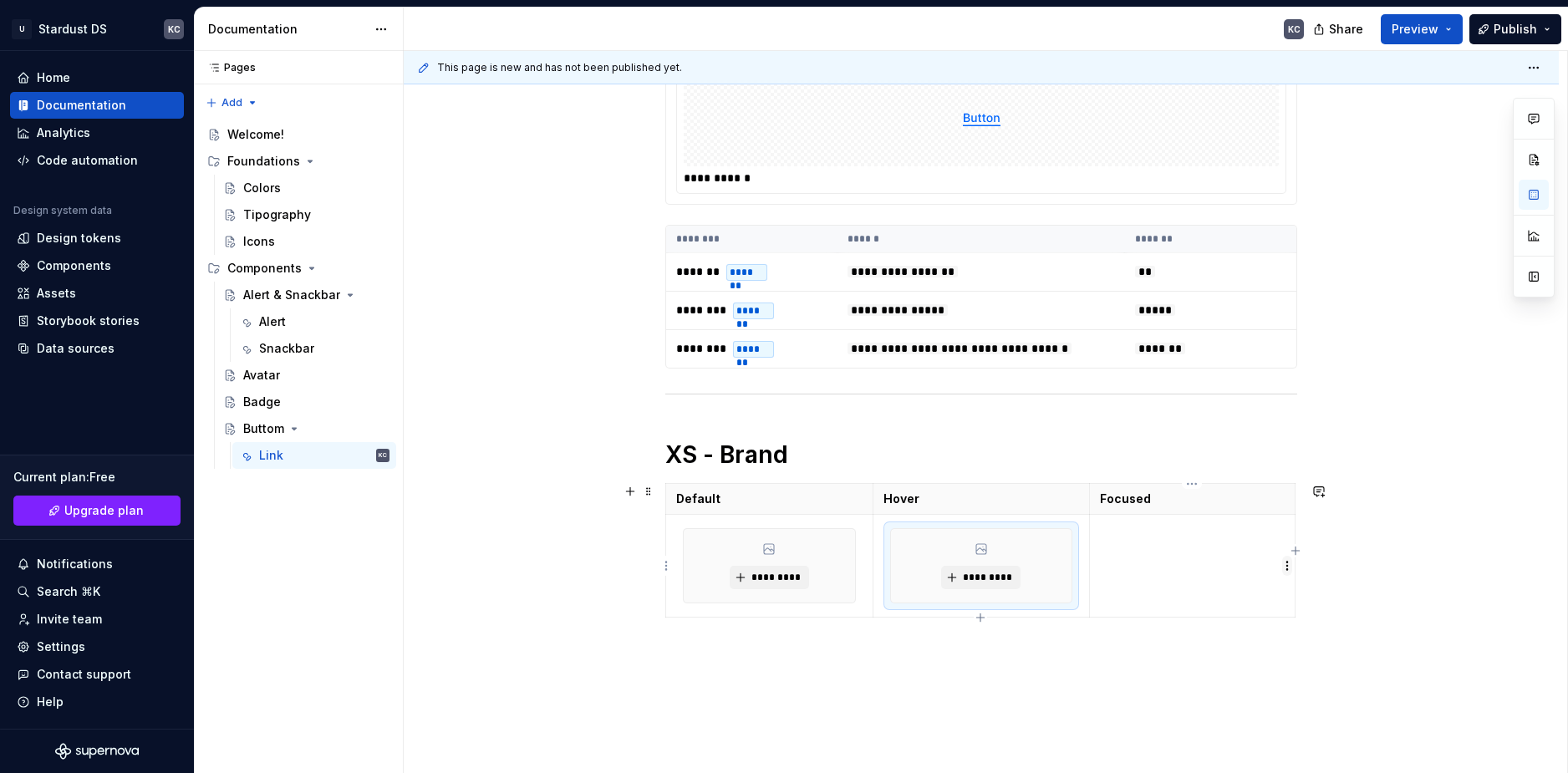
click at [1288, 566] on html "U Stardust DS KC Home Documentation Analytics Code automation Design system dat…" at bounding box center [784, 386] width 1568 height 773
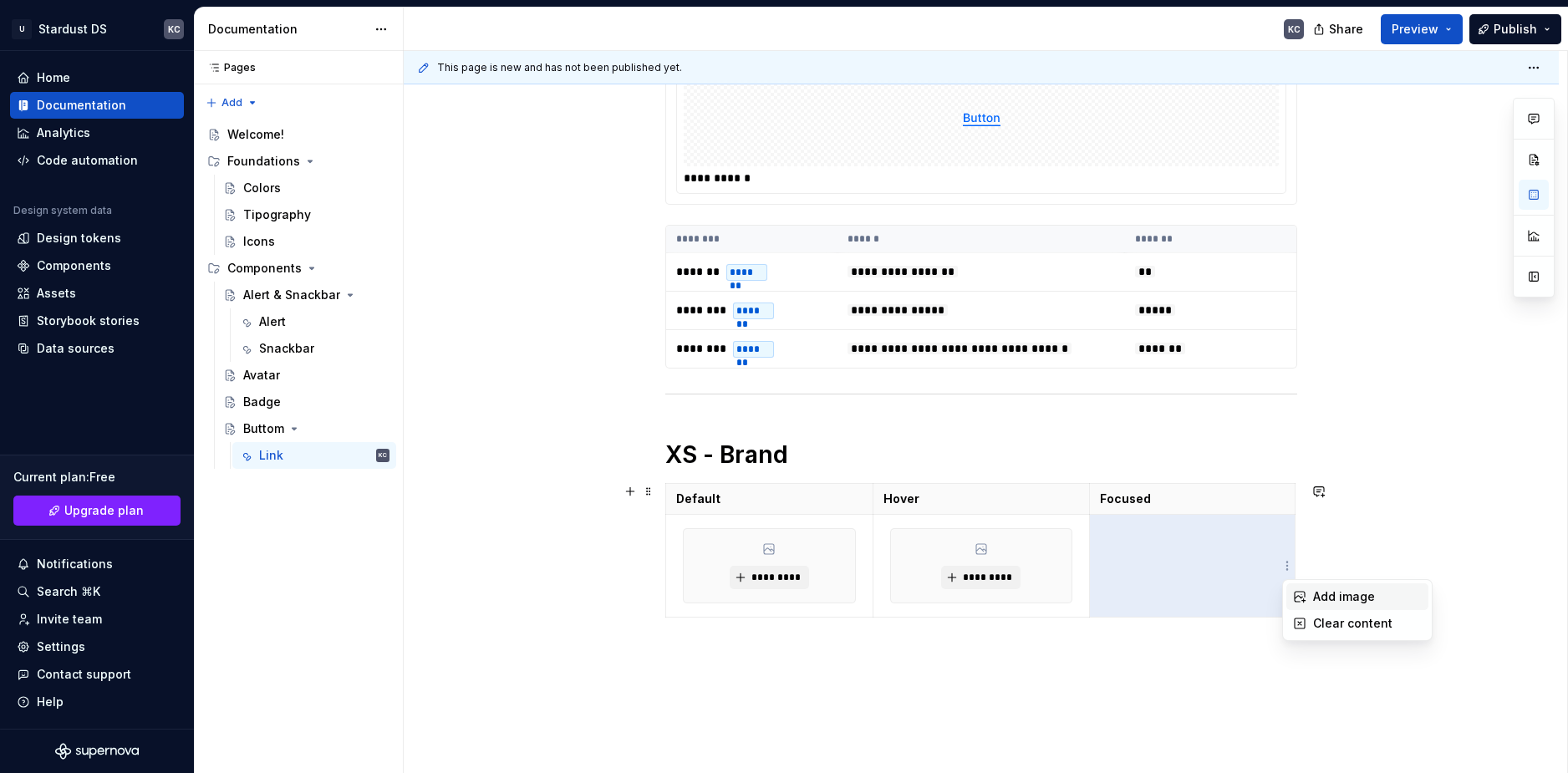
click at [1307, 595] on div "Add image" at bounding box center [1357, 596] width 142 height 27
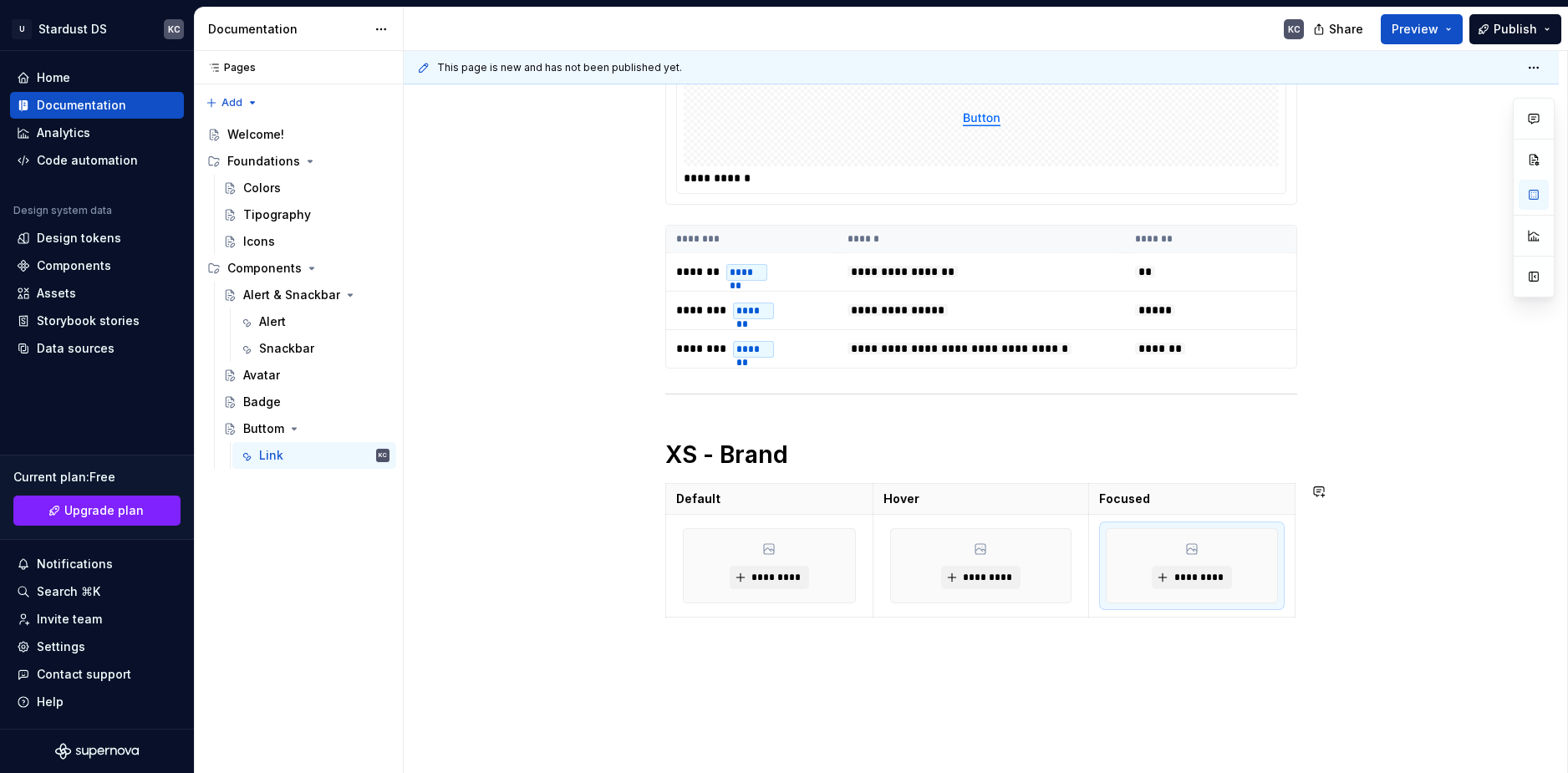
click at [861, 671] on div "**********" at bounding box center [981, 368] width 632 height 634
drag, startPoint x: 1366, startPoint y: 582, endPoint x: 1333, endPoint y: 565, distance: 37.1
drag, startPoint x: 1333, startPoint y: 565, endPoint x: 1392, endPoint y: 677, distance: 126.6
click at [1425, 564] on div "**********" at bounding box center [981, 465] width 1155 height 907
click at [666, 499] on html "U Stardust DS KC Home Documentation Analytics Code automation Design system dat…" at bounding box center [784, 386] width 1568 height 773
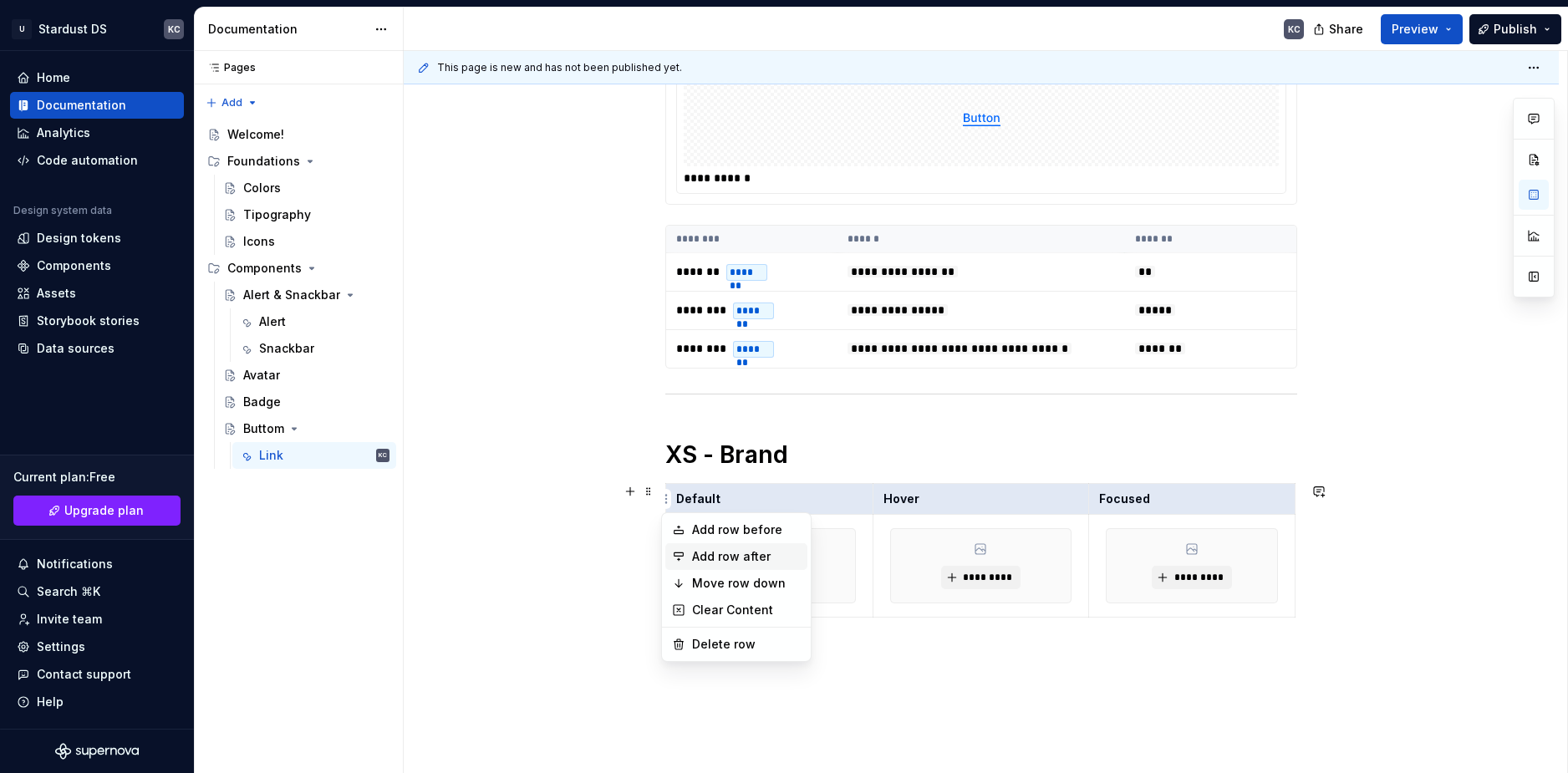
click at [681, 560] on icon at bounding box center [678, 557] width 13 height 13
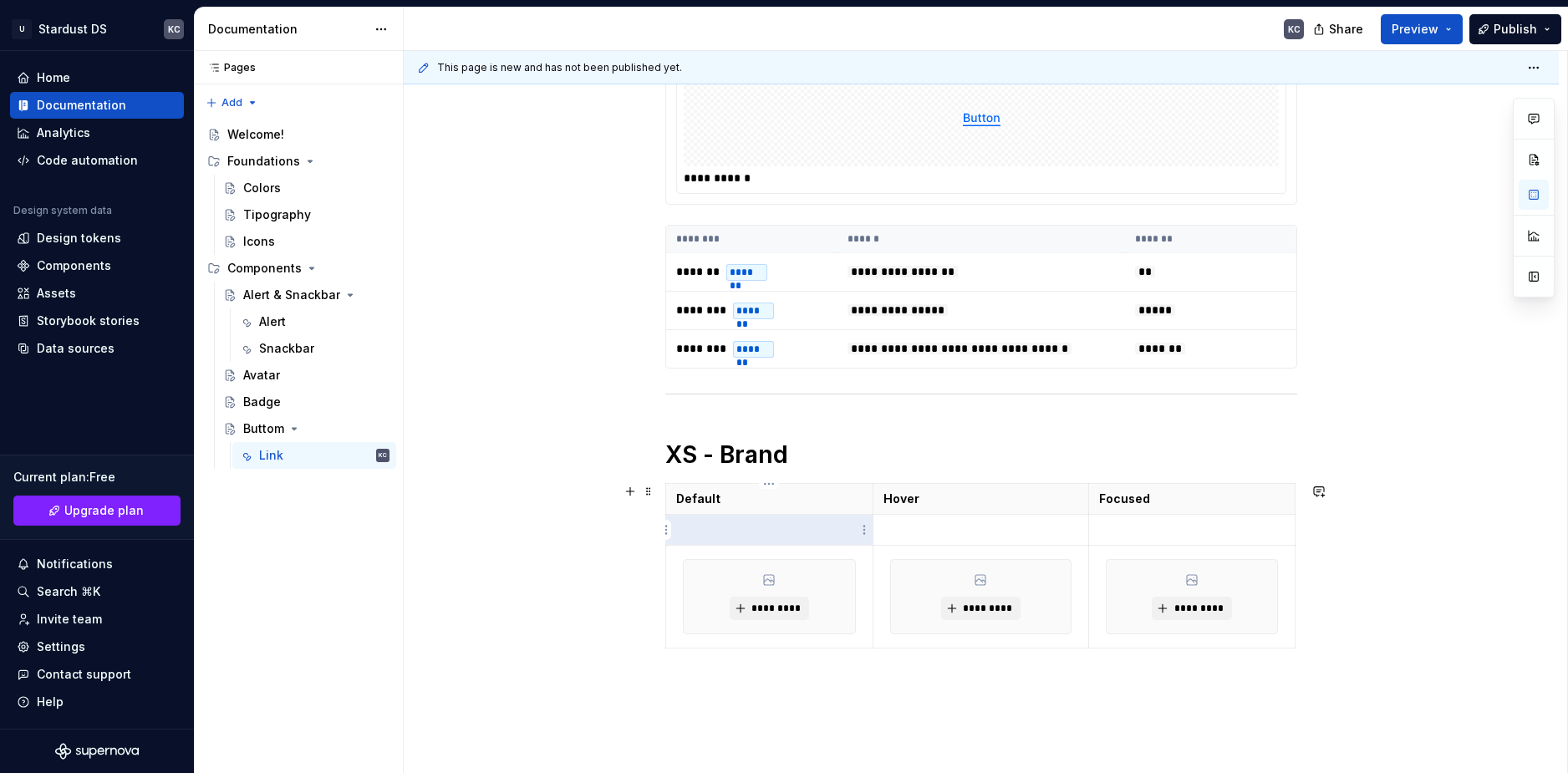
click at [710, 531] on p at bounding box center [769, 530] width 186 height 17
click at [1080, 534] on html "U Stardust DS KC Home Documentation Analytics Code automation Design system dat…" at bounding box center [784, 386] width 1568 height 773
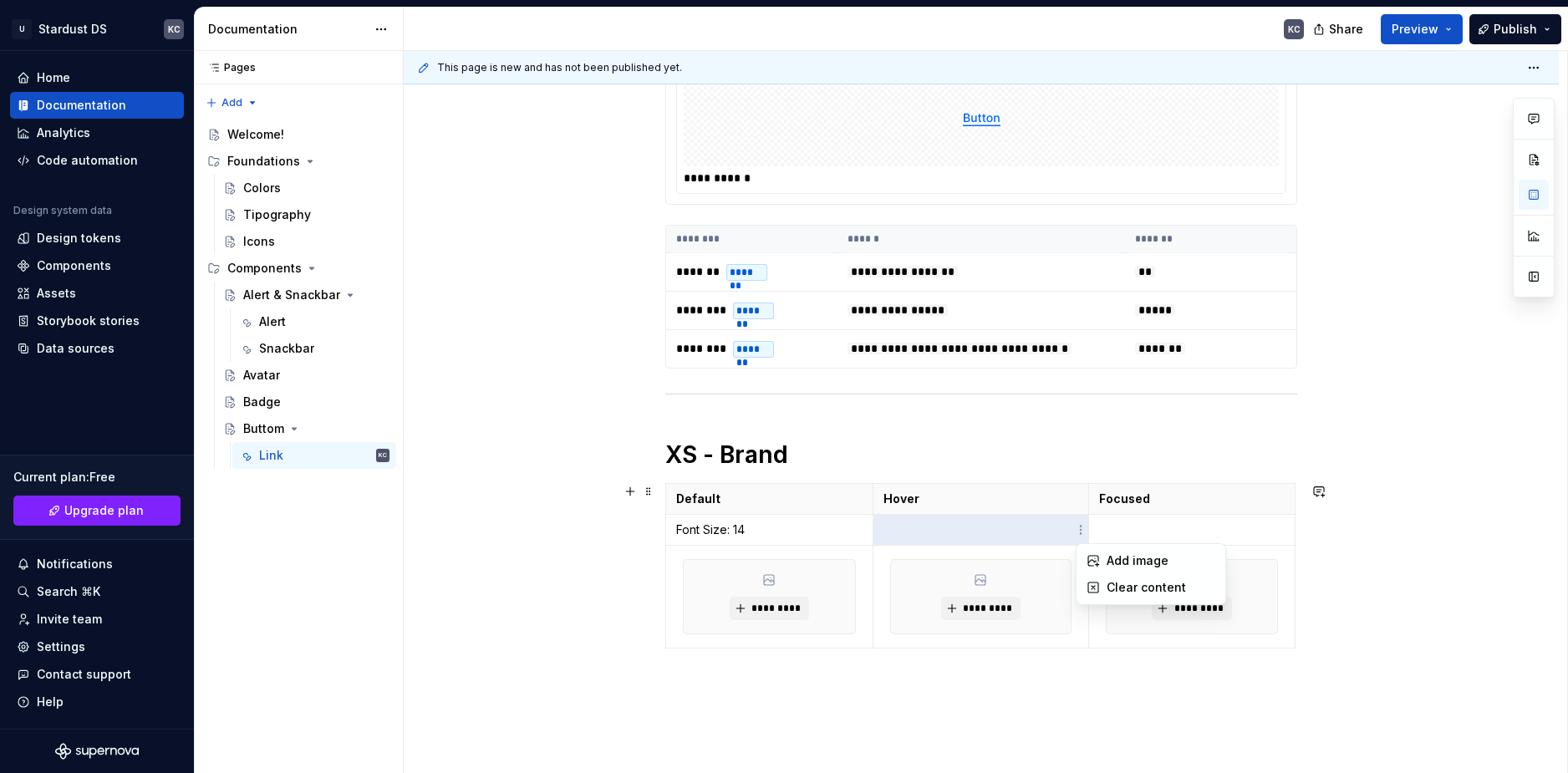
click at [728, 523] on html "U Stardust DS KC Home Documentation Analytics Code automation Design system dat…" at bounding box center [784, 386] width 1568 height 773
click at [728, 523] on p "Font Size: 14" at bounding box center [769, 530] width 186 height 17
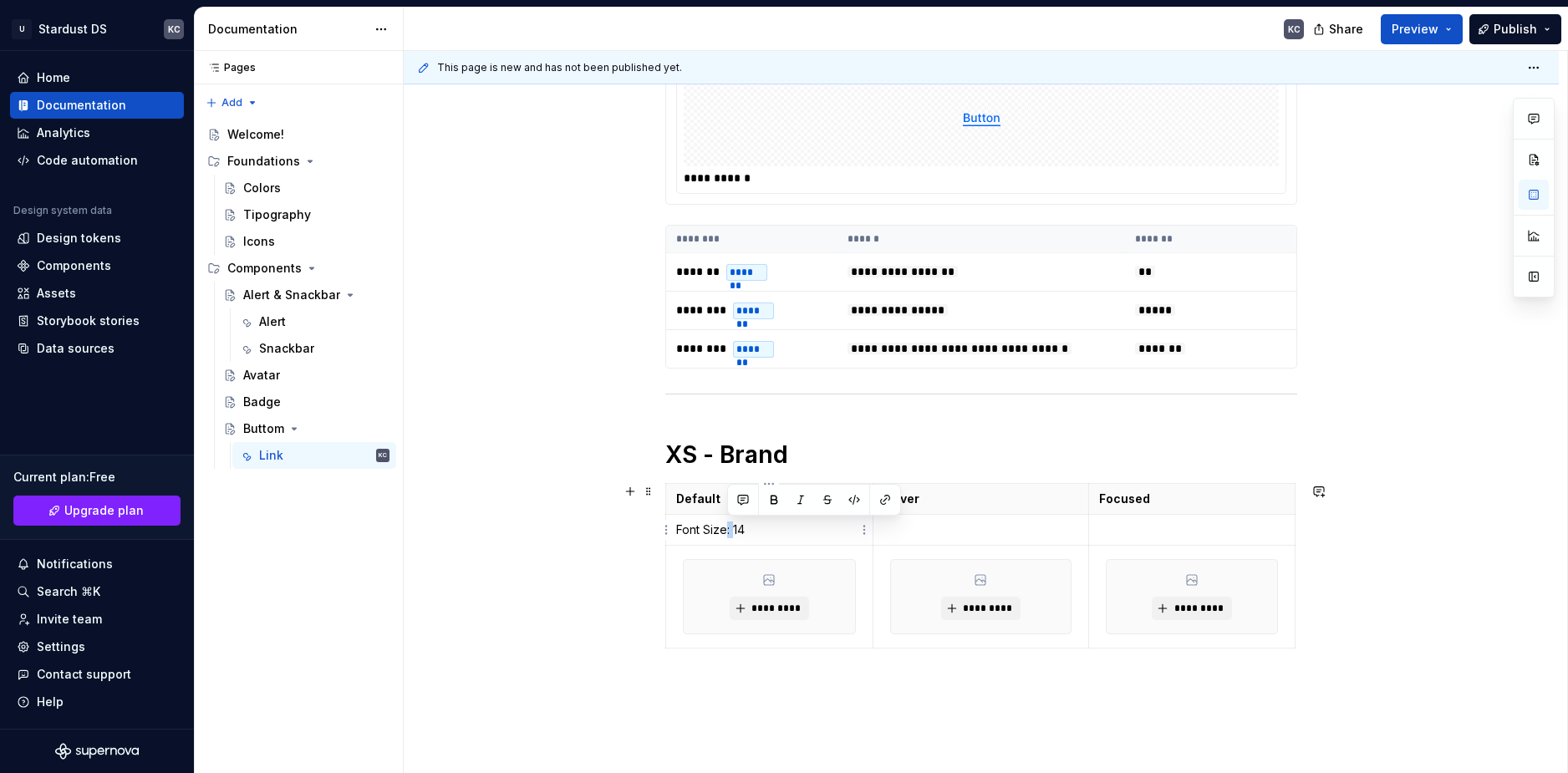
click at [724, 526] on p "Font Size: 14" at bounding box center [769, 530] width 186 height 17
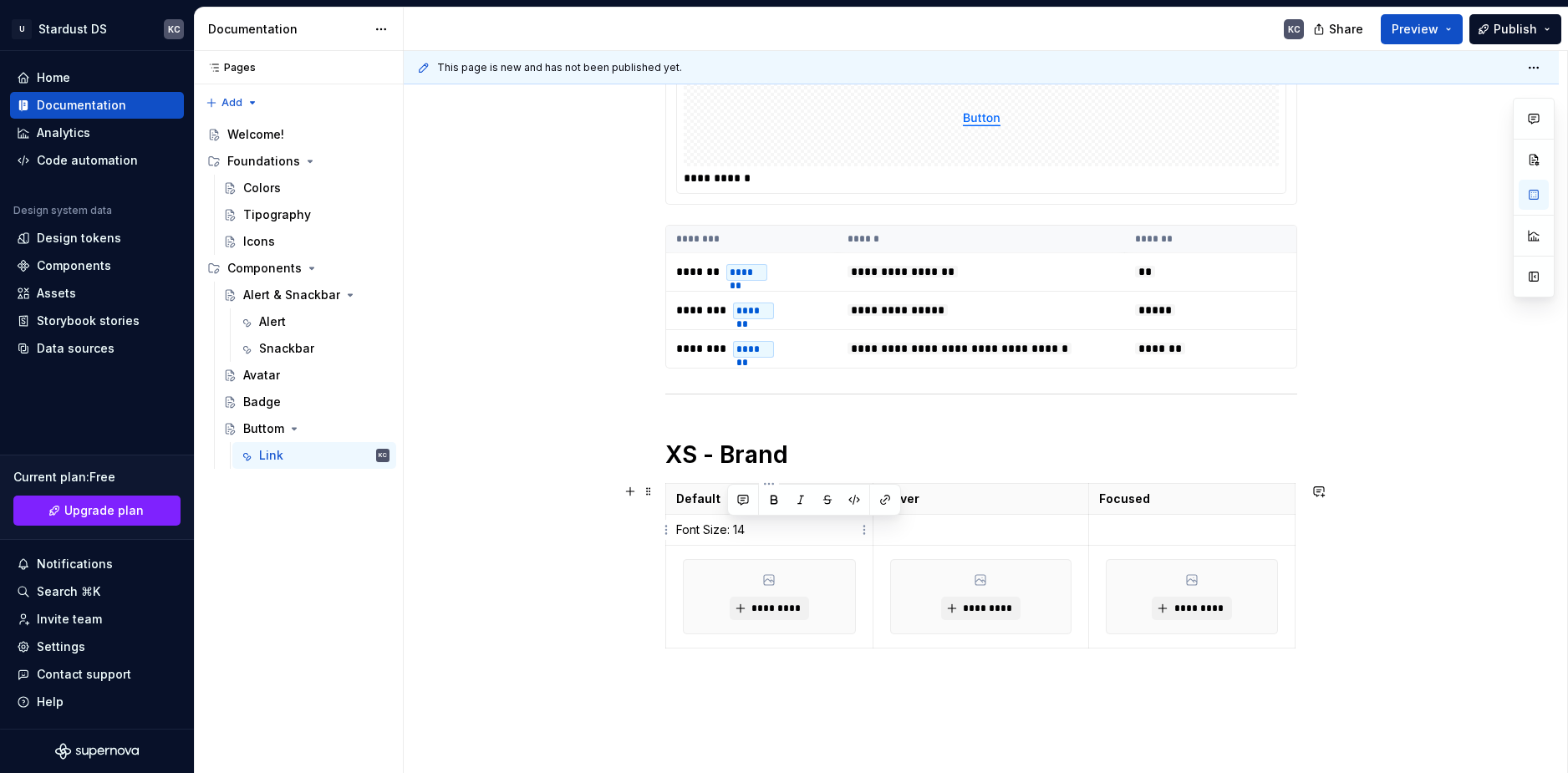
click at [724, 526] on p "Font Size: 14" at bounding box center [769, 530] width 186 height 17
drag, startPoint x: 747, startPoint y: 529, endPoint x: 677, endPoint y: 529, distance: 70.0
click at [677, 529] on p "Font Size: 14" at bounding box center [769, 530] width 186 height 17
click at [724, 499] on button "button" at bounding box center [722, 499] width 23 height 23
click at [720, 515] on div at bounding box center [763, 500] width 174 height 32
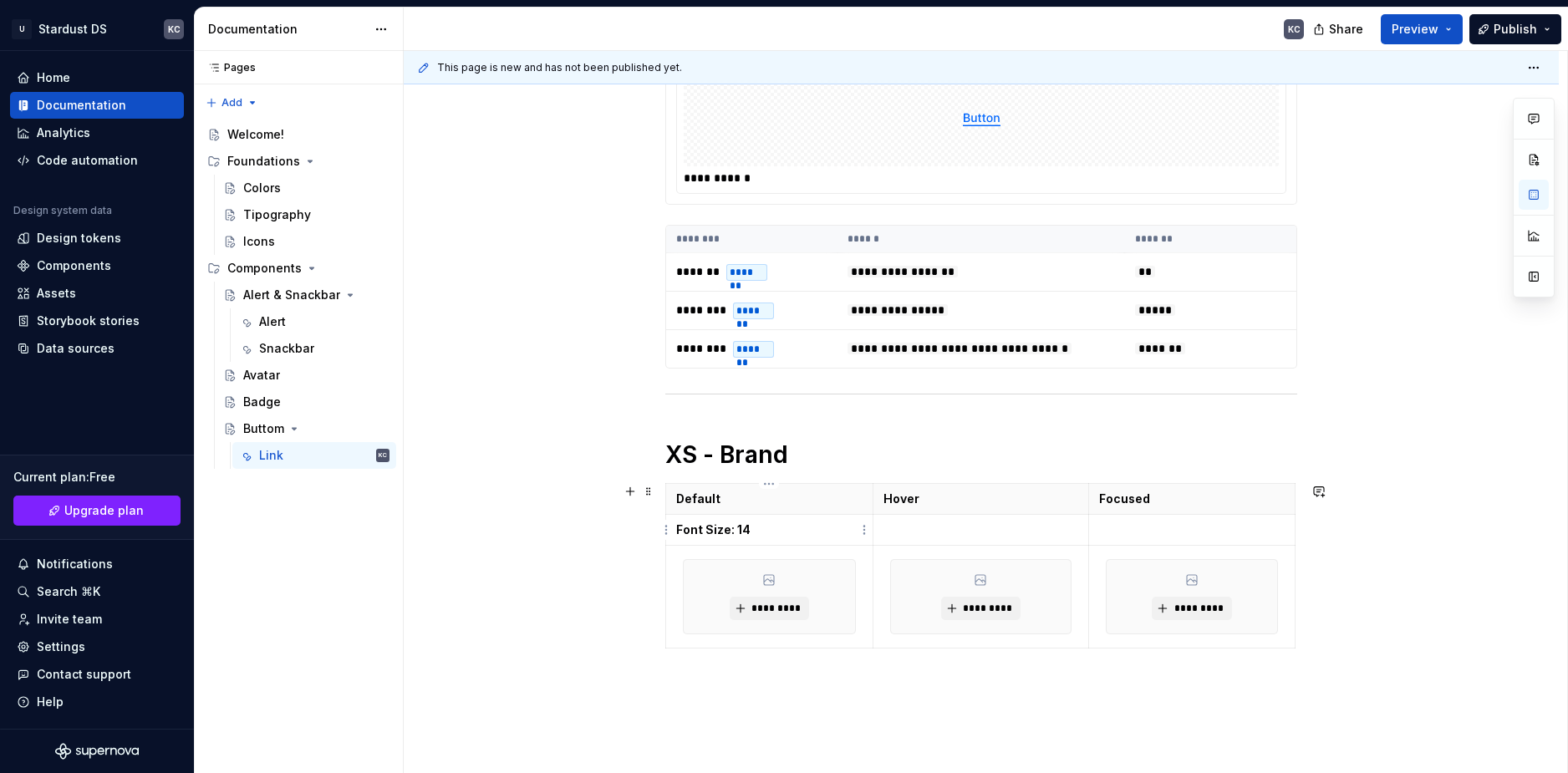
click at [720, 522] on p "Font Size: 14" at bounding box center [769, 530] width 186 height 17
click at [744, 532] on strong "Font Size: 14" at bounding box center [714, 529] width 75 height 14
drag, startPoint x: 748, startPoint y: 533, endPoint x: 677, endPoint y: 533, distance: 71.0
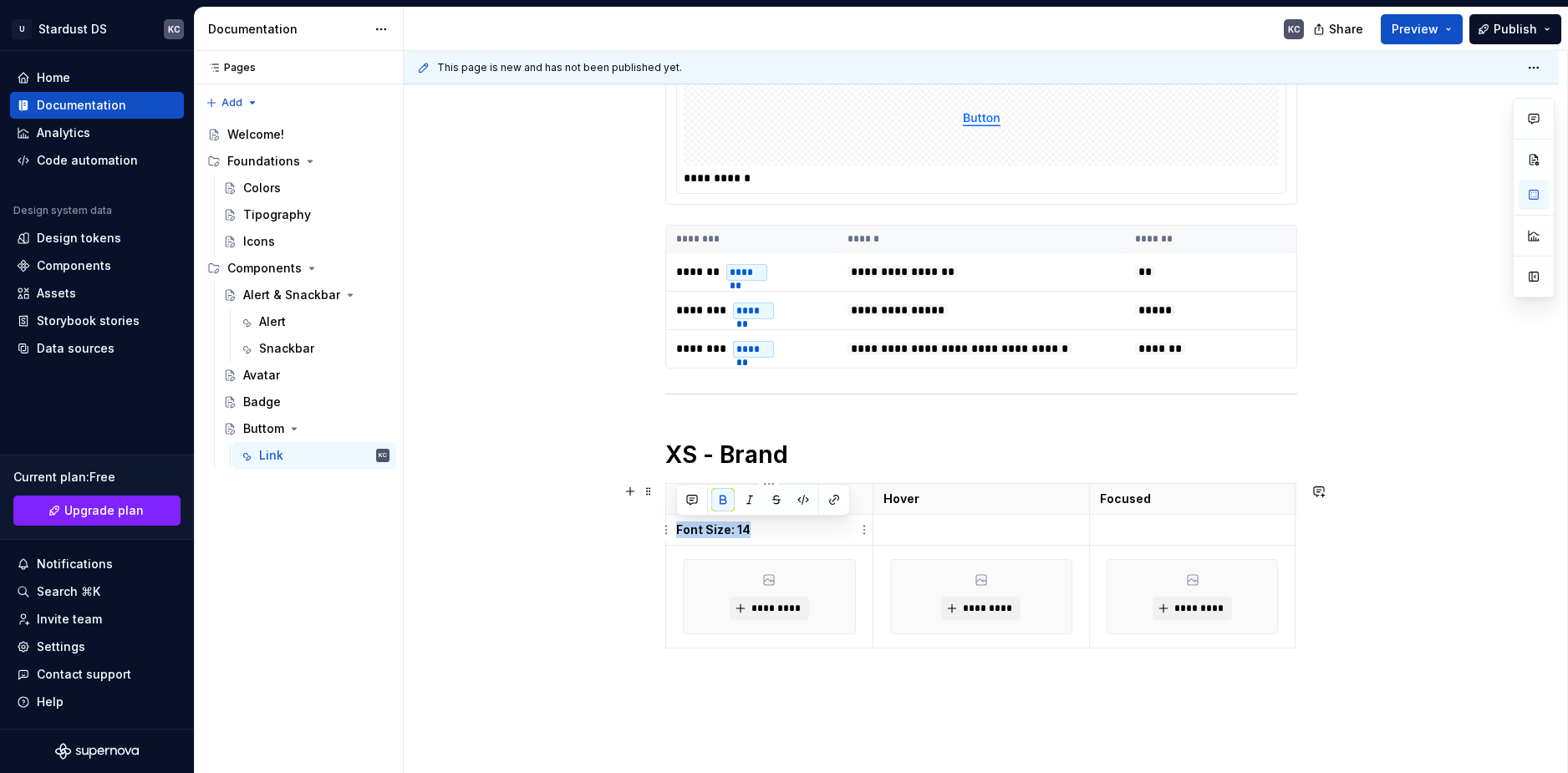
click at [677, 533] on p "Font Size: 14" at bounding box center [769, 530] width 186 height 17
copy strong "Font Size: 14"
click at [962, 527] on p at bounding box center [980, 530] width 195 height 17
click at [1168, 532] on p at bounding box center [1192, 530] width 186 height 17
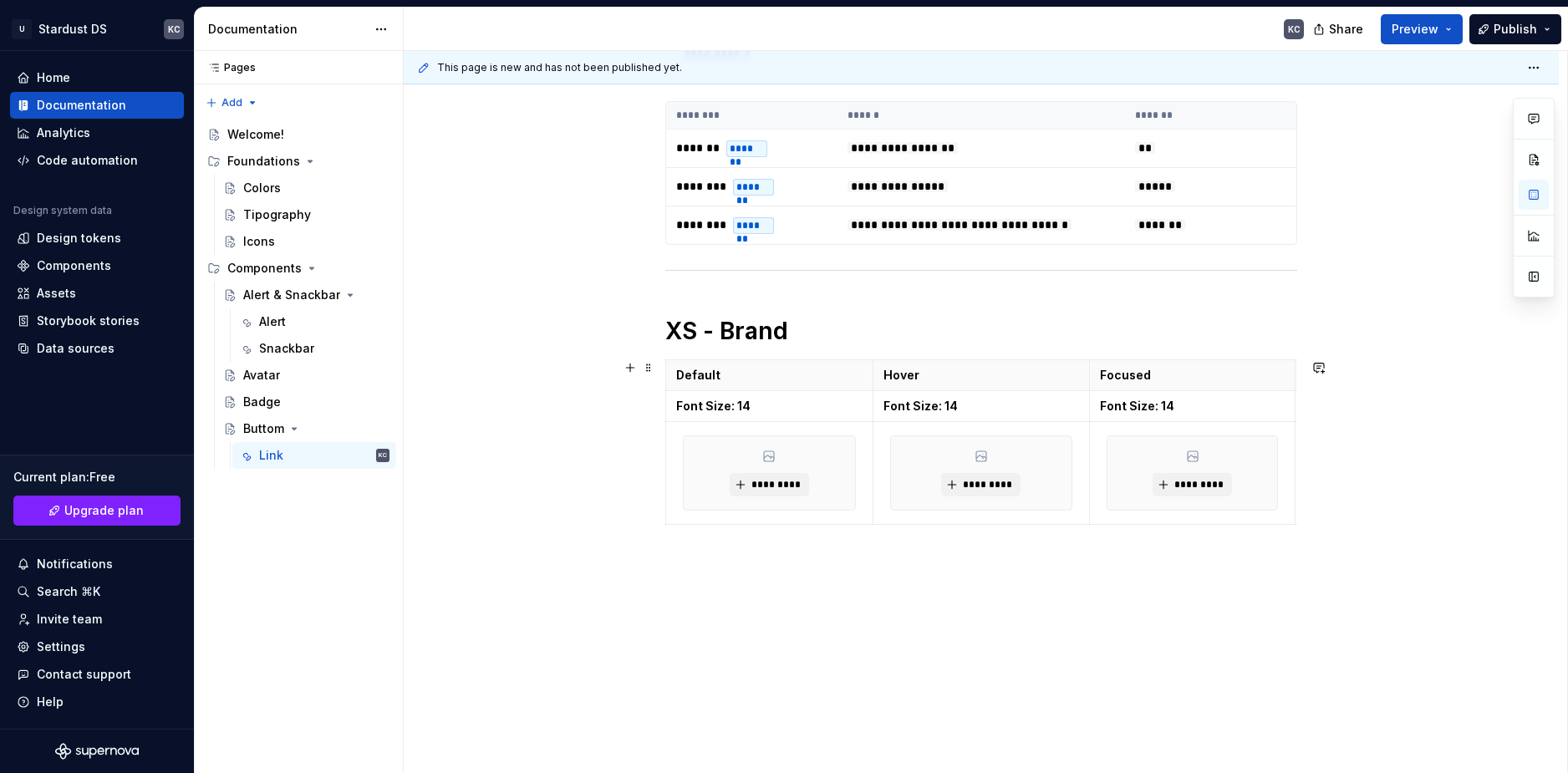
scroll to position [447, 0]
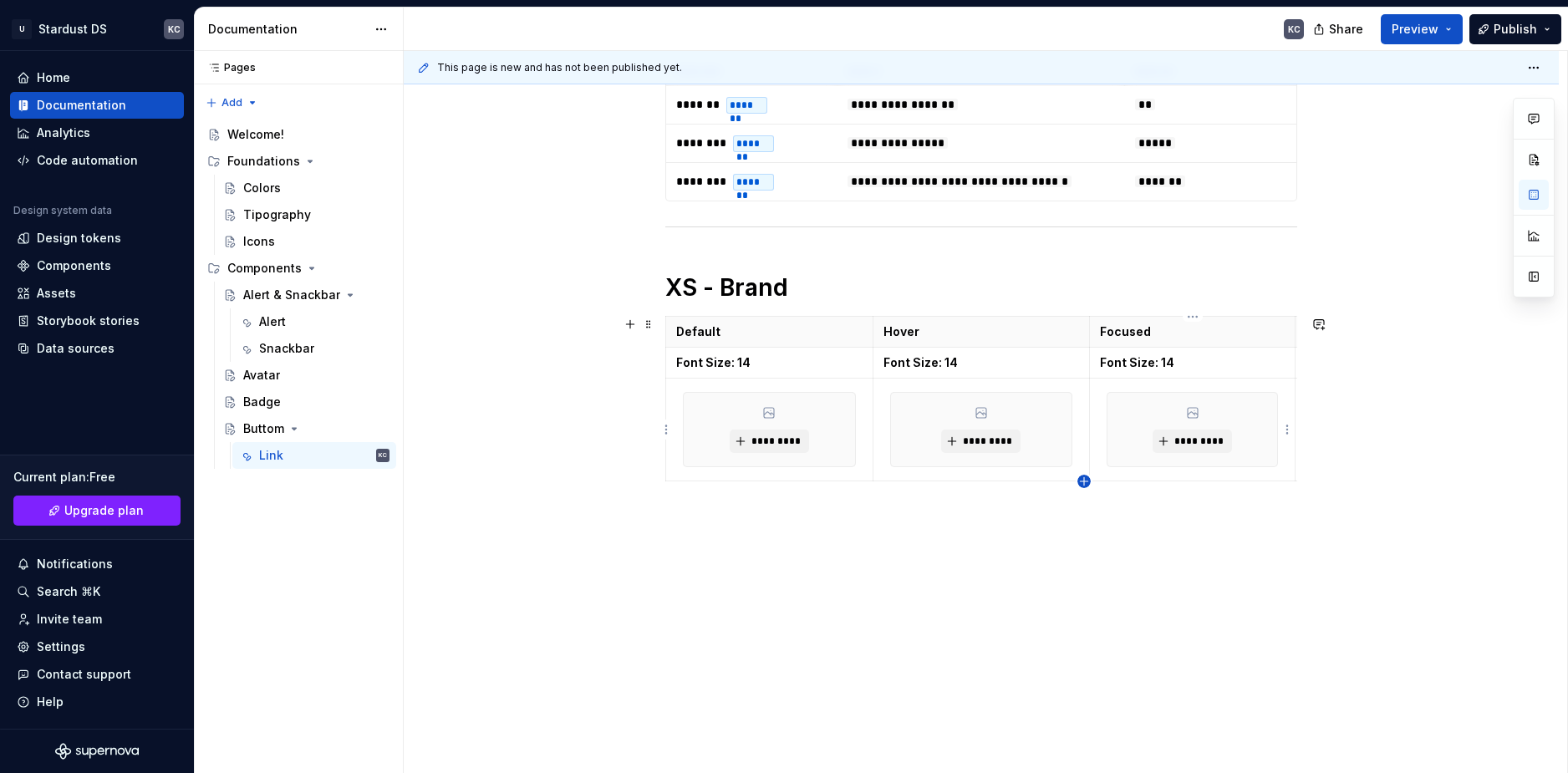
click at [1085, 481] on icon "button" at bounding box center [1084, 481] width 7 height 7
click at [677, 365] on strong "Font Size: 14" at bounding box center [714, 362] width 75 height 14
click at [666, 333] on html "U Stardust DS KC Home Documentation Analytics Code automation Design system dat…" at bounding box center [784, 386] width 1568 height 773
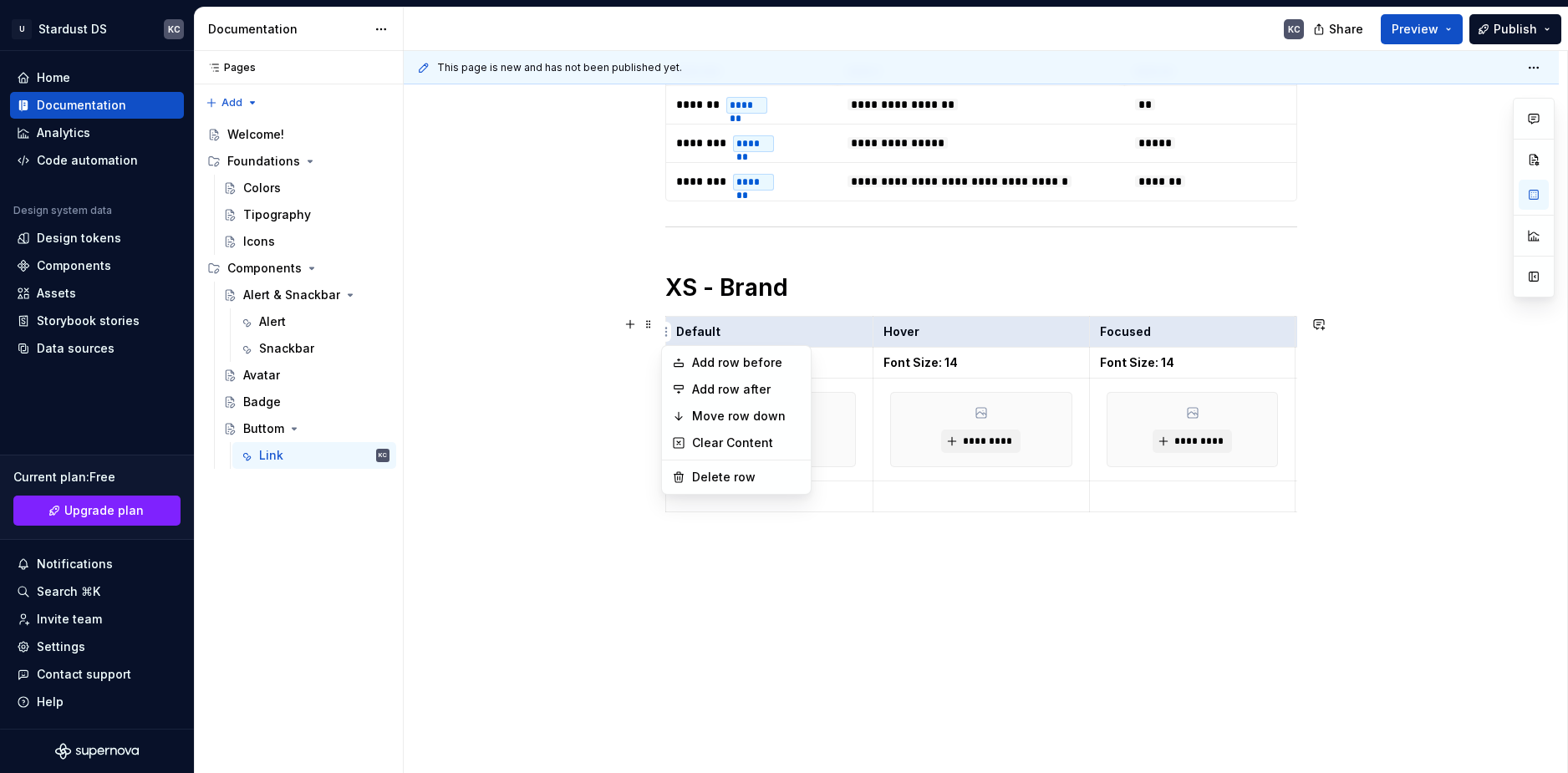
click at [677, 333] on html "U Stardust DS KC Home Documentation Analytics Code automation Design system dat…" at bounding box center [784, 386] width 1568 height 773
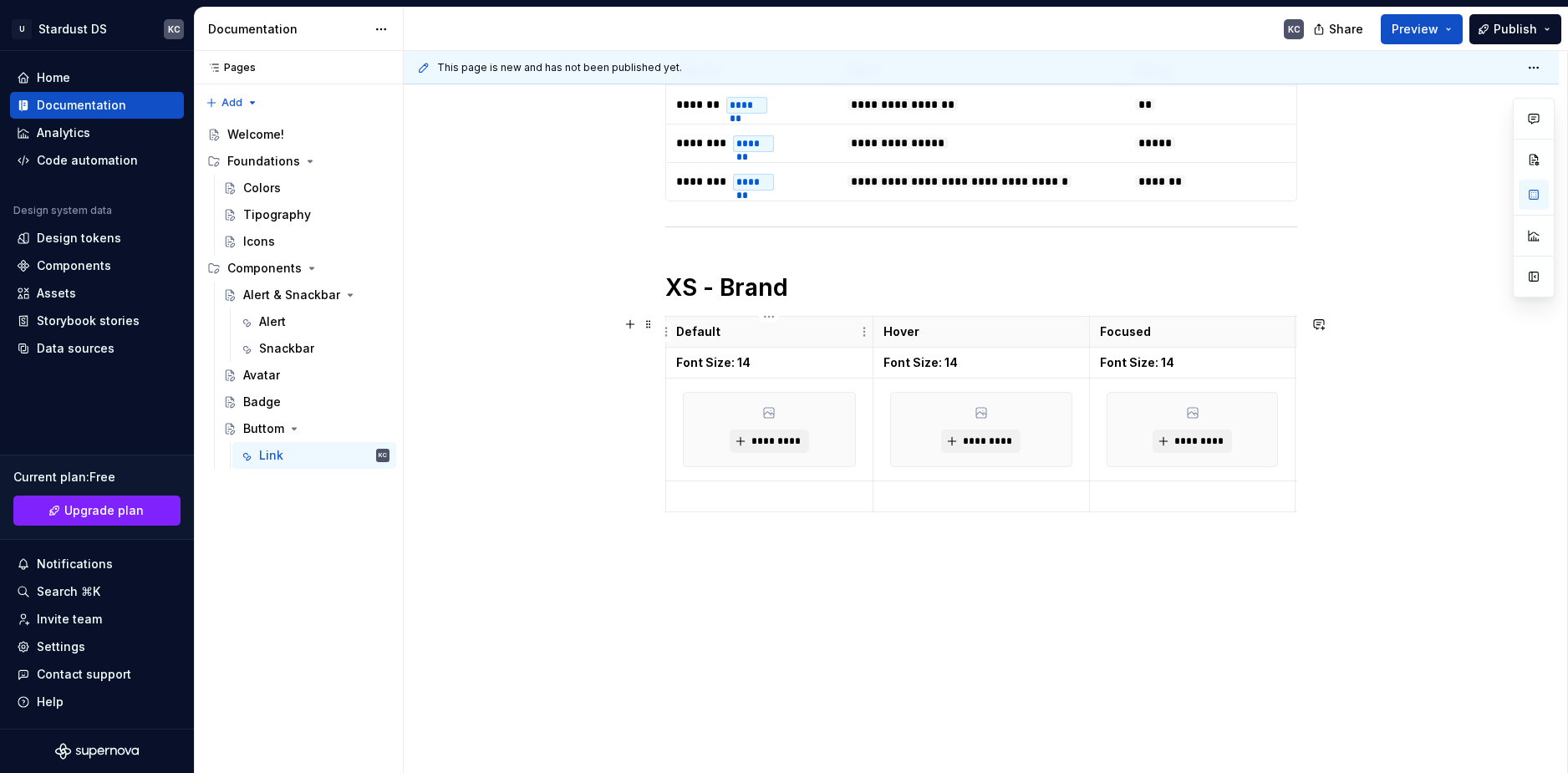
click at [677, 333] on p "Default" at bounding box center [769, 332] width 186 height 17
click at [677, 365] on strong "Font Size: 14" at bounding box center [714, 362] width 75 height 14
click at [716, 285] on h1 "XS - Brand" at bounding box center [981, 288] width 632 height 30
click at [721, 290] on h1 "XS - Brand" at bounding box center [981, 288] width 632 height 30
click at [757, 286] on h1 "XS - Brand" at bounding box center [981, 288] width 632 height 30
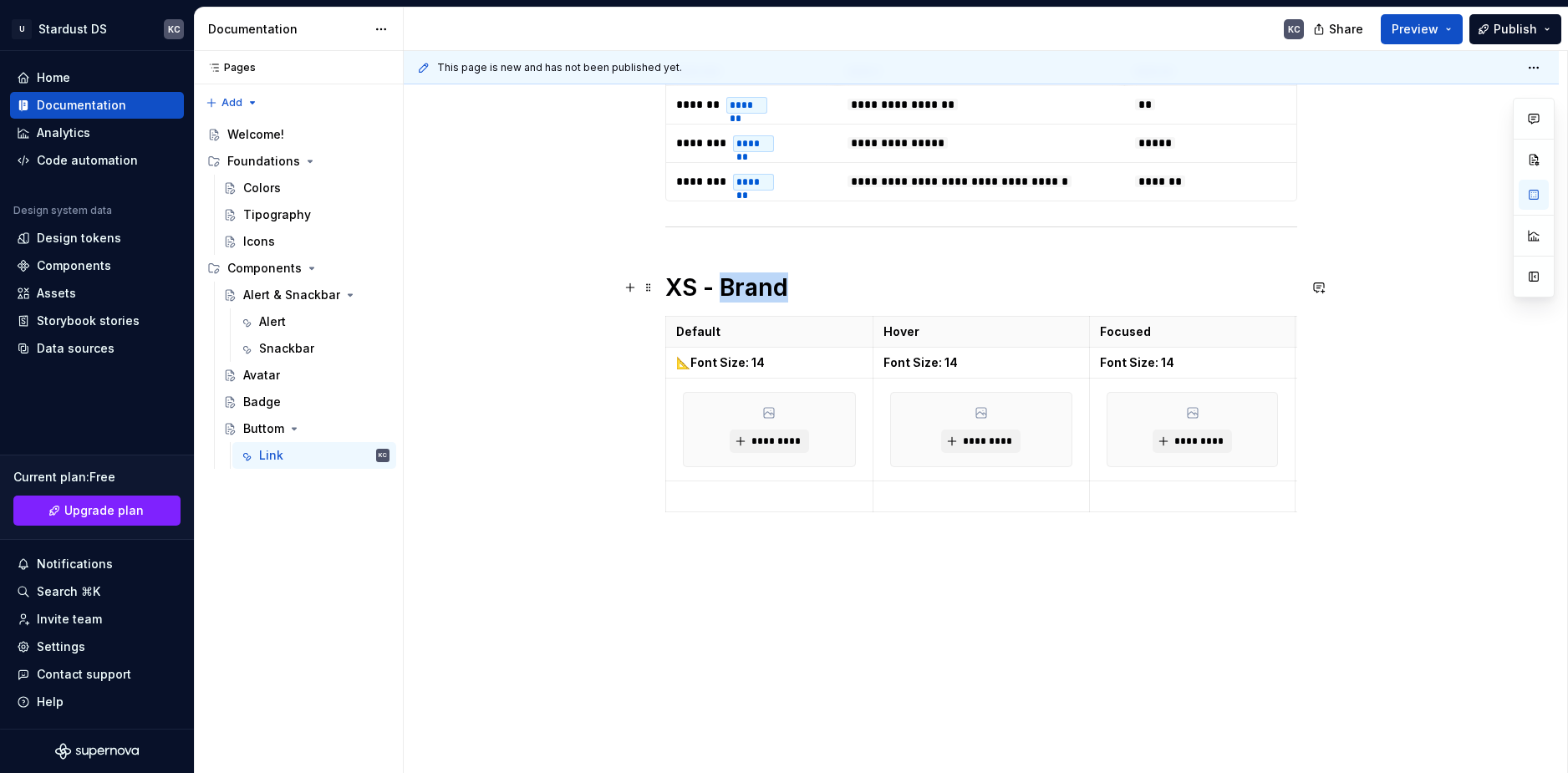
click at [757, 286] on h1 "XS - Brand" at bounding box center [981, 288] width 632 height 30
click at [744, 290] on h1 "XS - Brand" at bounding box center [981, 288] width 632 height 30
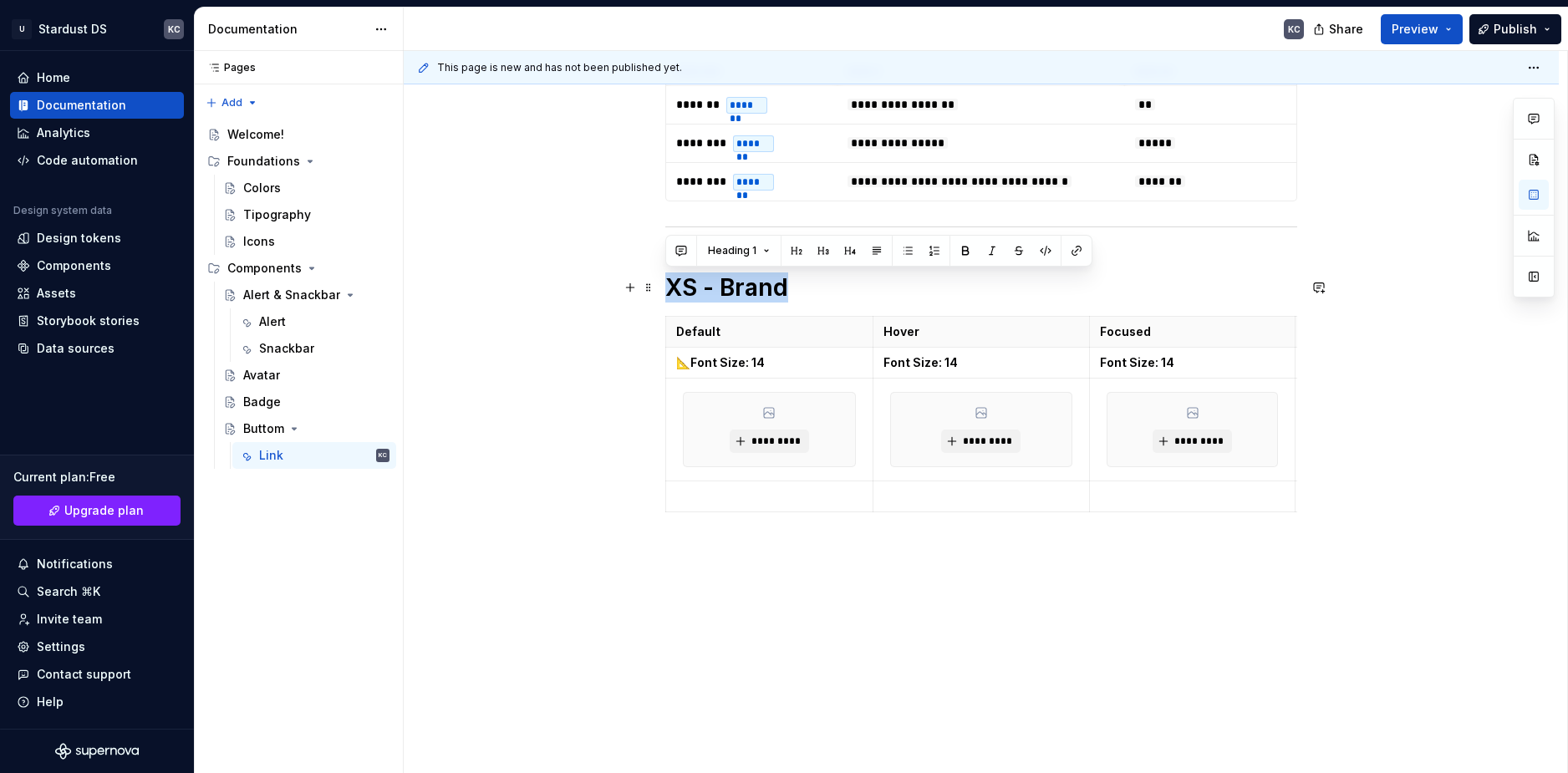
click at [671, 285] on h1 "XS - Brand" at bounding box center [981, 288] width 632 height 30
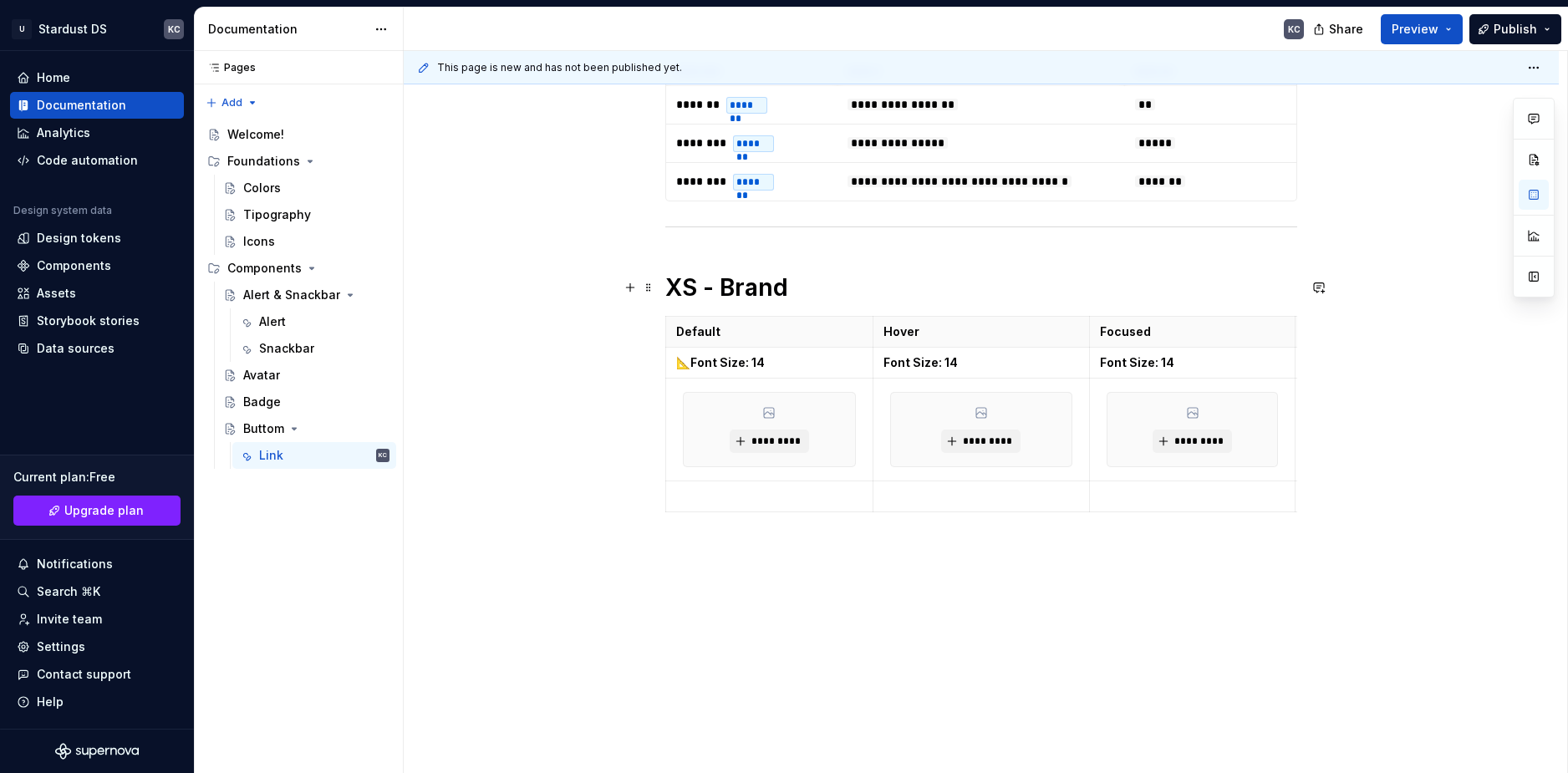
click at [694, 289] on h1 "XS - Brand" at bounding box center [981, 288] width 632 height 30
click at [728, 362] on strong "📐Font Size: 14" at bounding box center [720, 362] width 89 height 14
click at [716, 329] on p "Default" at bounding box center [769, 332] width 186 height 17
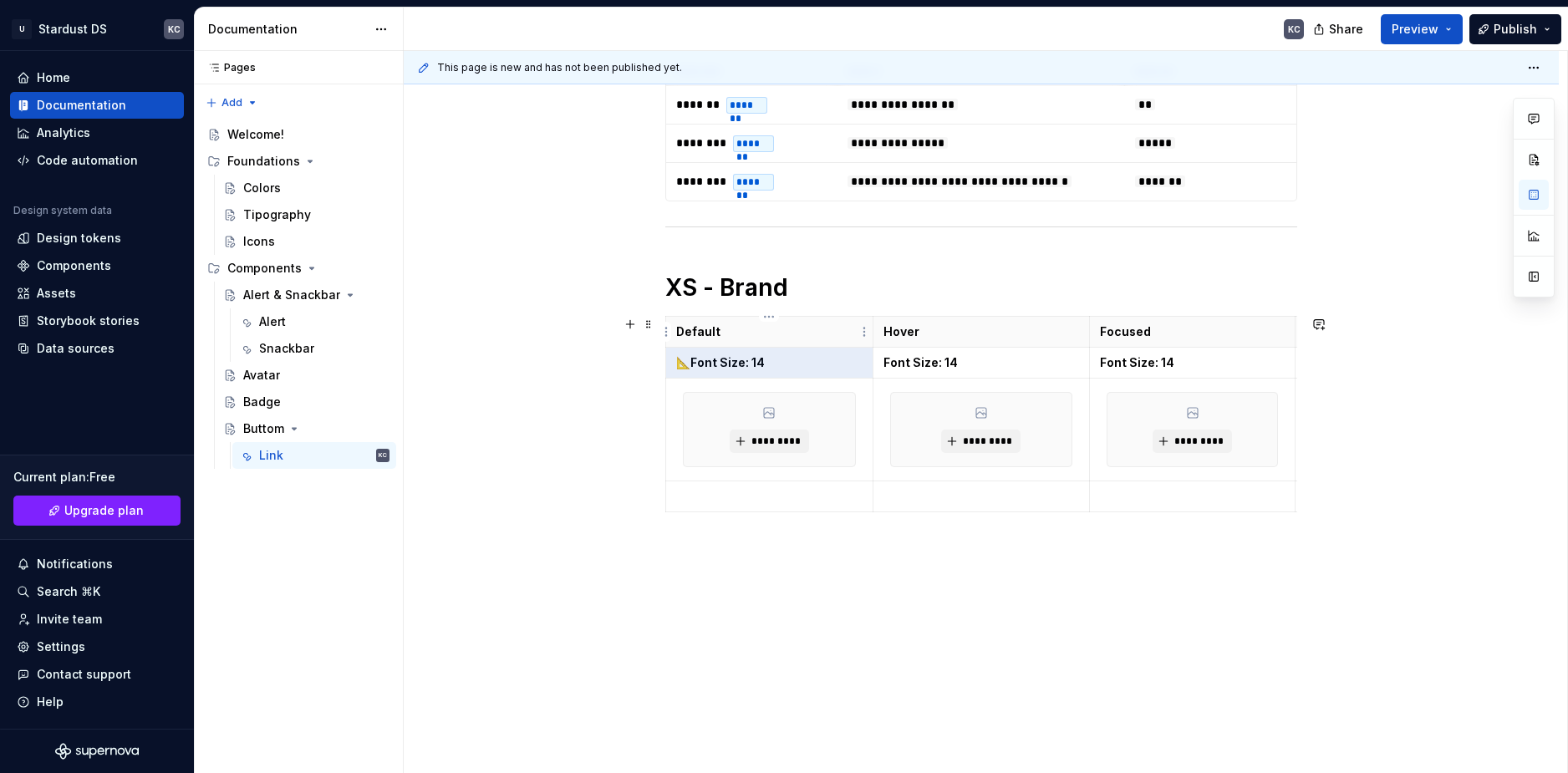
click at [716, 329] on p "Default" at bounding box center [769, 332] width 186 height 17
type textarea "*"
